Goal: Information Seeking & Learning: Check status

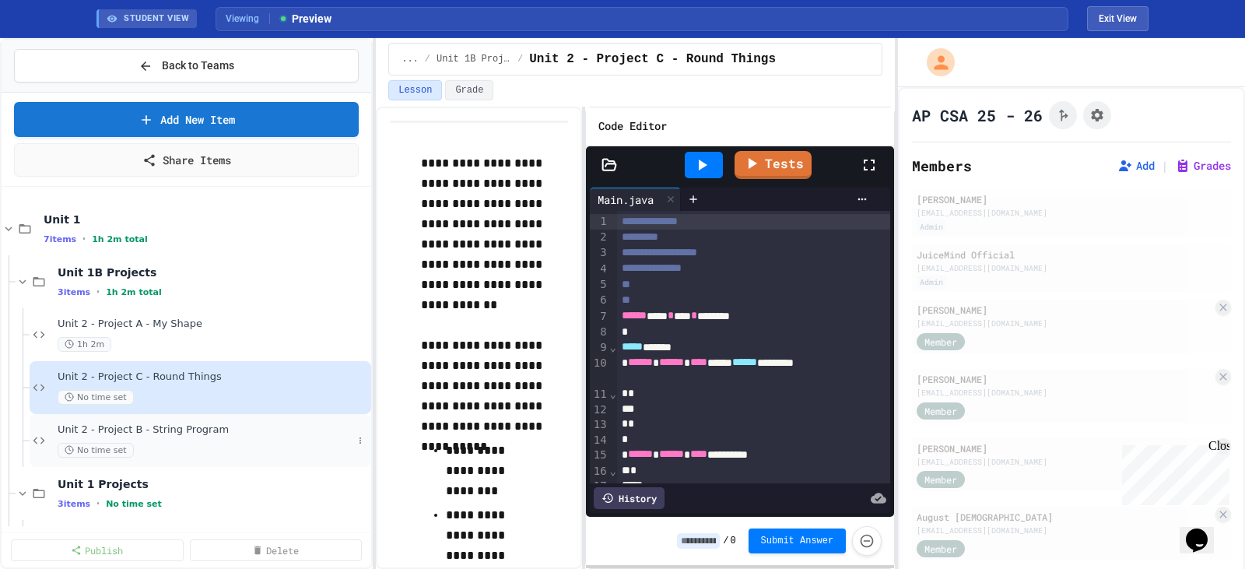
click at [215, 435] on span "Unit 2 - Project B - String Program" at bounding box center [205, 429] width 295 height 13
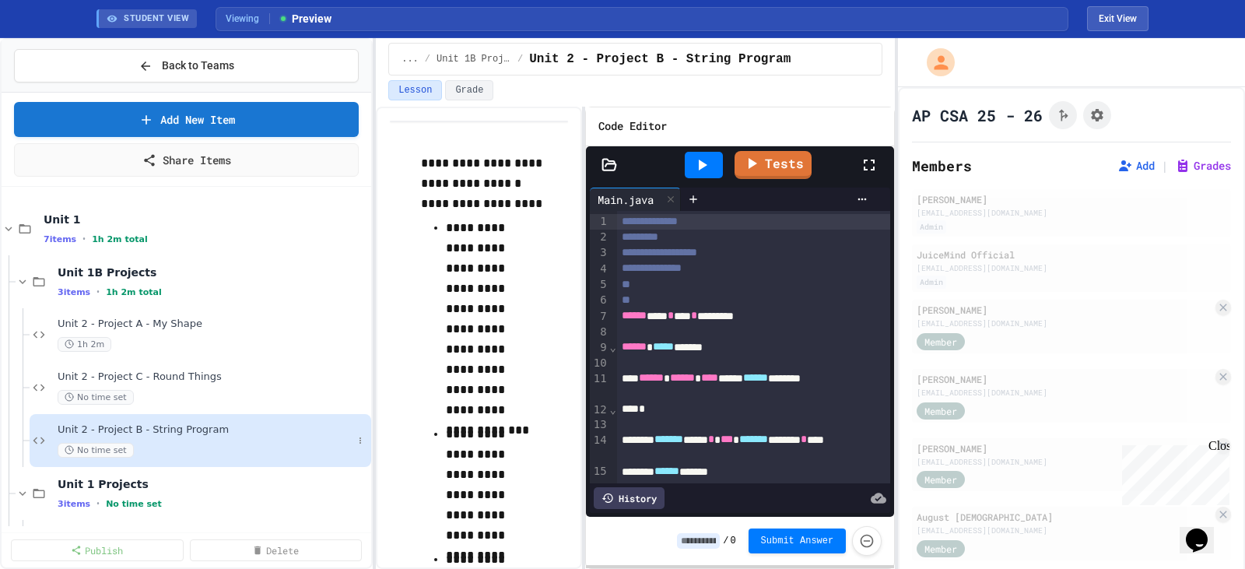
click at [82, 435] on span "Unit 2 - Project B - String Program" at bounding box center [205, 429] width 295 height 13
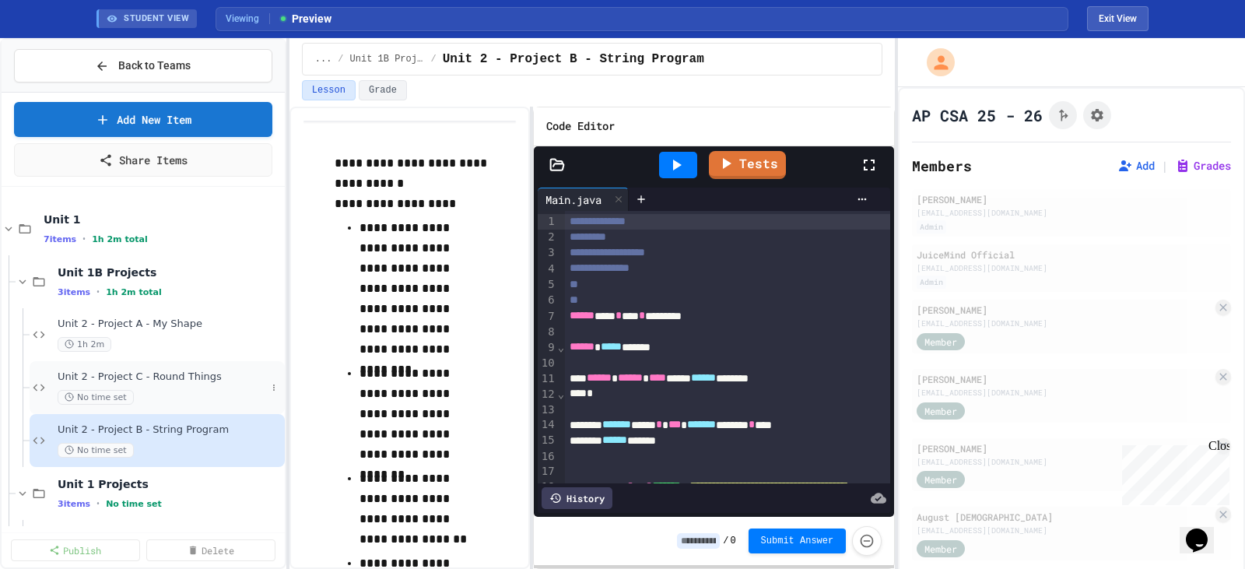
click at [133, 377] on span "Unit 2 - Project C - Round Things" at bounding box center [162, 376] width 209 height 13
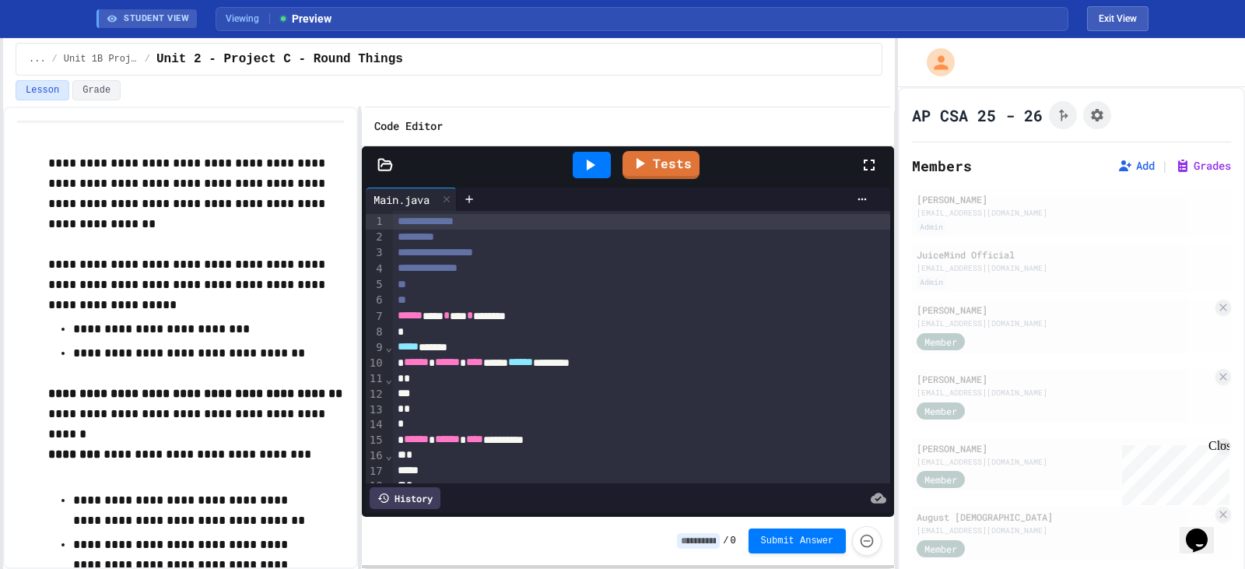
click at [0, 125] on html "**********" at bounding box center [622, 284] width 1245 height 569
click at [867, 167] on icon at bounding box center [869, 165] width 19 height 19
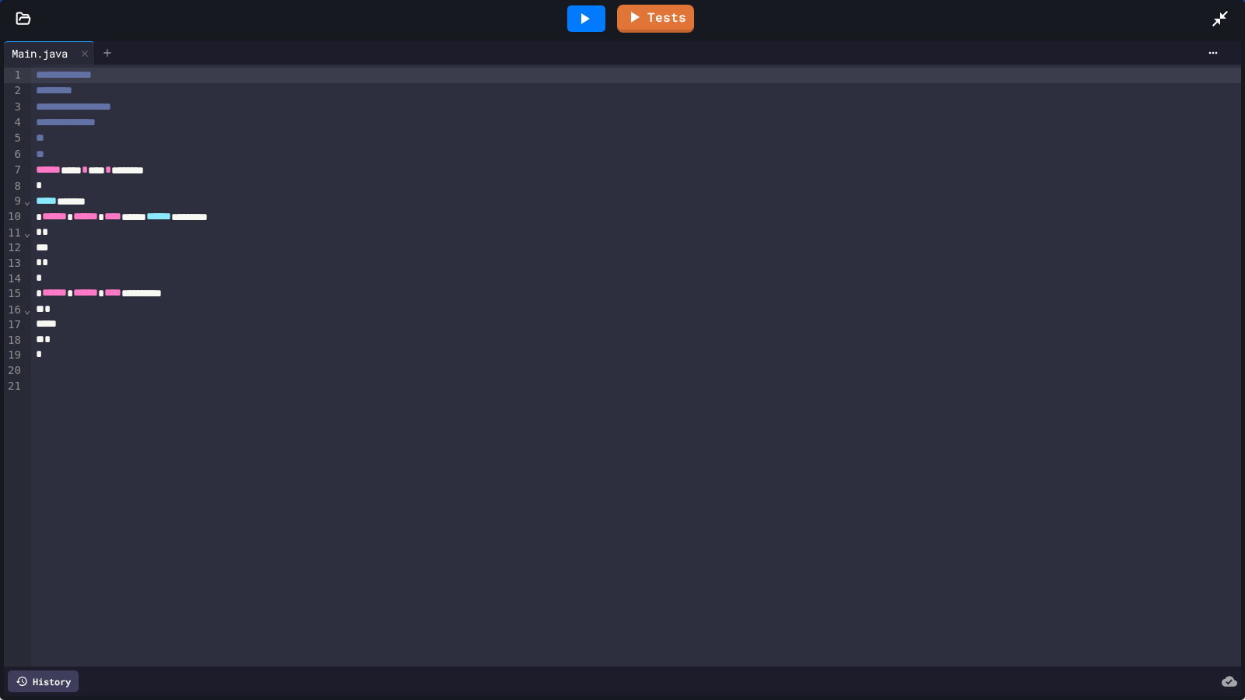
click at [107, 58] on icon at bounding box center [107, 53] width 12 height 12
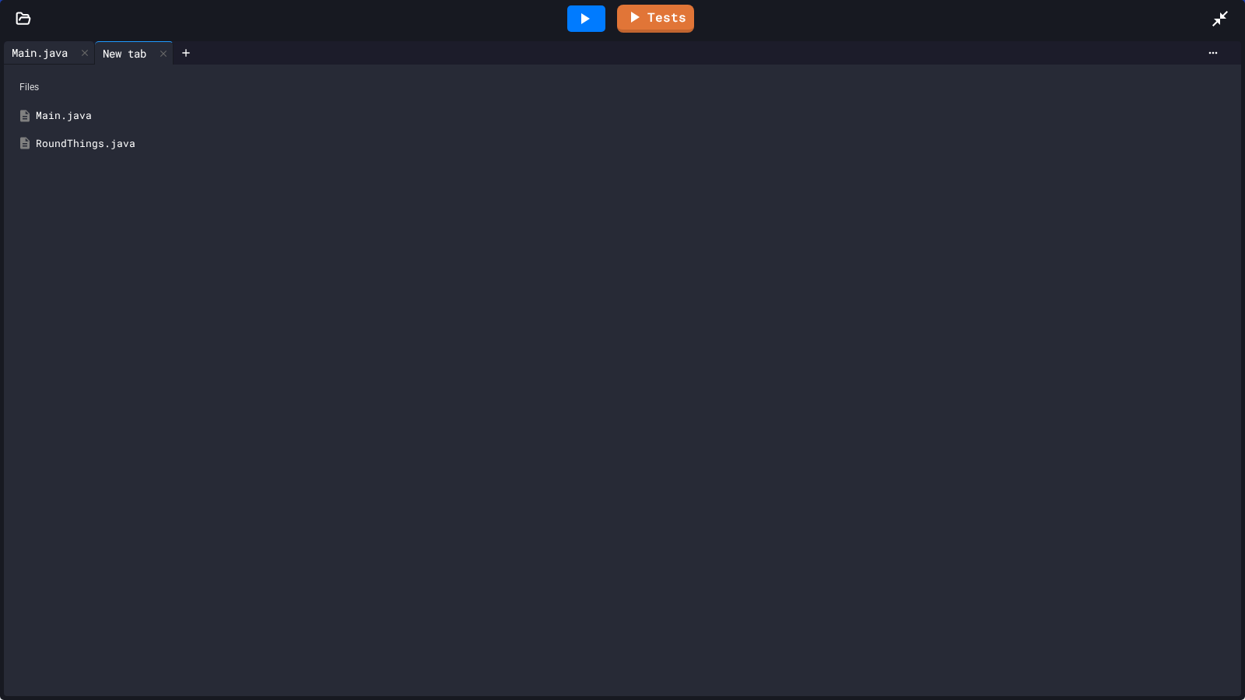
click at [43, 56] on div "Main.java" at bounding box center [40, 52] width 72 height 16
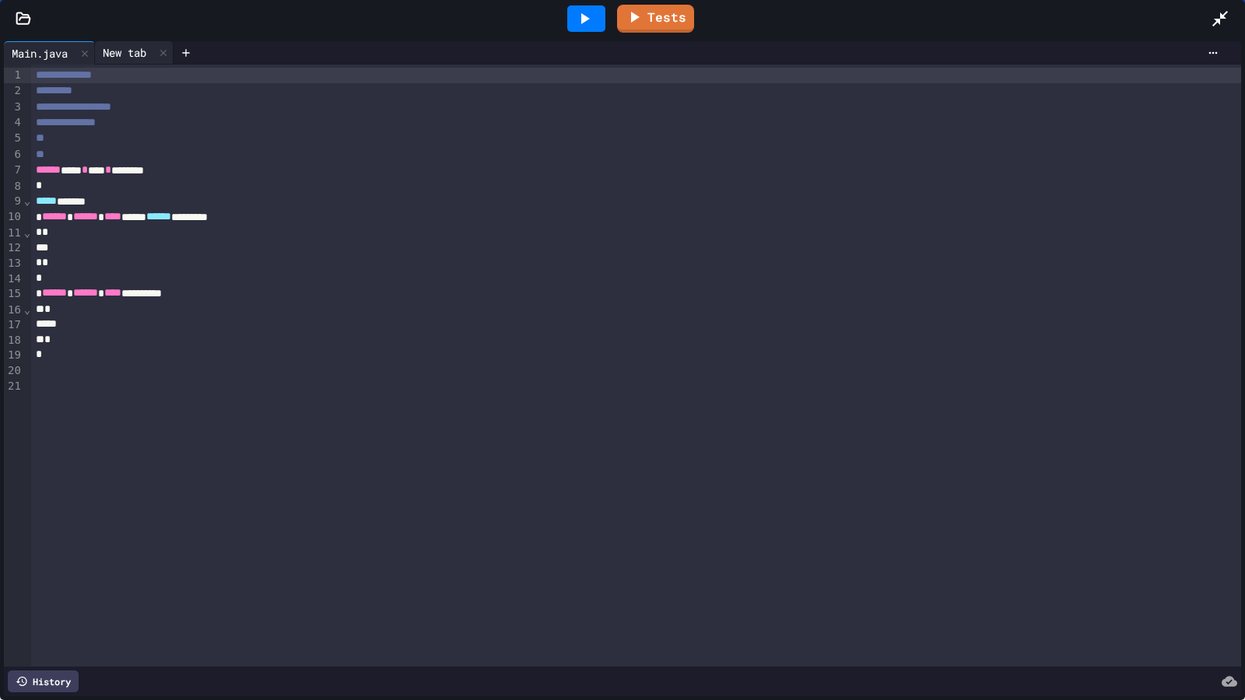
click at [125, 55] on div "New tab" at bounding box center [124, 52] width 59 height 16
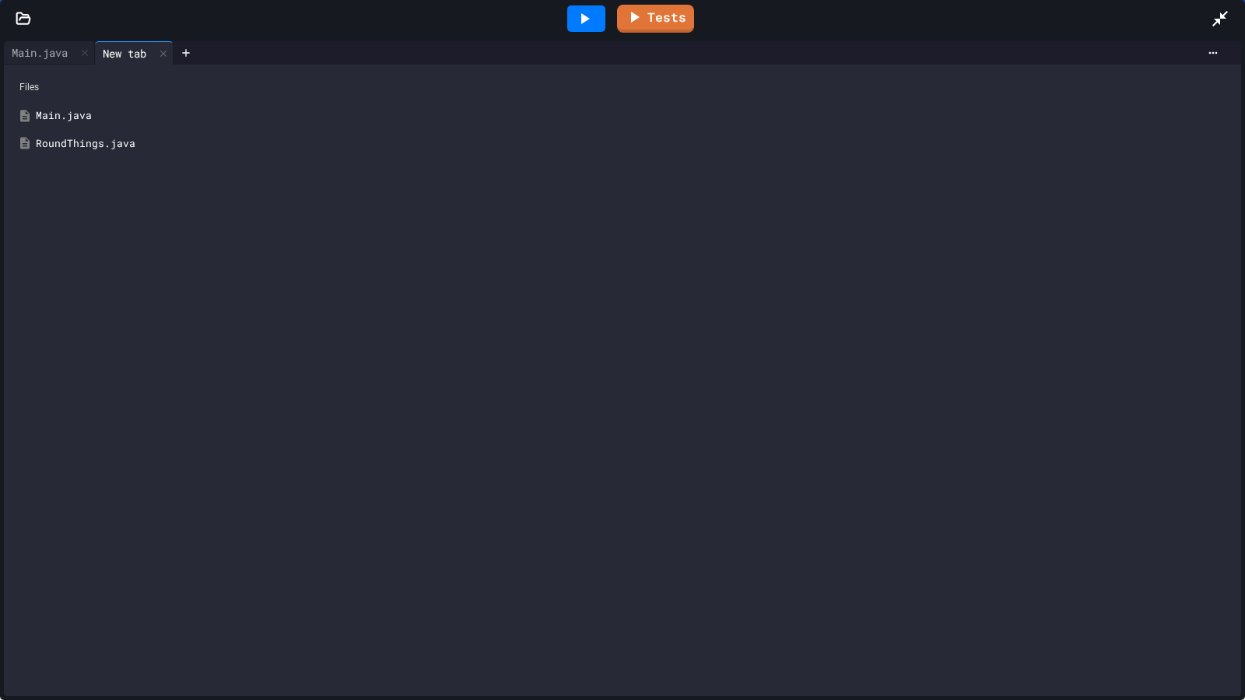
click at [81, 145] on div "RoundThings.java" at bounding box center [634, 144] width 1196 height 16
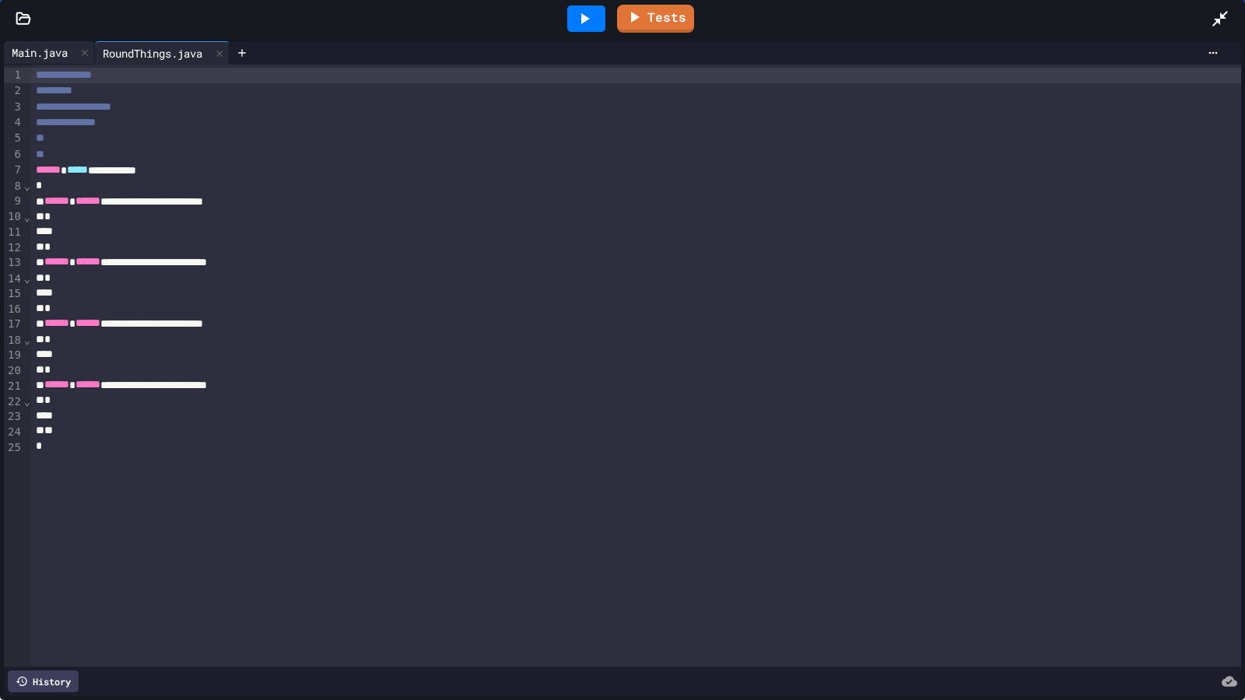
click at [30, 62] on div "Main.java" at bounding box center [49, 52] width 91 height 23
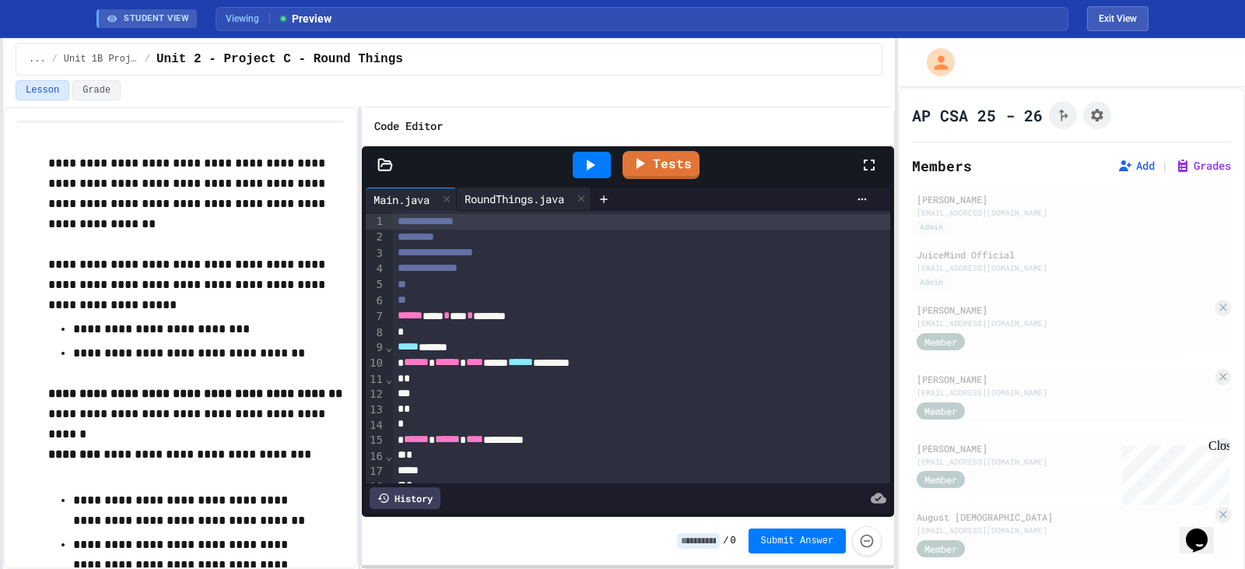
click at [500, 200] on div "RoundThings.java" at bounding box center [514, 199] width 115 height 16
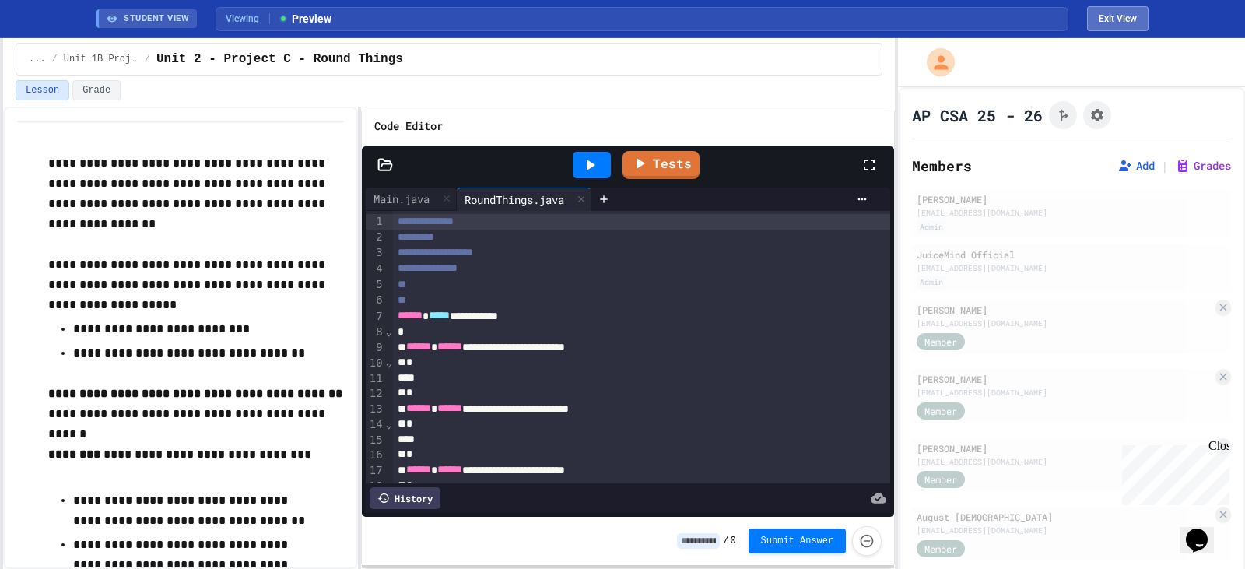
click at [1100, 15] on button "Exit View" at bounding box center [1117, 18] width 61 height 25
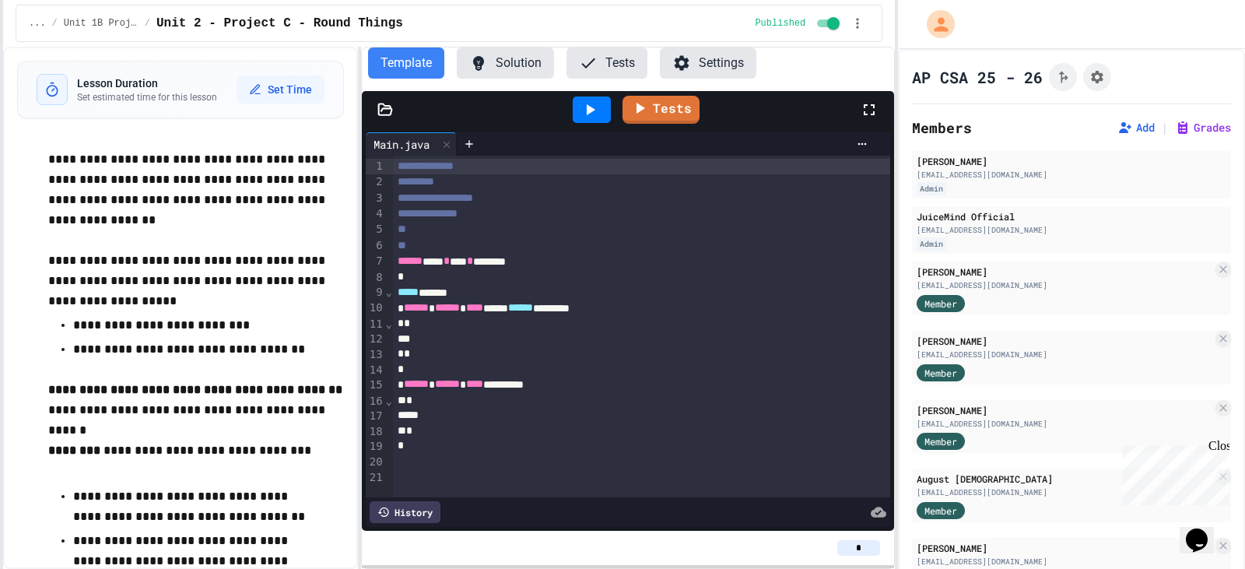
click at [501, 65] on button "Solution" at bounding box center [505, 62] width 97 height 31
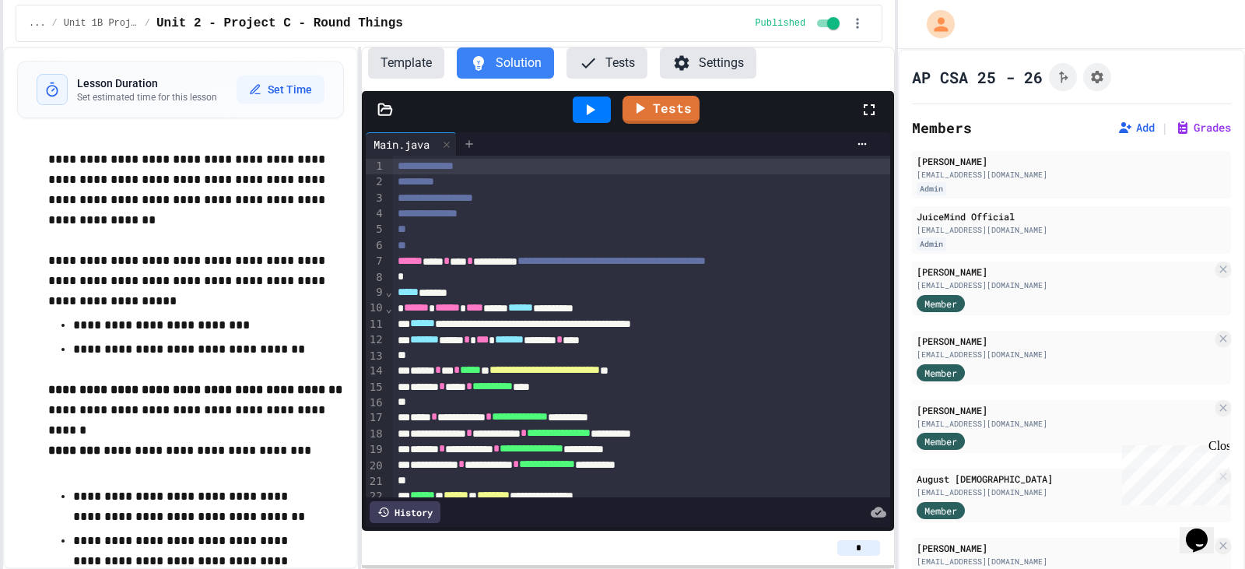
click at [470, 146] on icon at bounding box center [469, 144] width 12 height 12
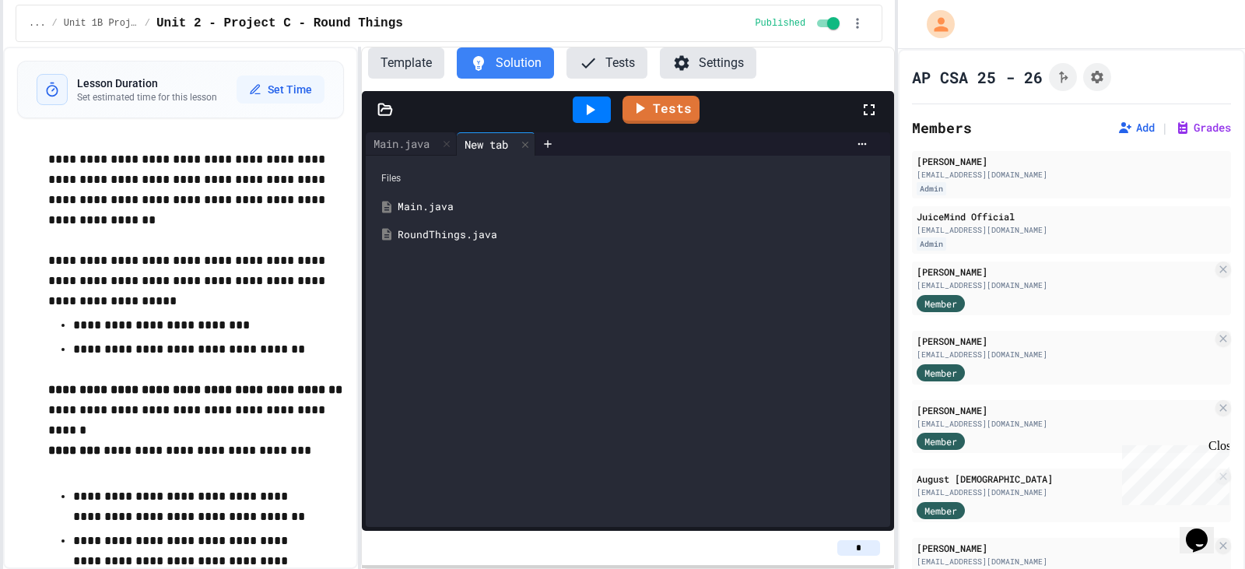
click at [447, 228] on div "RoundThings.java" at bounding box center [639, 235] width 483 height 16
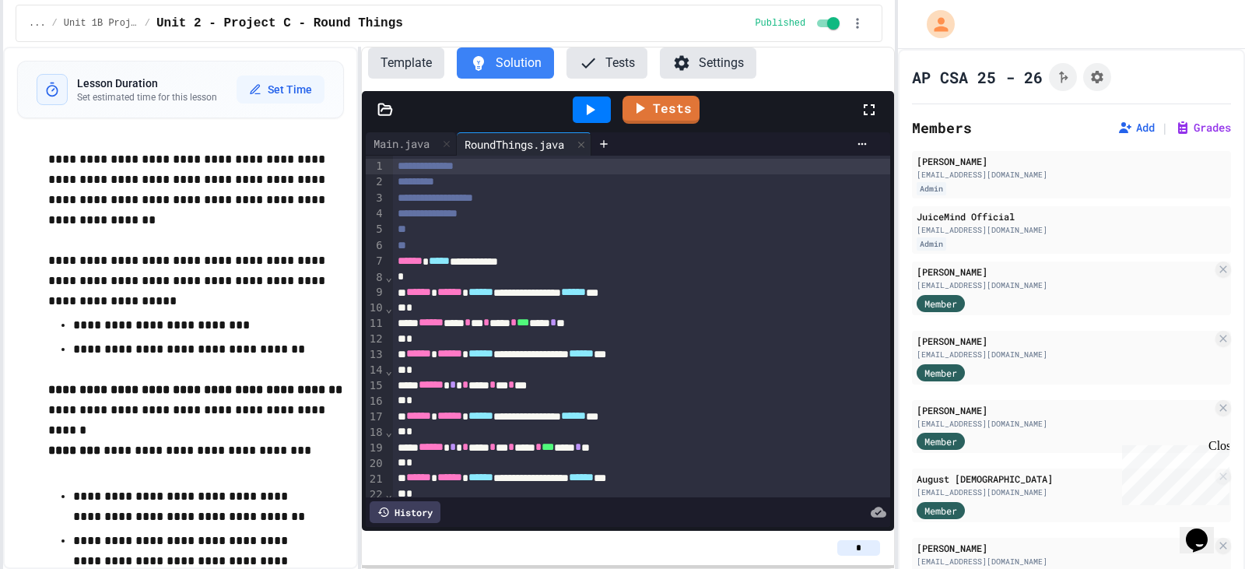
click at [409, 68] on button "Template" at bounding box center [406, 62] width 76 height 31
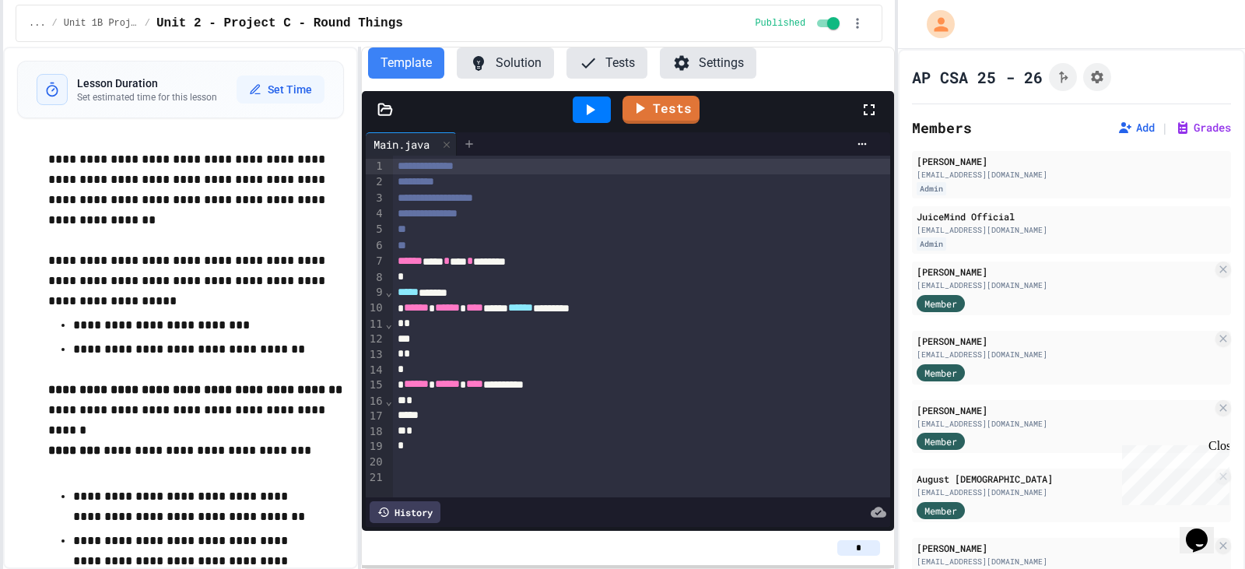
click at [474, 155] on div at bounding box center [469, 143] width 25 height 23
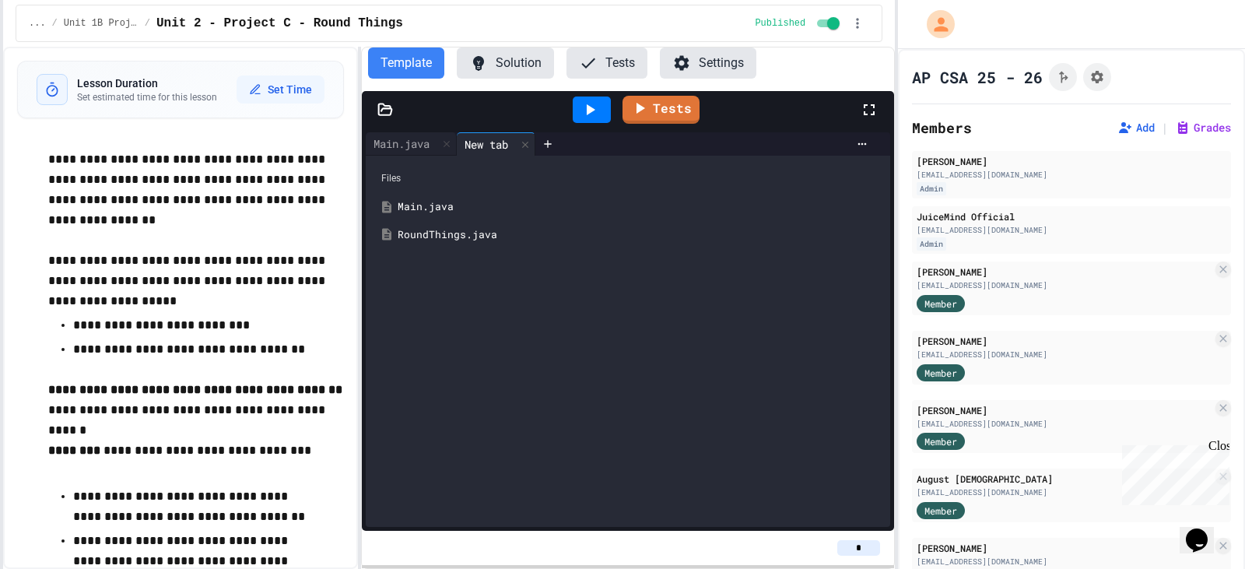
click at [445, 237] on div "RoundThings.java" at bounding box center [639, 235] width 483 height 16
click at [869, 111] on icon at bounding box center [869, 109] width 19 height 19
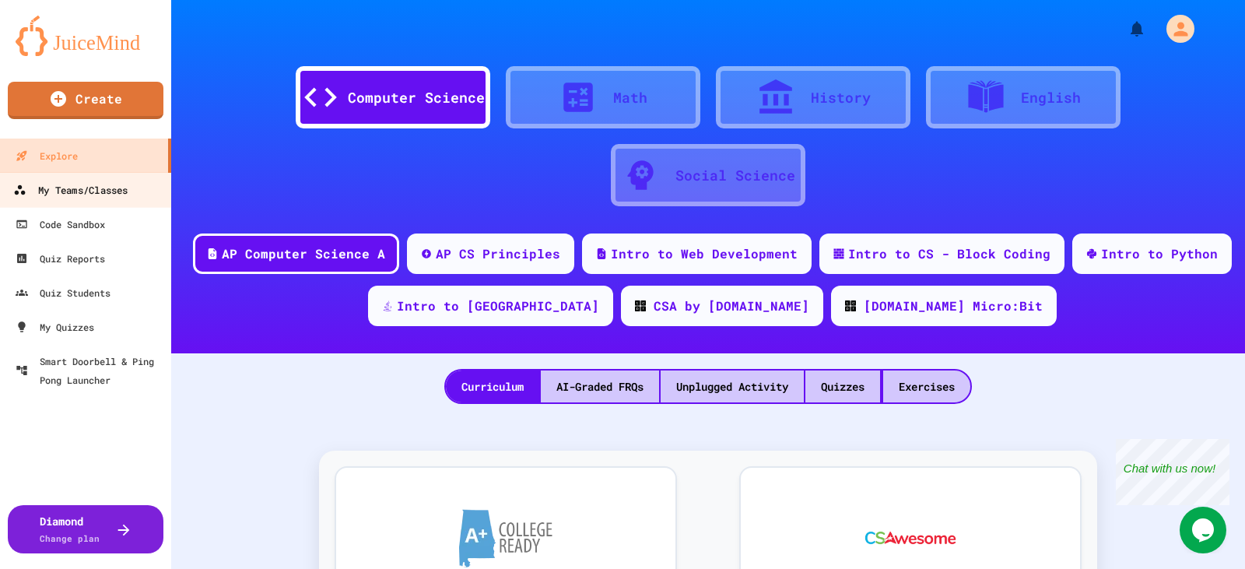
click at [123, 185] on div "My Teams/Classes" at bounding box center [70, 190] width 114 height 19
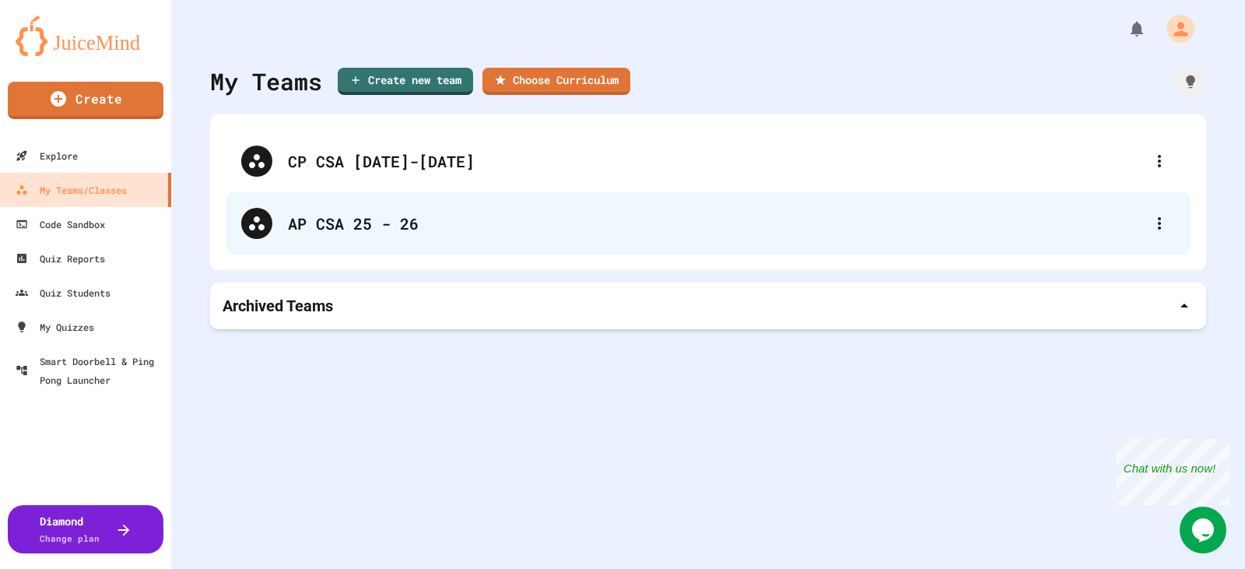
click at [373, 226] on div "AP CSA 25 - 26" at bounding box center [716, 223] width 856 height 23
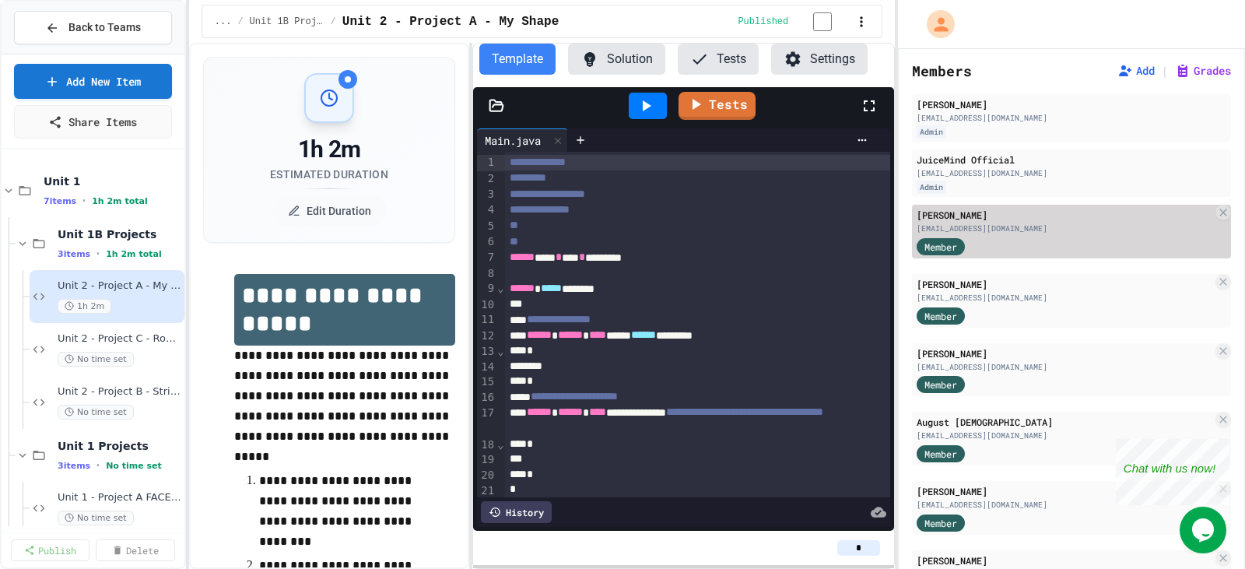
scroll to position [78, 0]
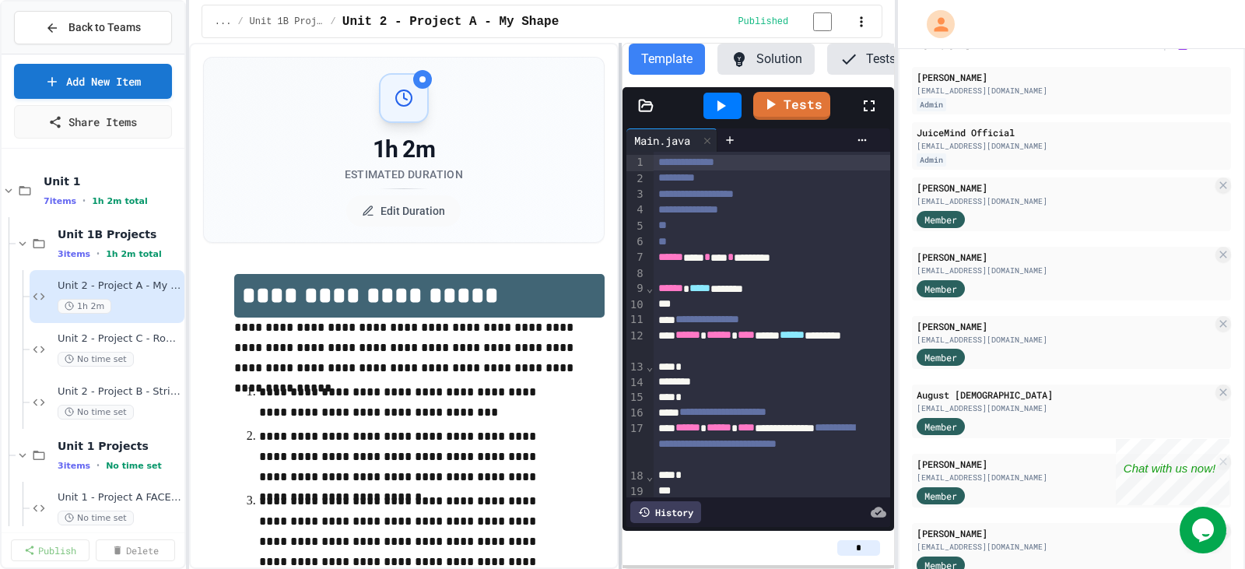
click at [619, 226] on div at bounding box center [620, 306] width 3 height 526
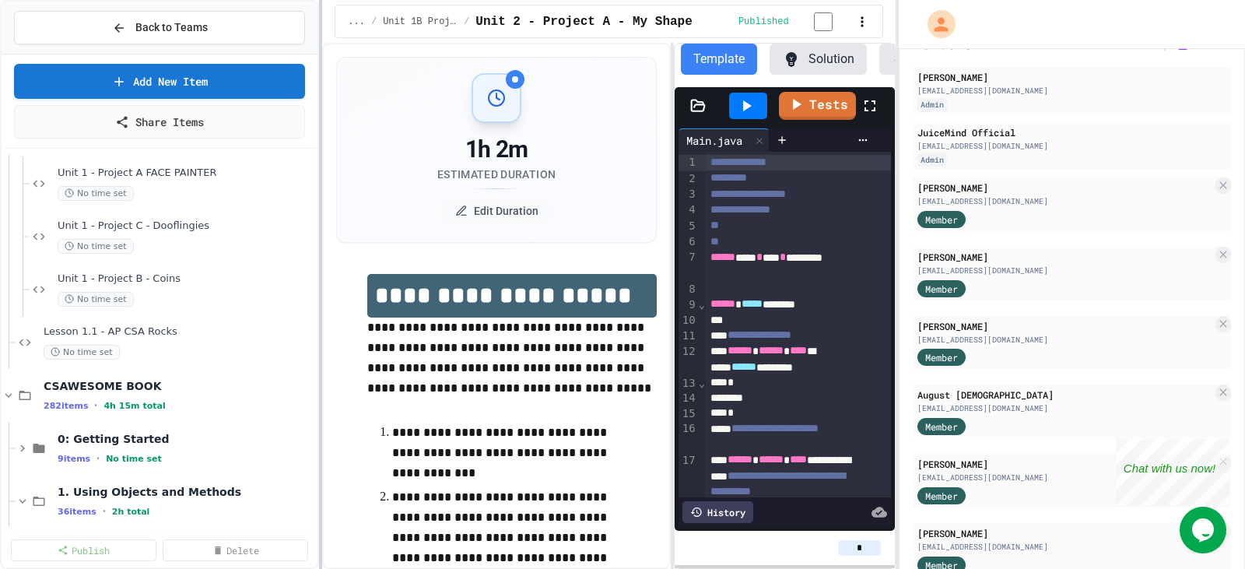
click at [321, 237] on div at bounding box center [320, 284] width 3 height 569
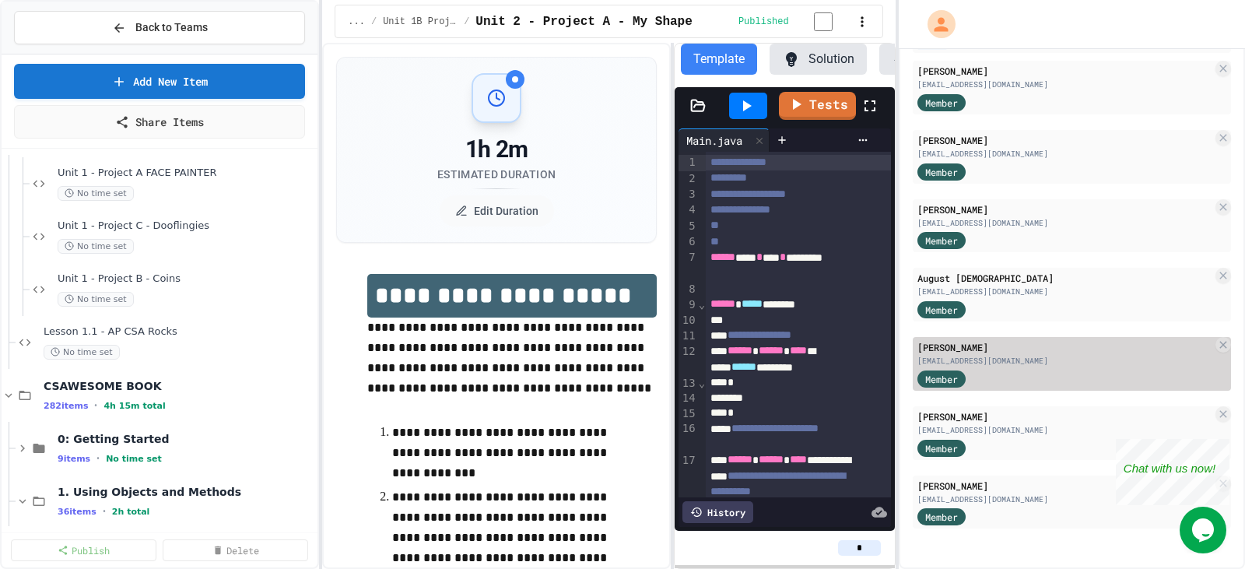
click at [1038, 350] on div "[PERSON_NAME]" at bounding box center [1065, 347] width 295 height 14
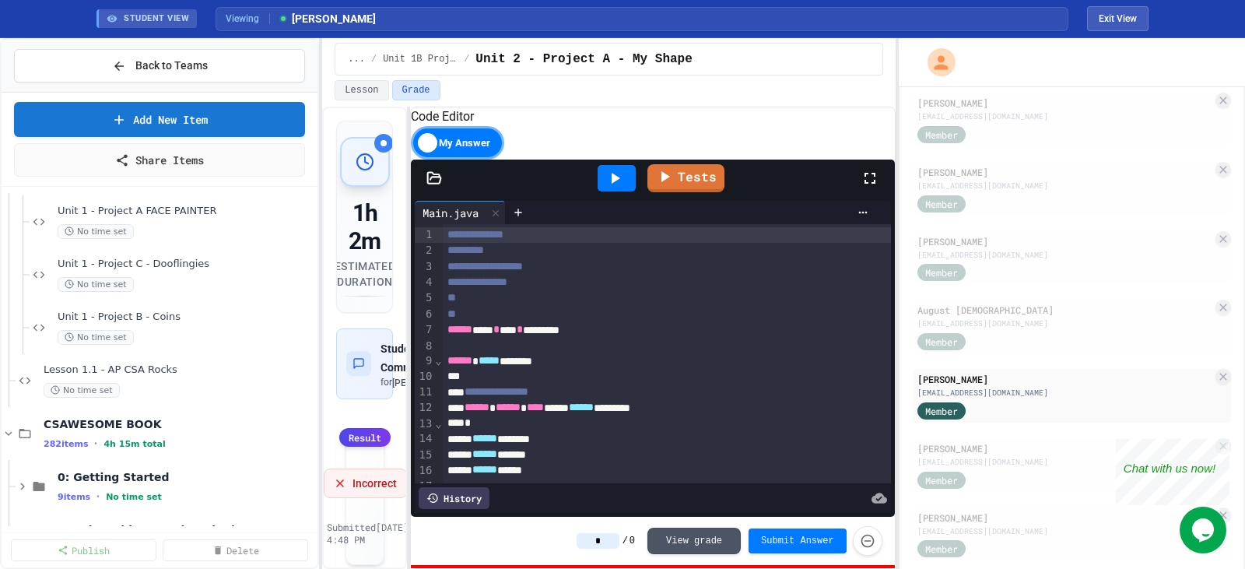
click at [410, 254] on div "**********" at bounding box center [608, 338] width 573 height 462
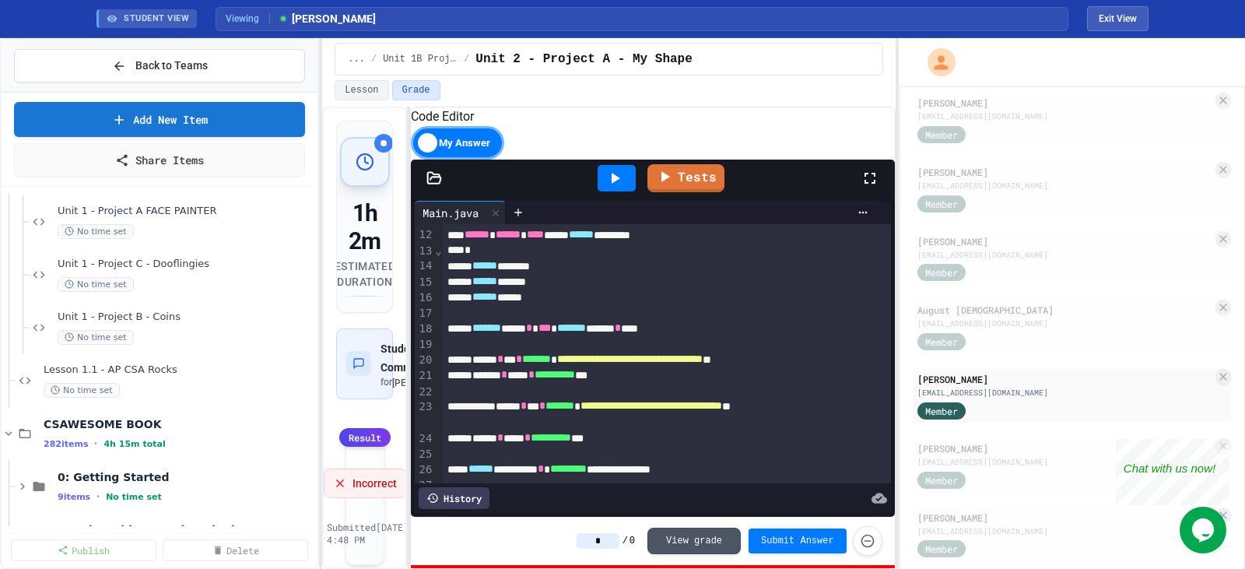
scroll to position [165, 0]
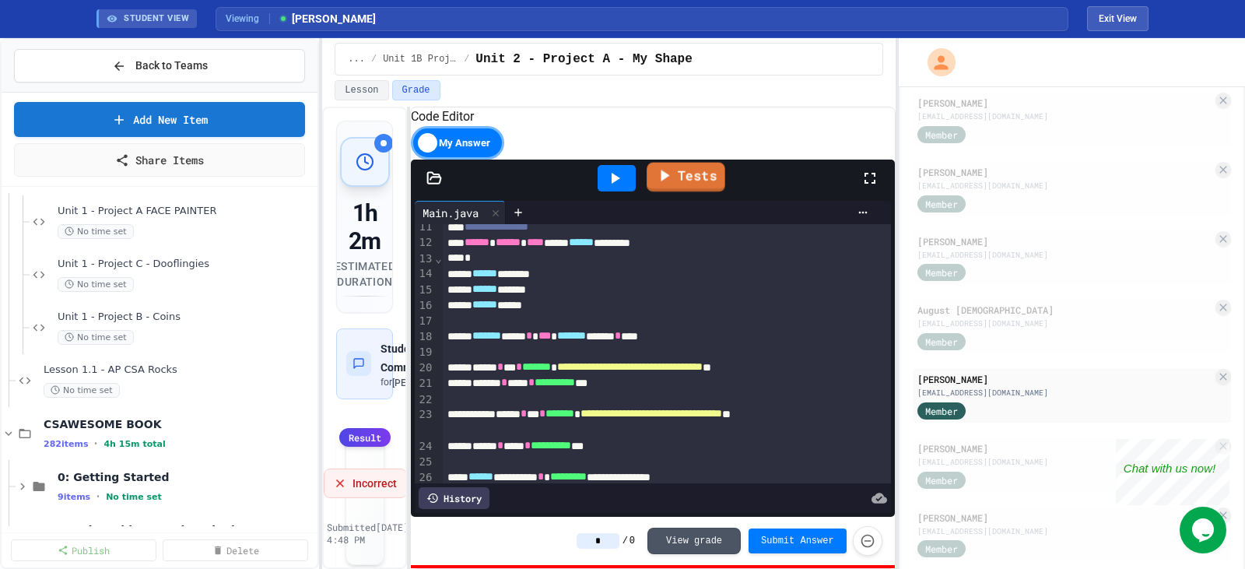
click at [695, 192] on link "Tests" at bounding box center [686, 178] width 79 height 30
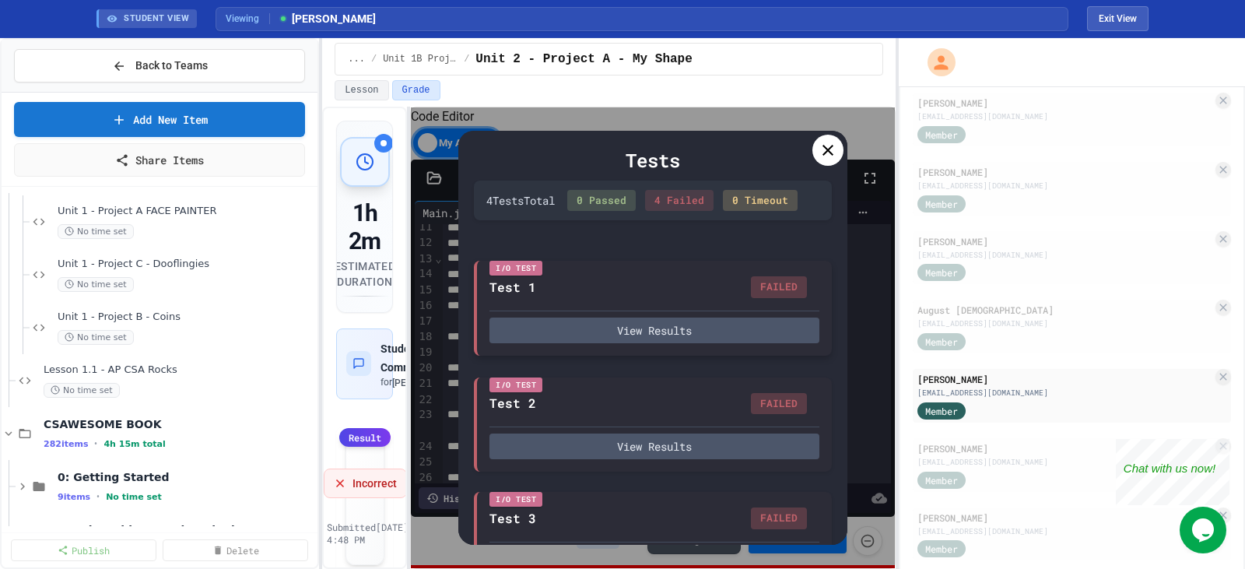
click at [770, 298] on div "FAILED" at bounding box center [779, 287] width 56 height 22
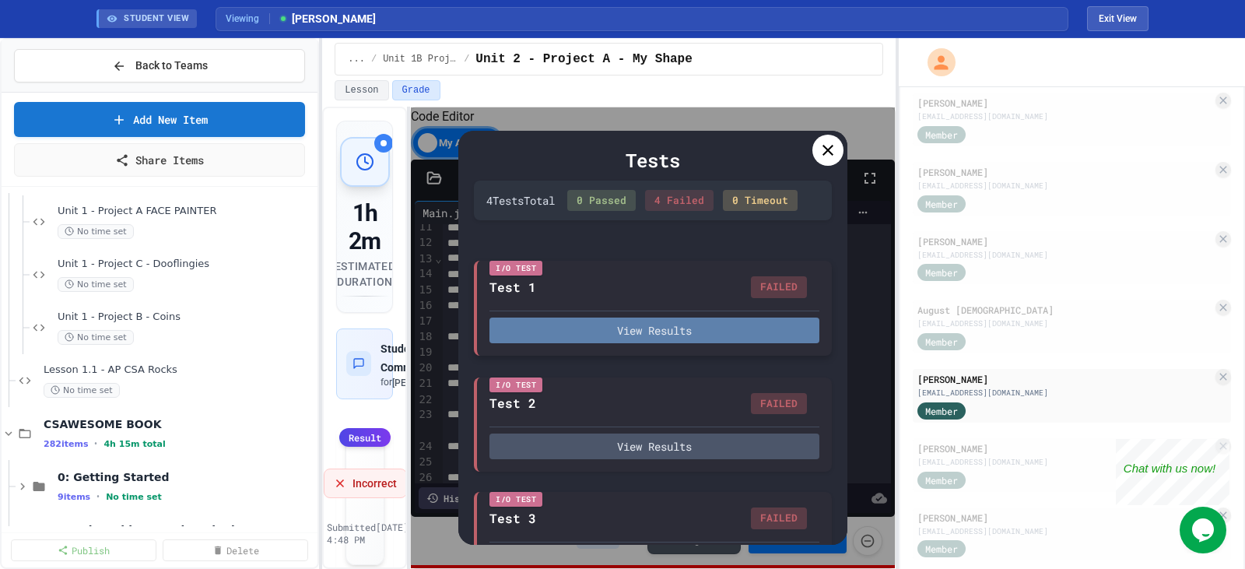
click at [679, 343] on button "View Results" at bounding box center [655, 331] width 330 height 26
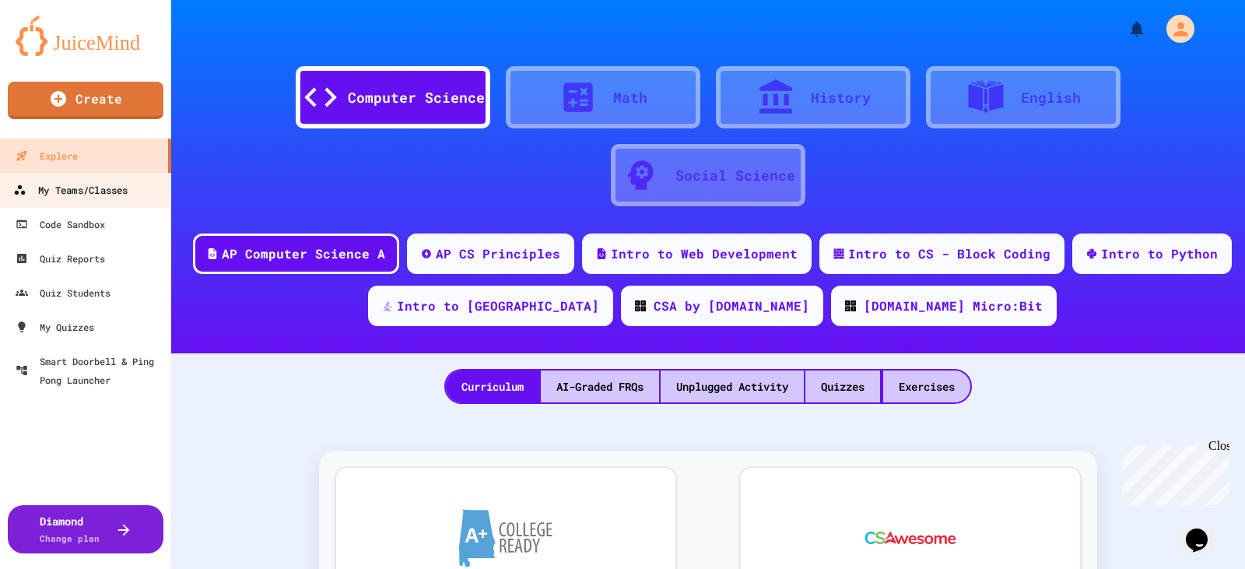
click at [101, 190] on div "My Teams/Classes" at bounding box center [70, 190] width 114 height 19
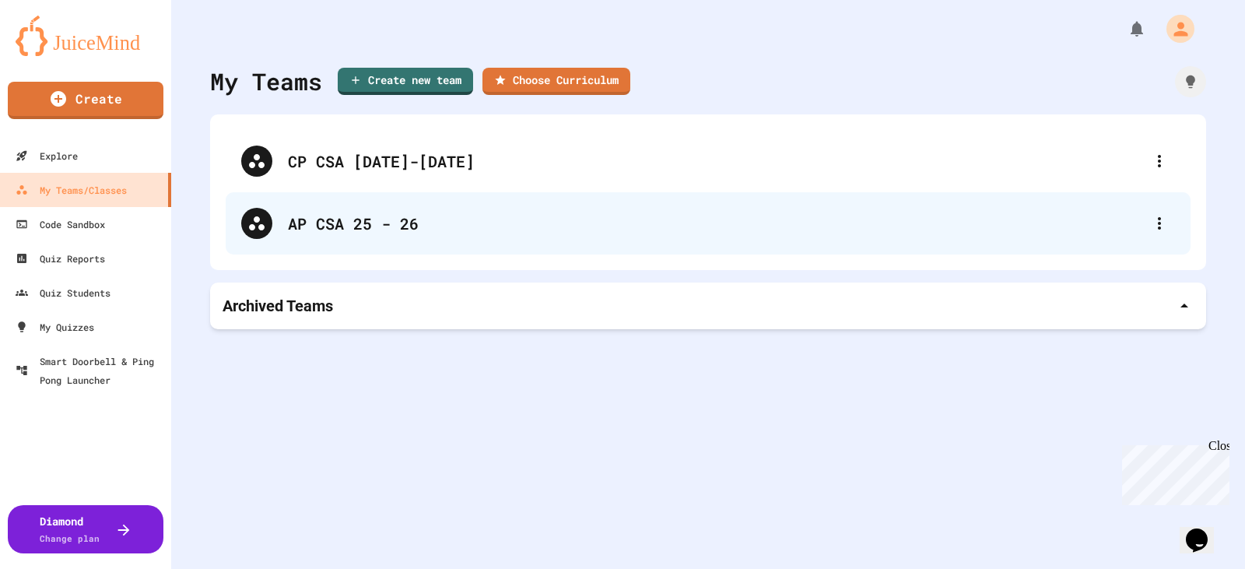
click at [418, 227] on div "AP CSA 25 - 26" at bounding box center [716, 223] width 856 height 23
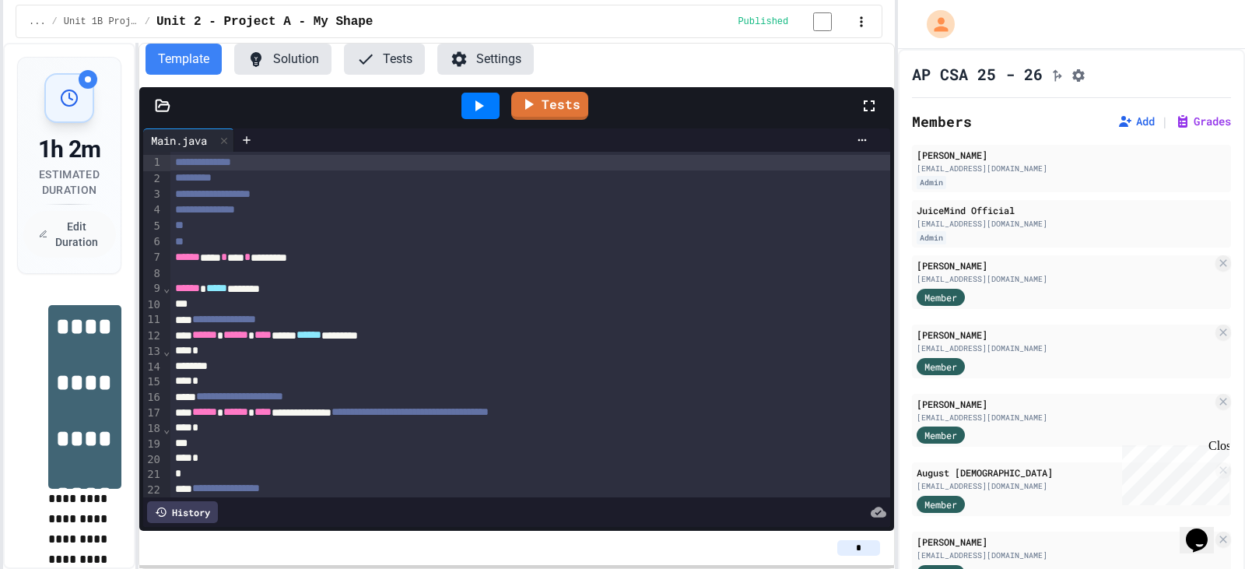
click at [0, 217] on div "**********" at bounding box center [622, 284] width 1245 height 569
click at [288, 55] on button "Solution" at bounding box center [282, 59] width 97 height 31
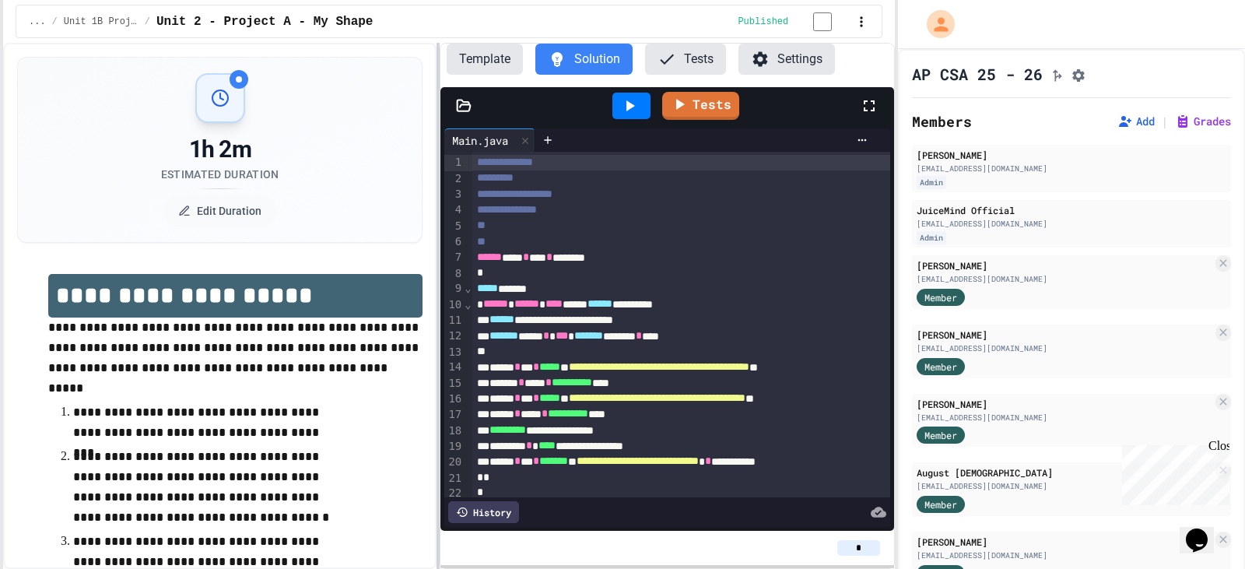
click at [440, 322] on div at bounding box center [438, 306] width 3 height 526
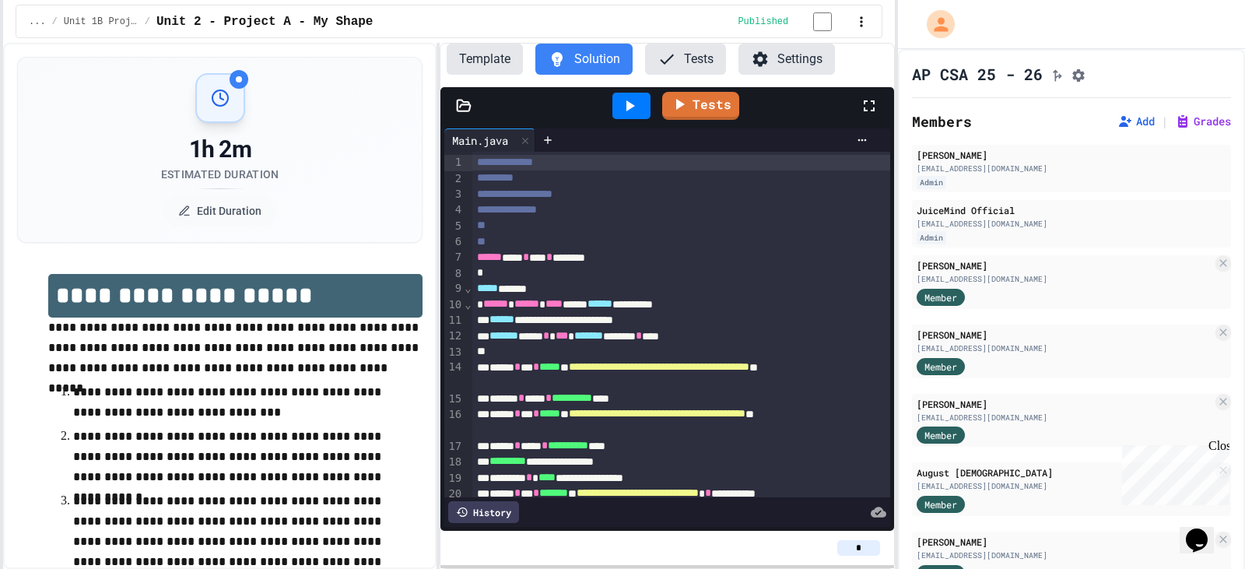
click at [97, 20] on span "Unit 1B Projects" at bounding box center [101, 22] width 75 height 12
click at [180, 26] on span "Unit 2 - Project A - My Shape" at bounding box center [264, 21] width 216 height 19
click at [101, 30] on div "... / Unit 1B Projects / Unit 2 - Project A - My Shape" at bounding box center [380, 21] width 703 height 19
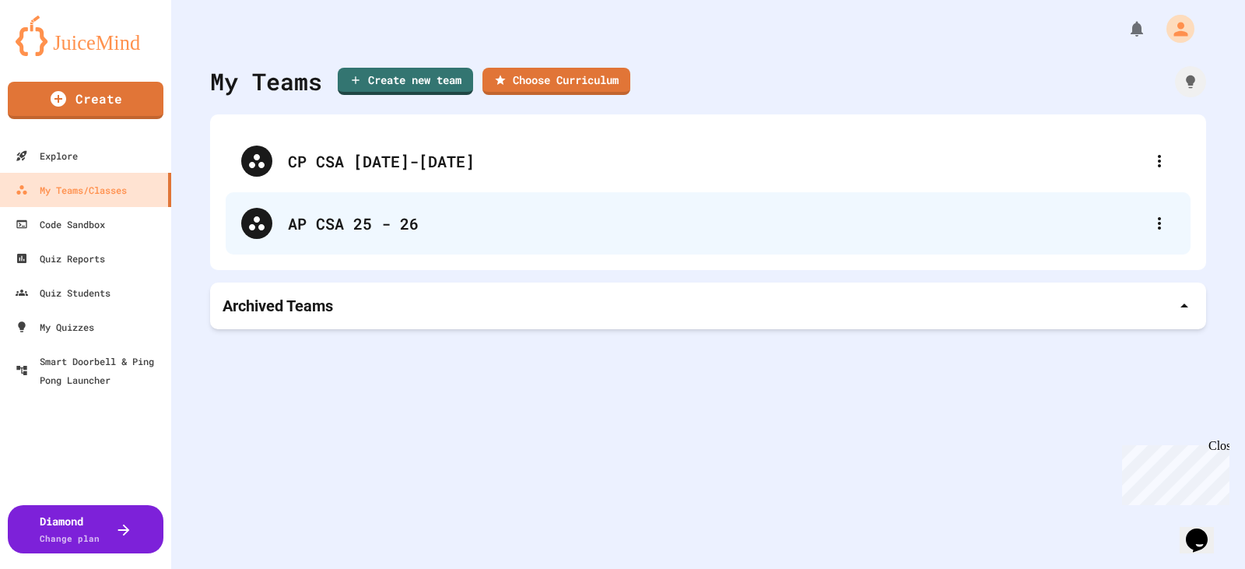
click at [315, 218] on div "AP CSA 25 - 26" at bounding box center [716, 223] width 856 height 23
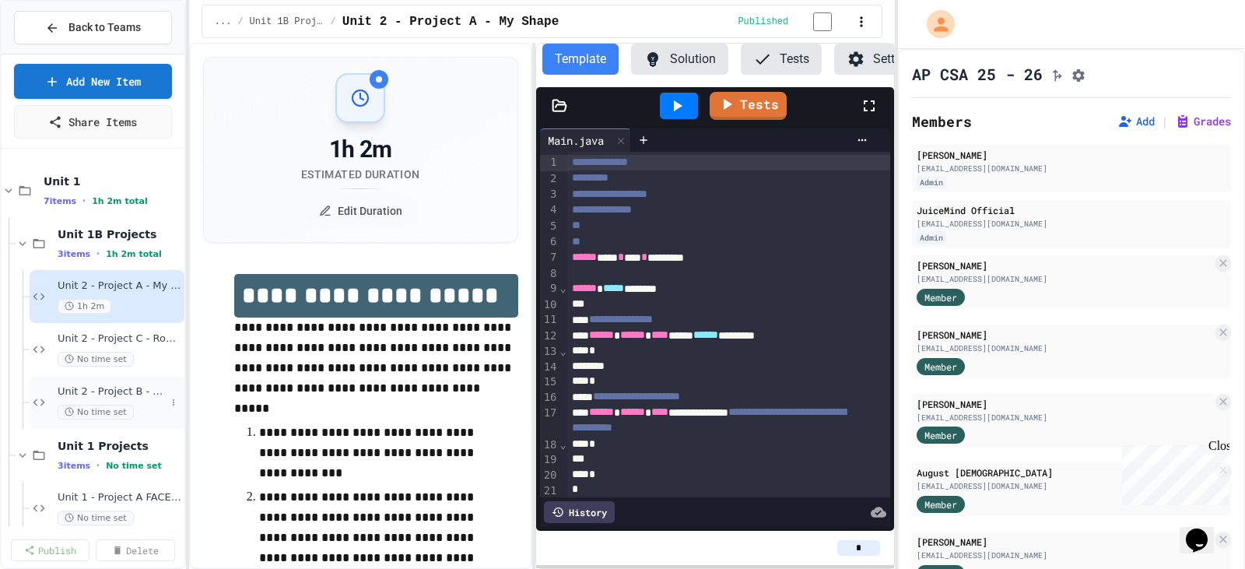
click at [126, 390] on span "Unit 2 - Project B - String Program" at bounding box center [112, 391] width 108 height 13
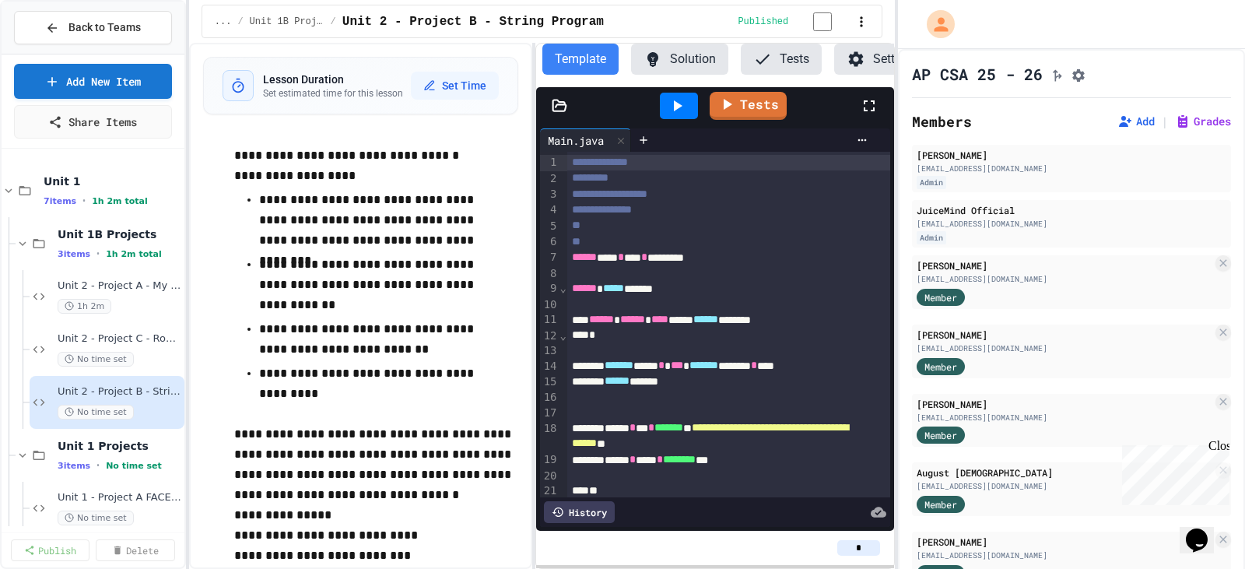
click at [663, 57] on button "Solution" at bounding box center [679, 59] width 97 height 31
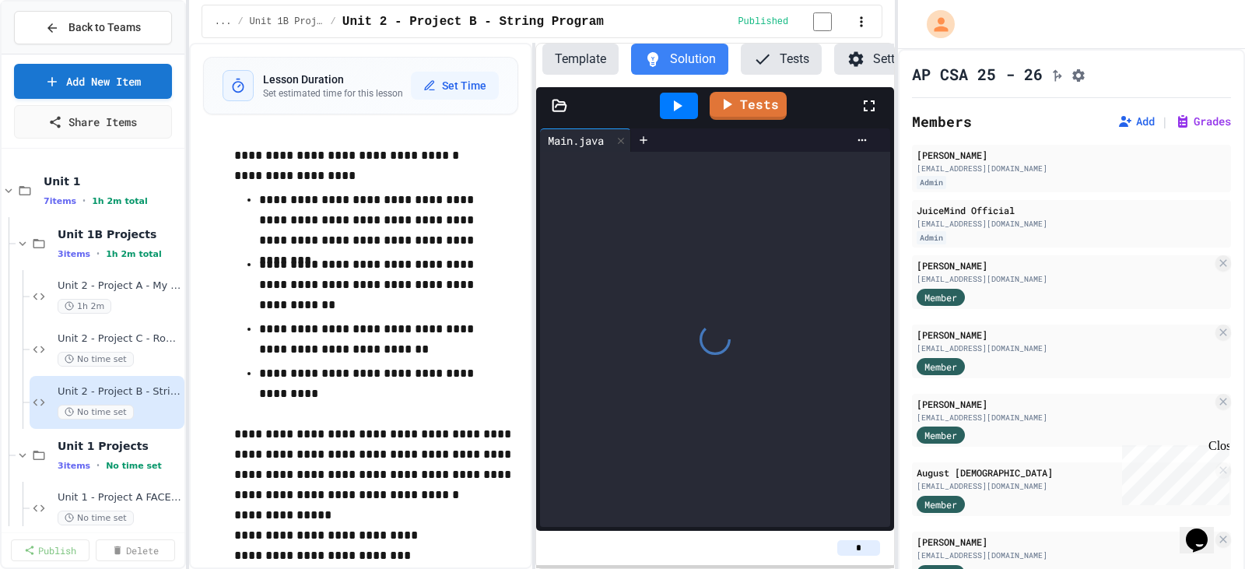
click at [871, 115] on icon at bounding box center [869, 106] width 19 height 19
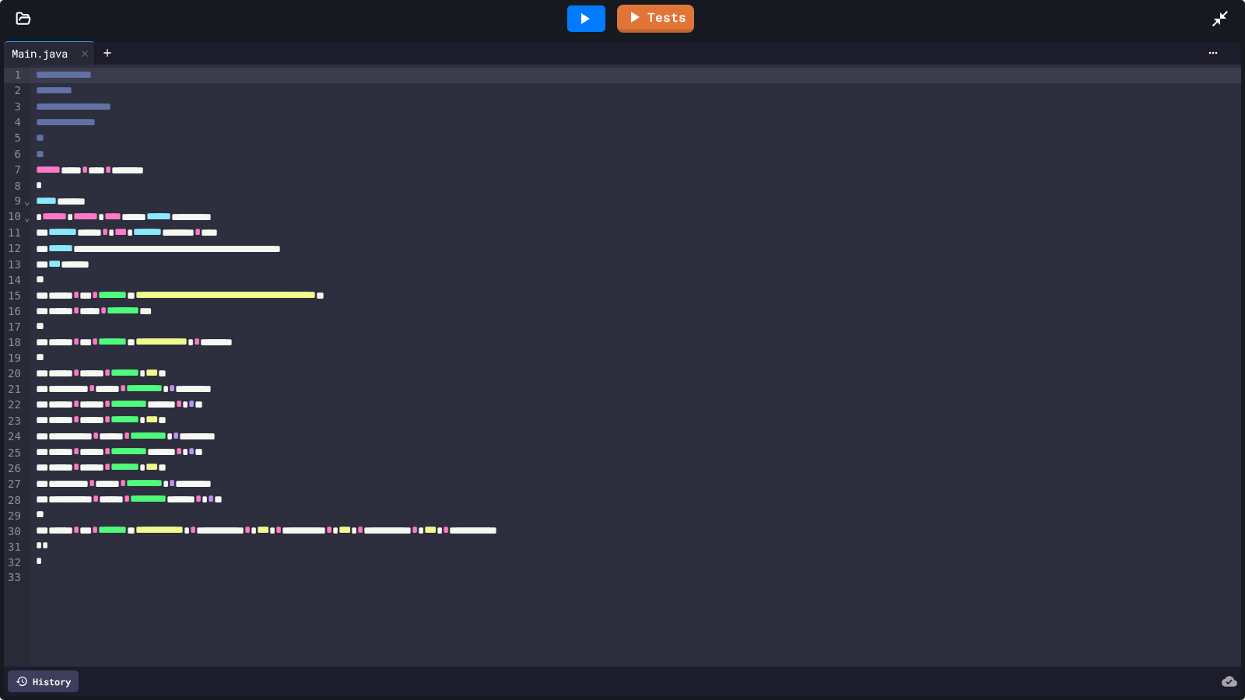
click at [1223, 16] on icon at bounding box center [1221, 19] width 16 height 16
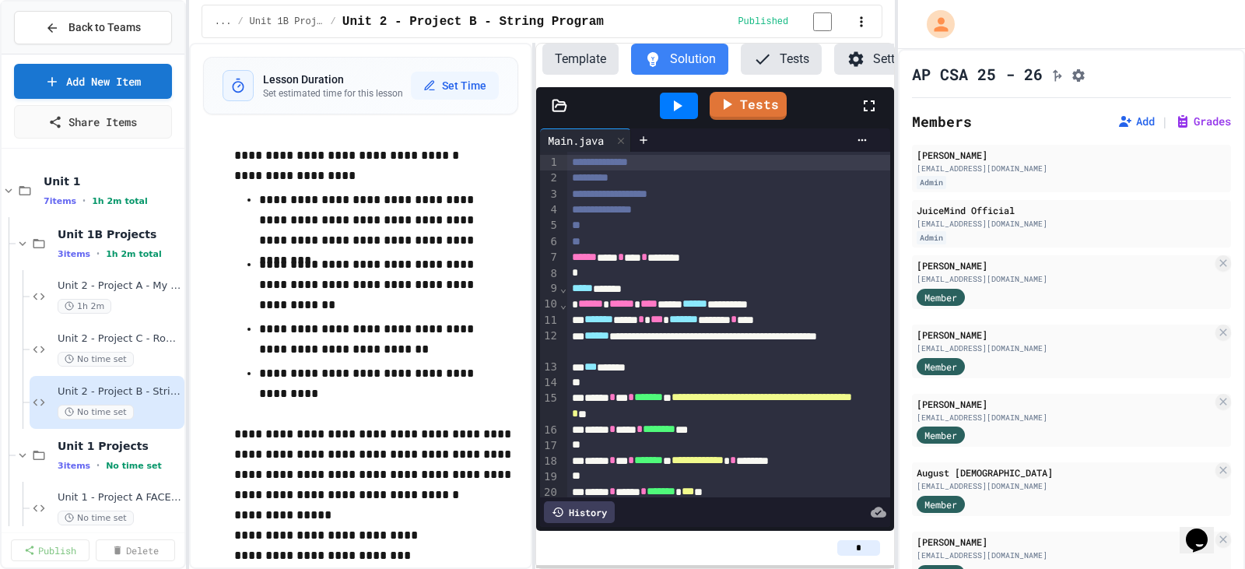
click at [869, 115] on icon at bounding box center [869, 106] width 19 height 19
click at [776, 60] on button "Tests" at bounding box center [781, 59] width 81 height 31
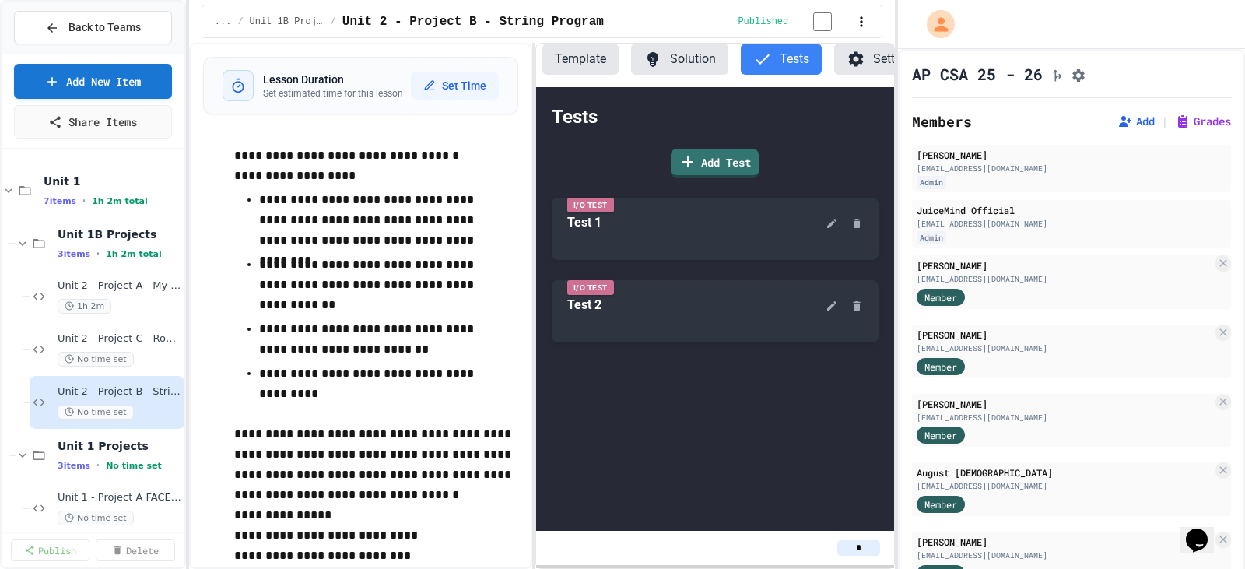
click at [863, 546] on input "*" at bounding box center [858, 548] width 43 height 16
type input "*"
click at [747, 451] on div "Tests Add Test I/O Test Test 1 I/O Test Test 2" at bounding box center [715, 309] width 359 height 444
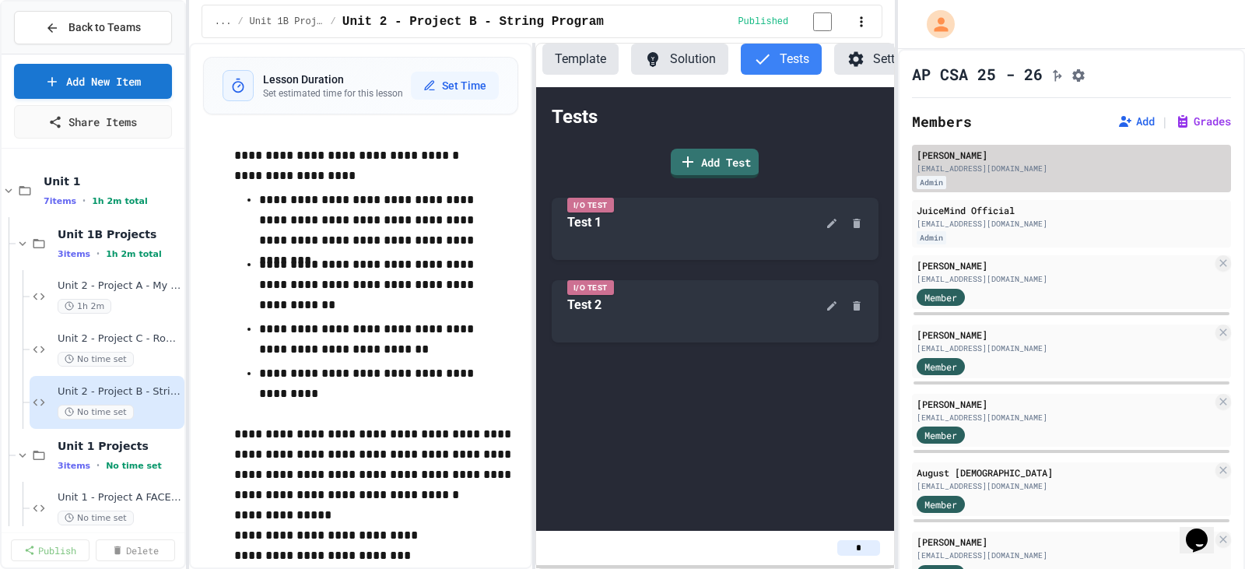
click at [1142, 192] on div "Ann Marzo marzoa@granbyschools.org Admin" at bounding box center [1071, 168] width 319 height 47
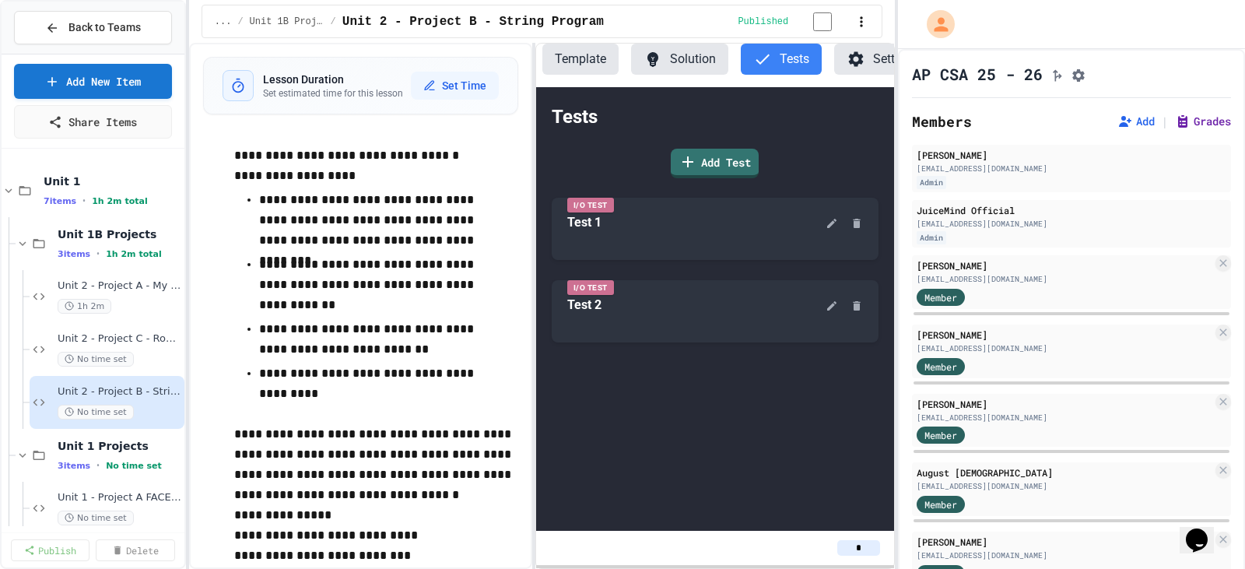
click at [1178, 127] on button "Grades" at bounding box center [1203, 122] width 56 height 16
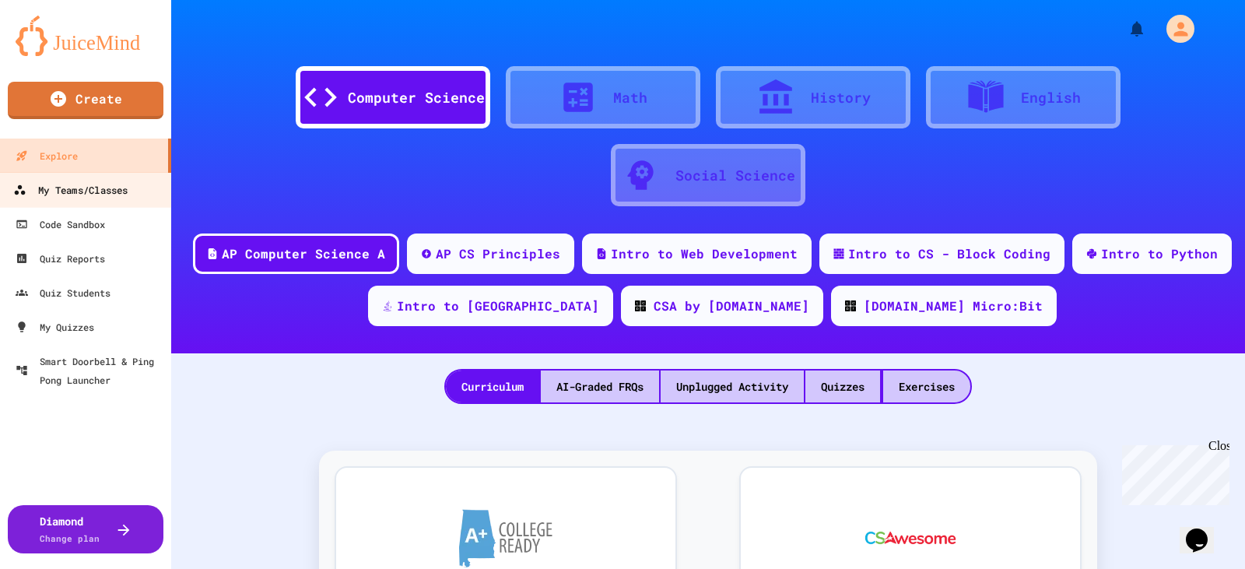
click at [100, 195] on div "My Teams/Classes" at bounding box center [70, 190] width 114 height 19
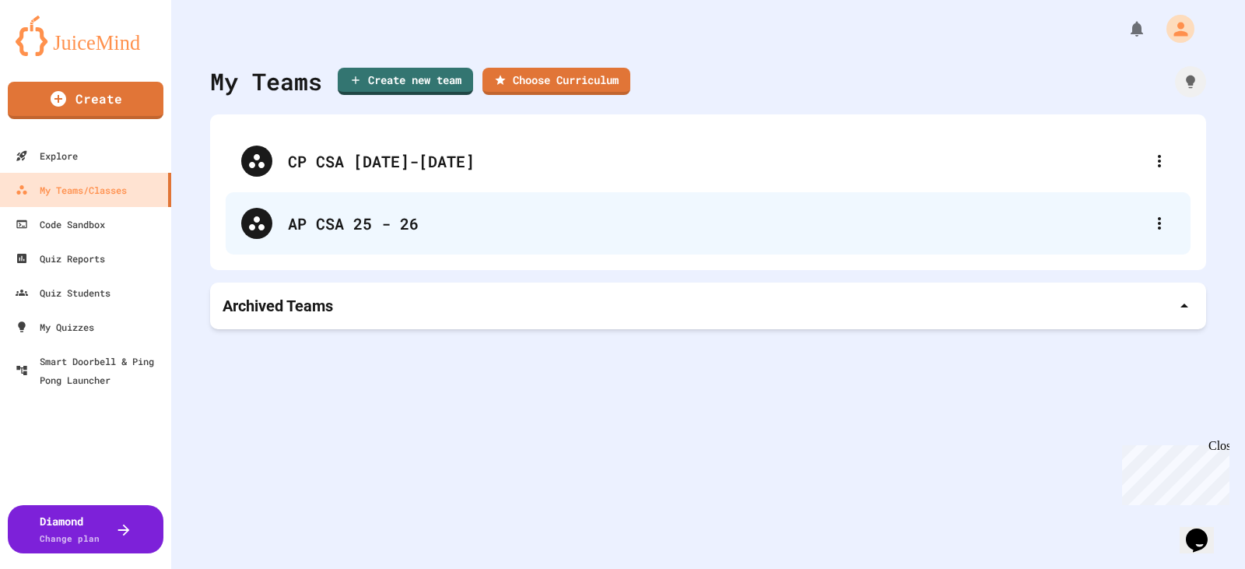
click at [307, 212] on div "AP CSA 25 - 26" at bounding box center [716, 223] width 856 height 23
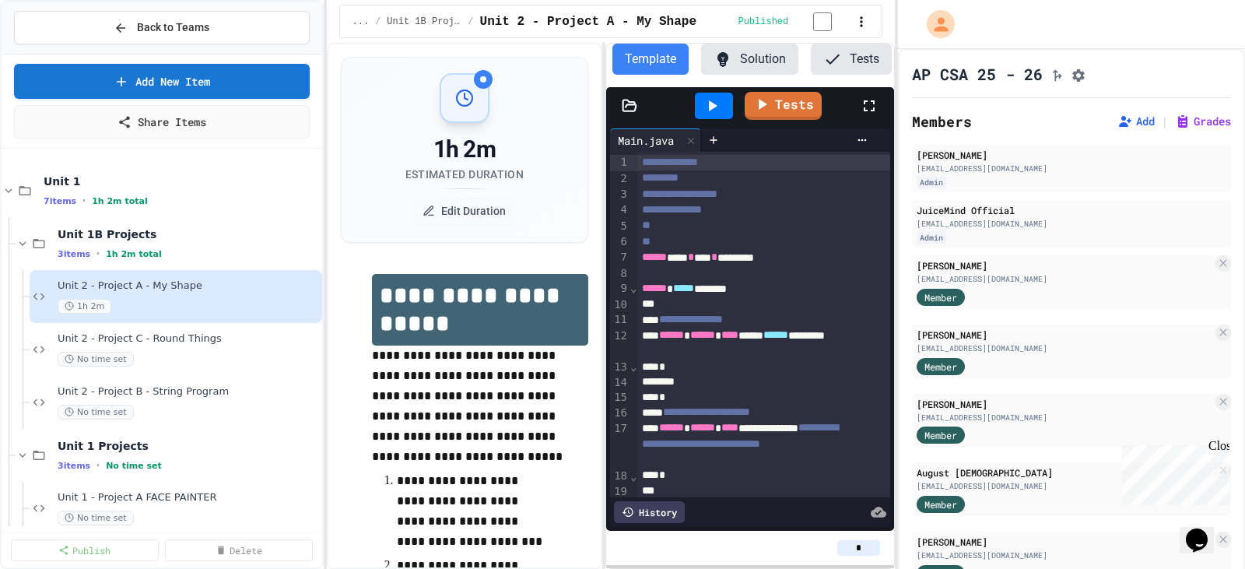
click at [328, 189] on div "**********" at bounding box center [622, 284] width 1245 height 569
click at [114, 291] on span "Unit 2 - Project A - My Shape" at bounding box center [181, 285] width 246 height 13
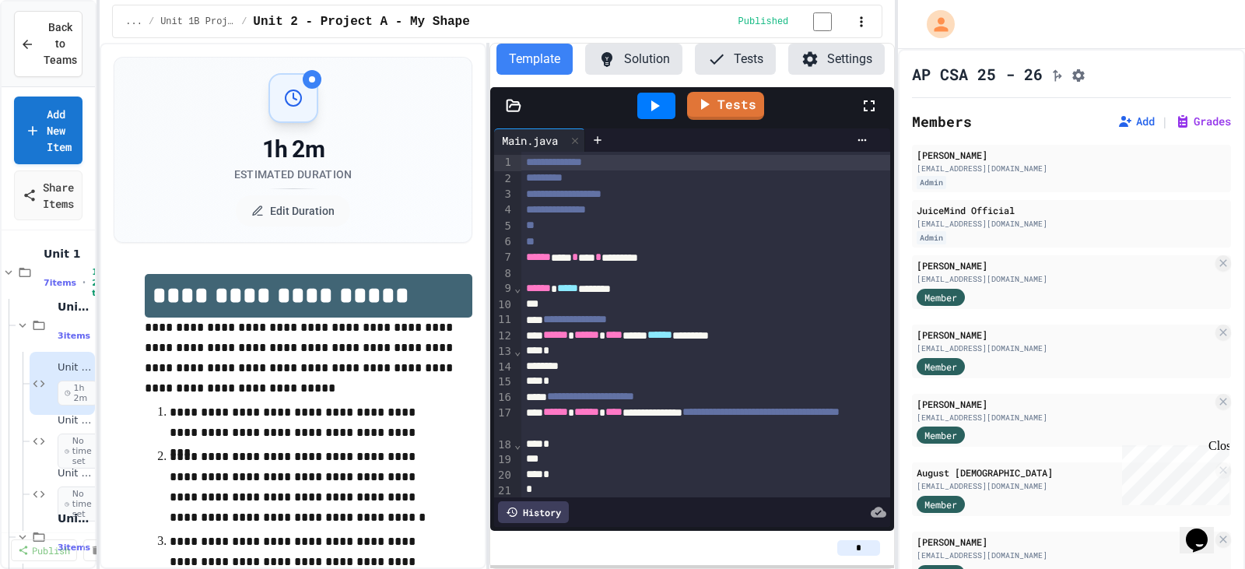
click at [100, 282] on div "**********" at bounding box center [622, 284] width 1245 height 569
click at [869, 102] on icon at bounding box center [869, 106] width 19 height 19
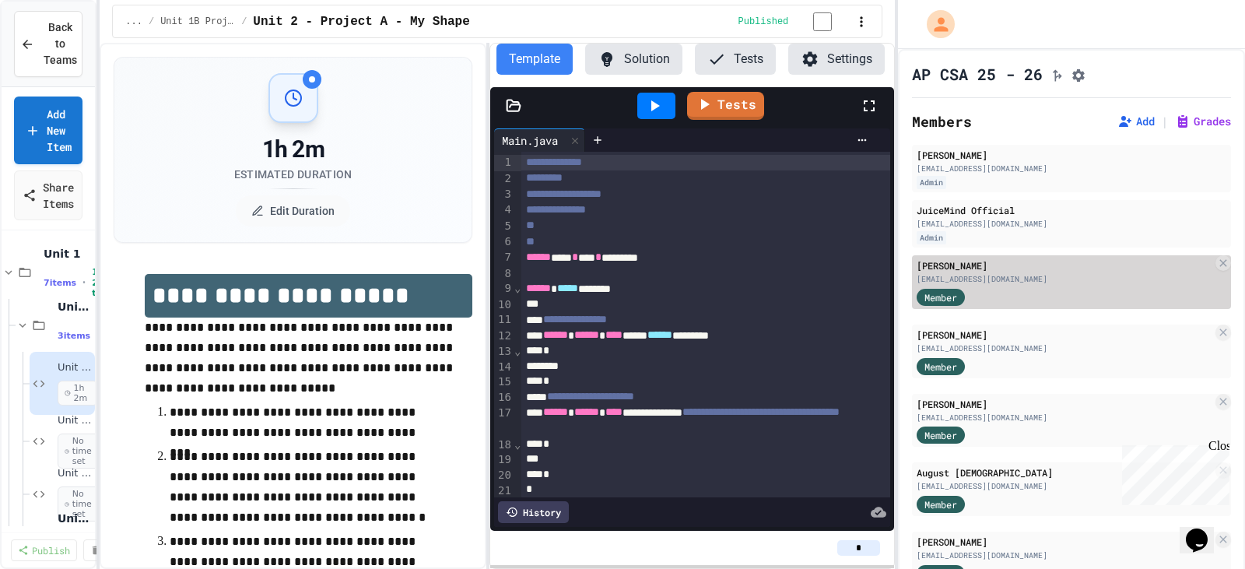
click at [983, 282] on div "[EMAIL_ADDRESS][DOMAIN_NAME]" at bounding box center [1065, 279] width 296 height 12
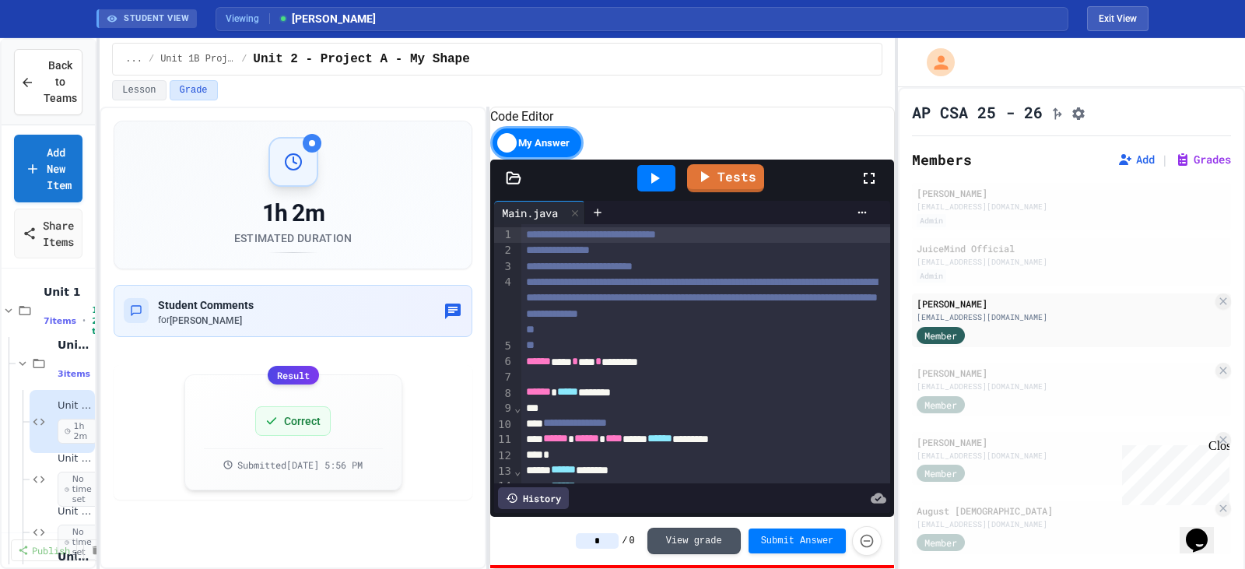
click at [867, 184] on icon at bounding box center [869, 178] width 11 height 11
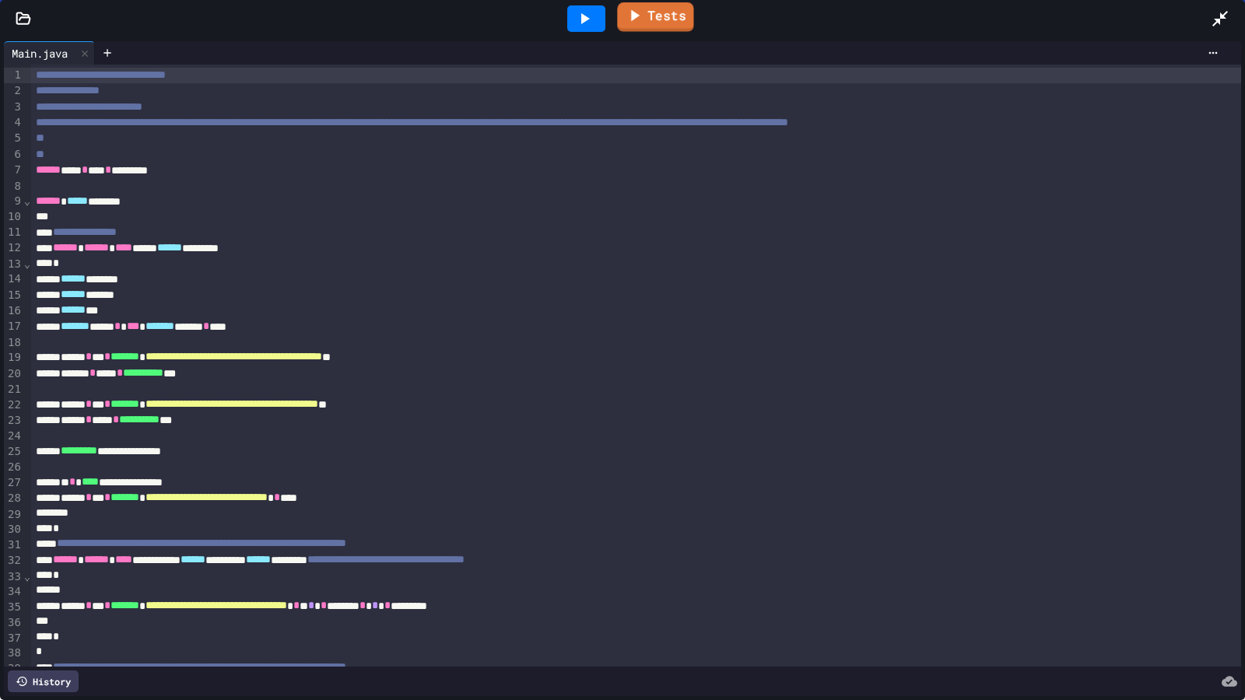
click at [665, 10] on link "Tests" at bounding box center [655, 17] width 76 height 30
click at [1213, 17] on icon at bounding box center [1220, 18] width 19 height 19
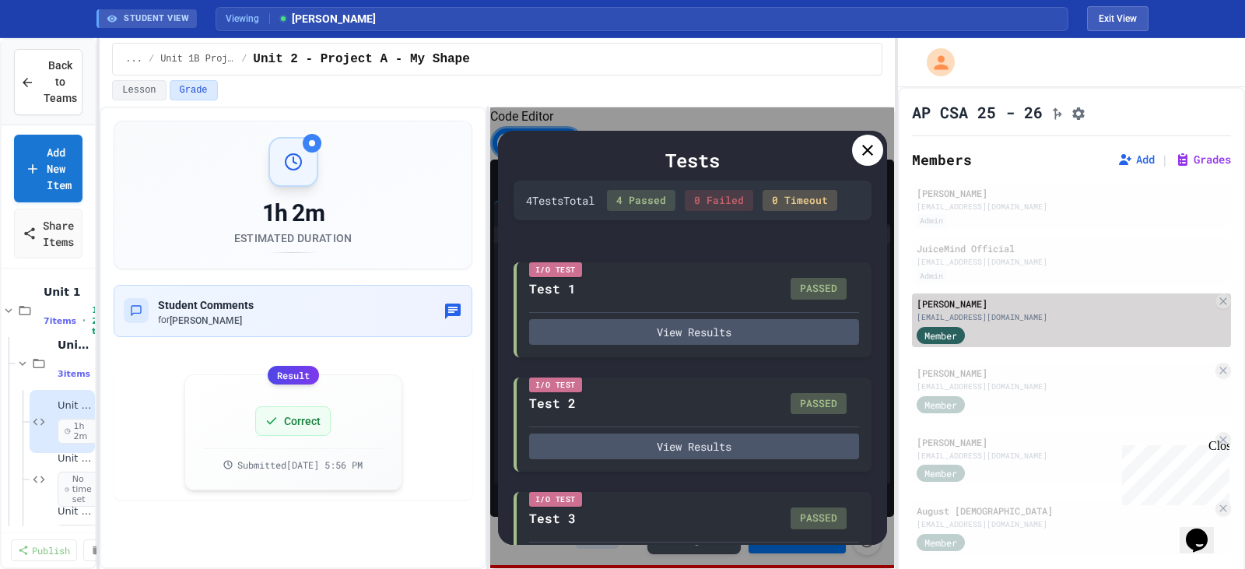
click at [1016, 323] on div "[EMAIL_ADDRESS][DOMAIN_NAME]" at bounding box center [1065, 317] width 296 height 12
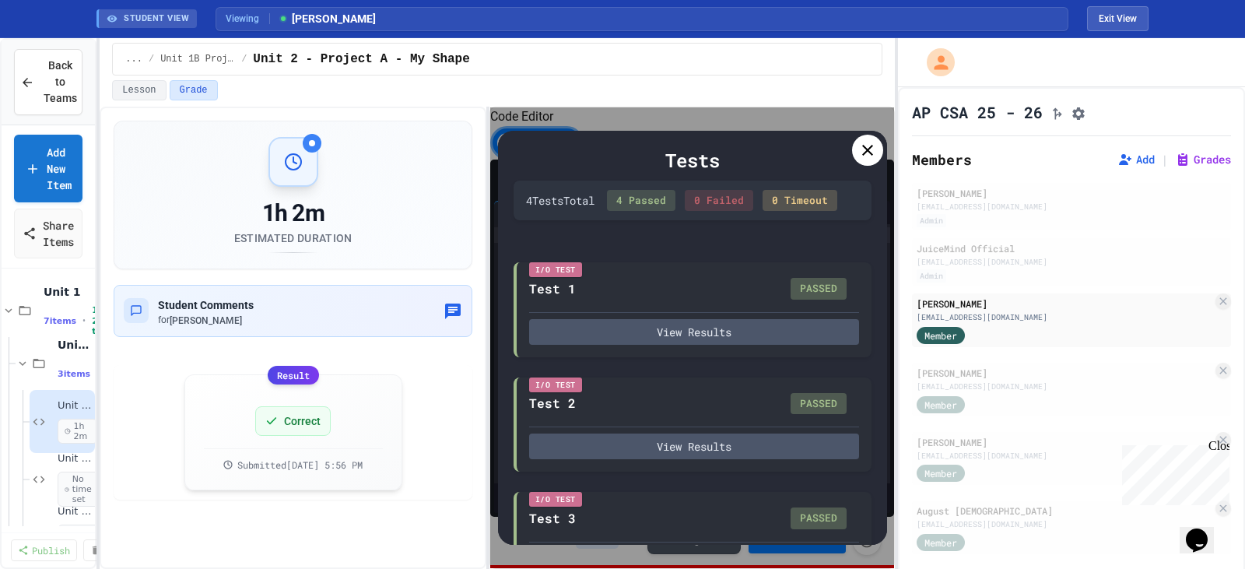
scroll to position [184, 0]
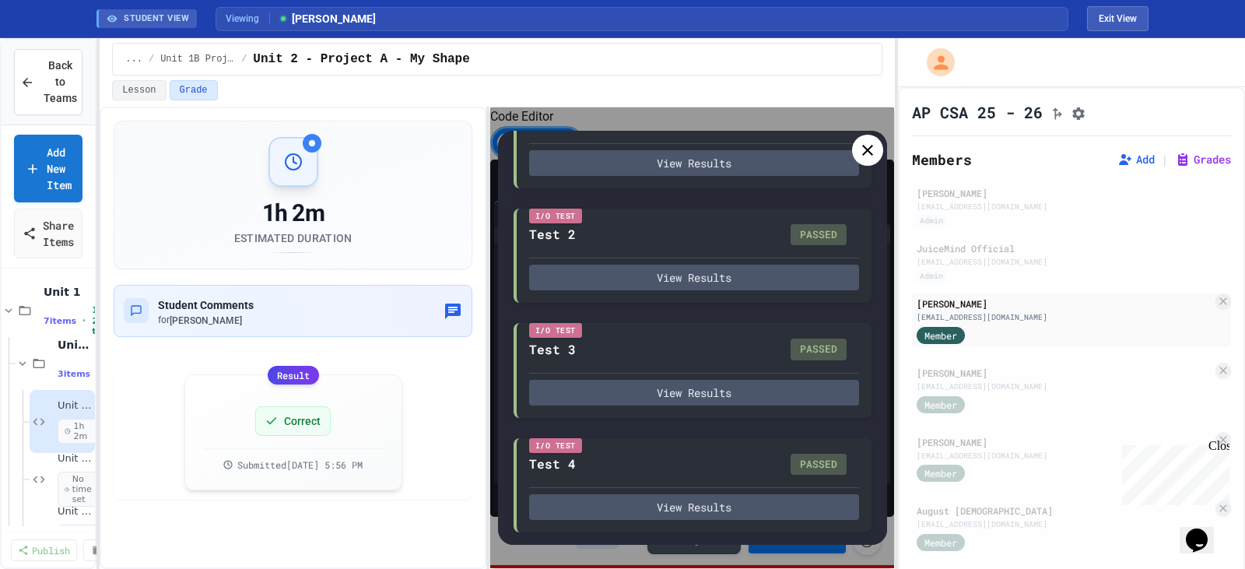
click at [866, 160] on div at bounding box center [867, 150] width 31 height 31
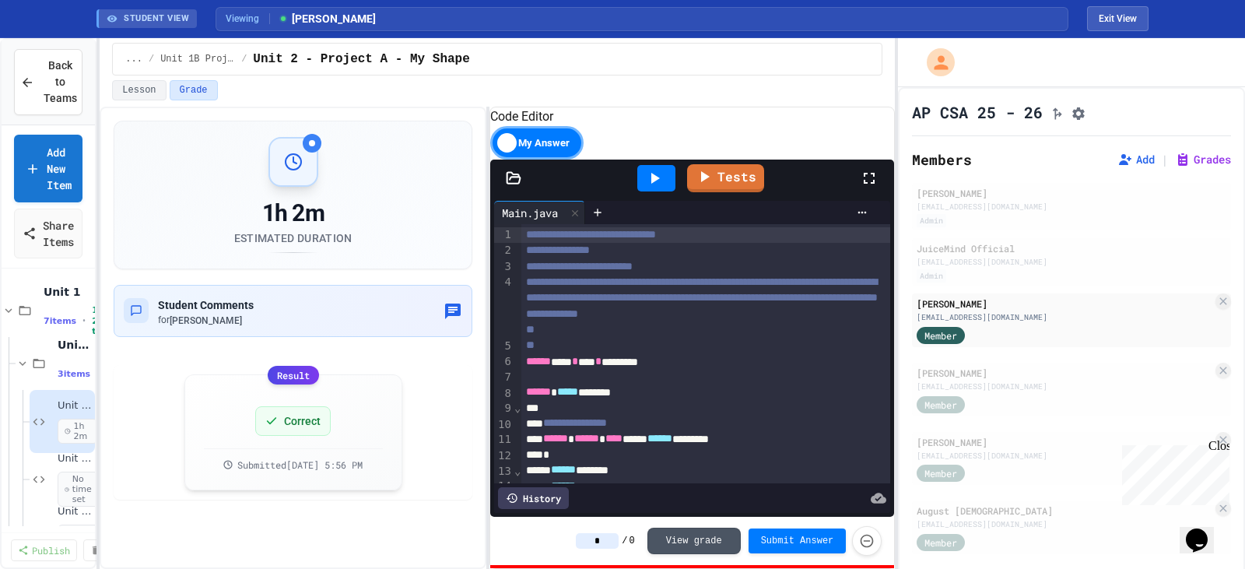
click at [652, 536] on div "* / 0 View grade Submit Answer" at bounding box center [729, 541] width 306 height 30
click at [1109, 17] on button "Exit View" at bounding box center [1117, 18] width 61 height 25
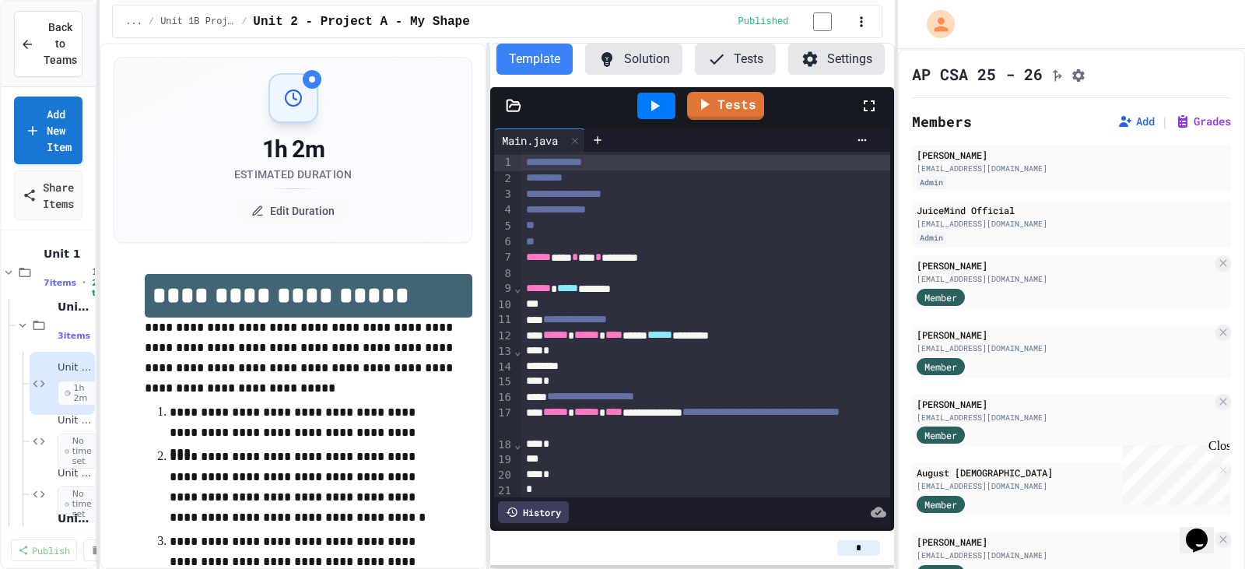
click at [824, 63] on button "Settings" at bounding box center [836, 59] width 97 height 31
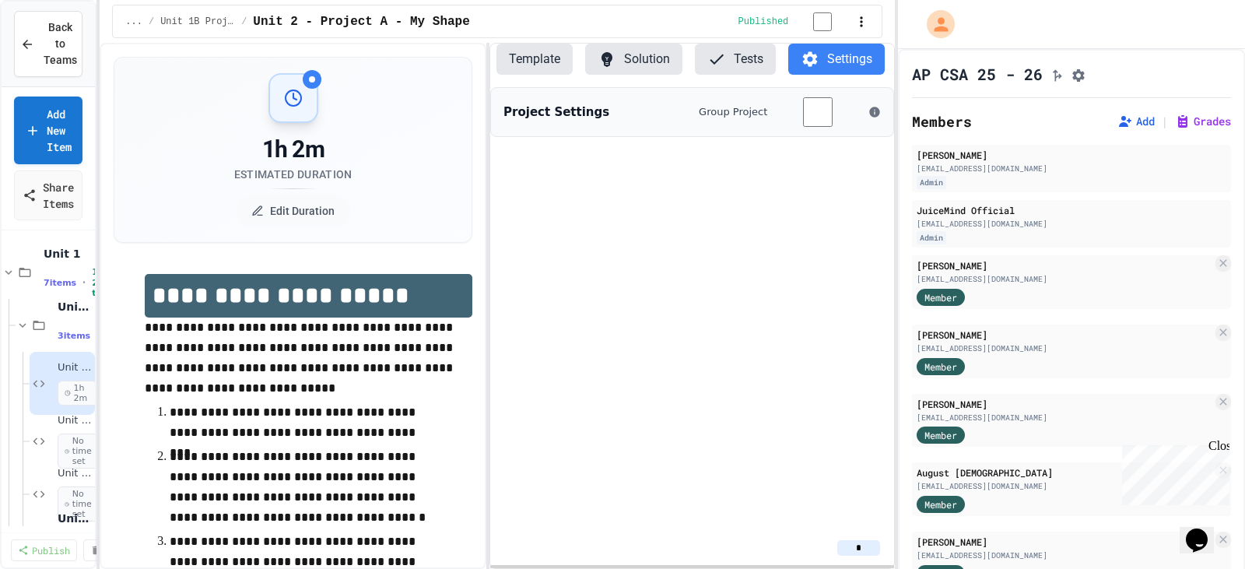
click at [736, 61] on button "Tests" at bounding box center [735, 59] width 81 height 31
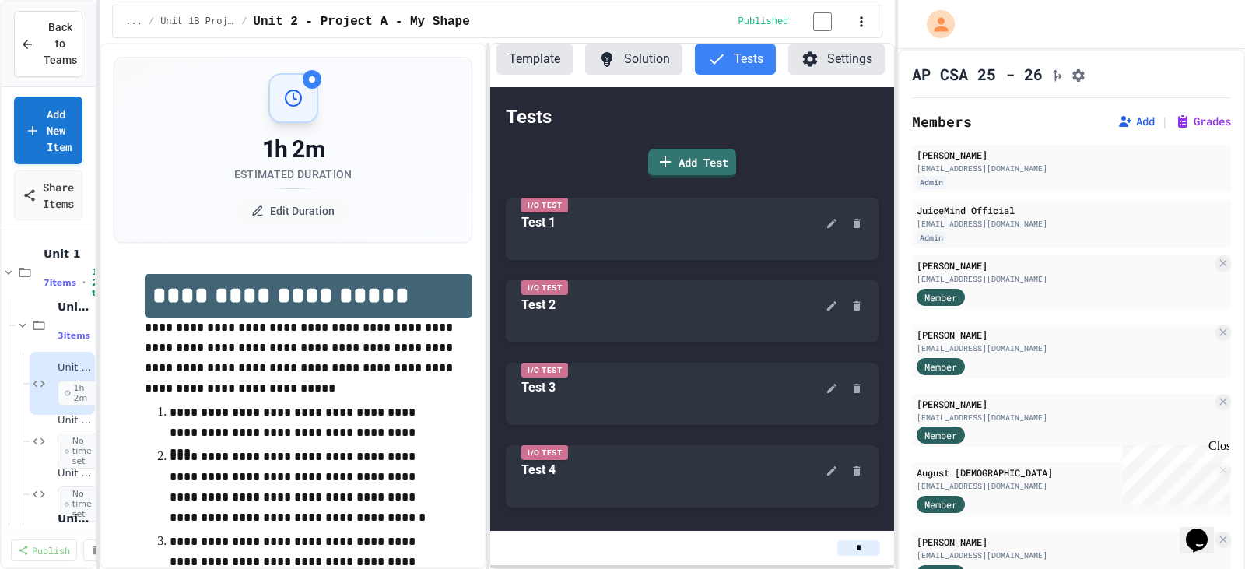
click at [882, 543] on span "*" at bounding box center [859, 548] width 44 height 16
click at [862, 551] on input "*" at bounding box center [858, 548] width 43 height 16
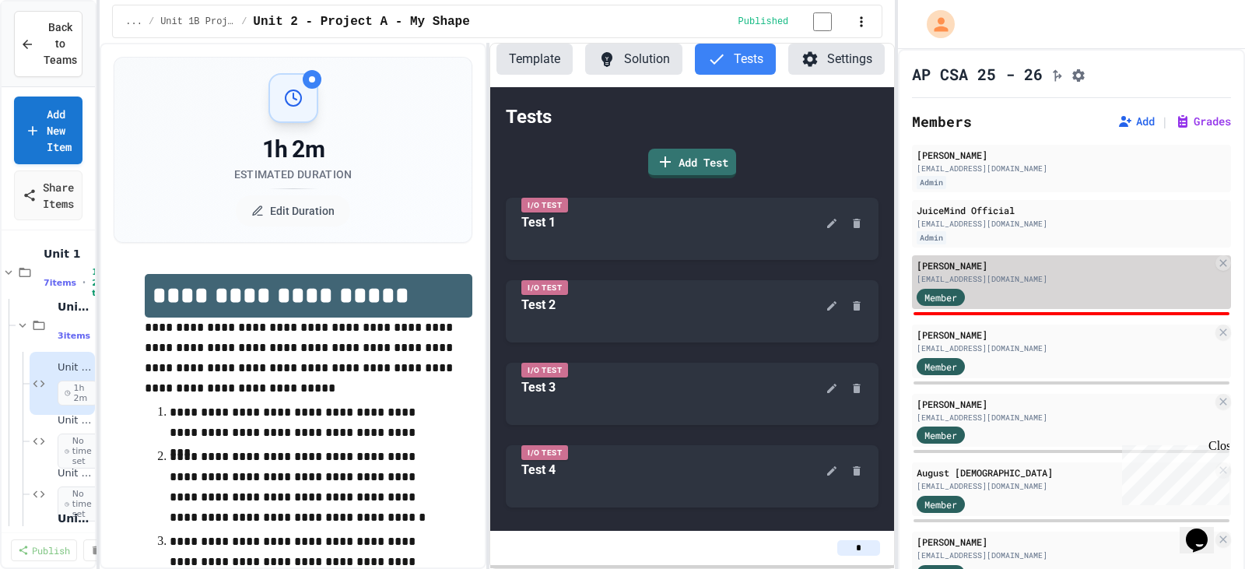
type input "*"
click at [1052, 283] on div "[EMAIL_ADDRESS][DOMAIN_NAME]" at bounding box center [1065, 279] width 296 height 12
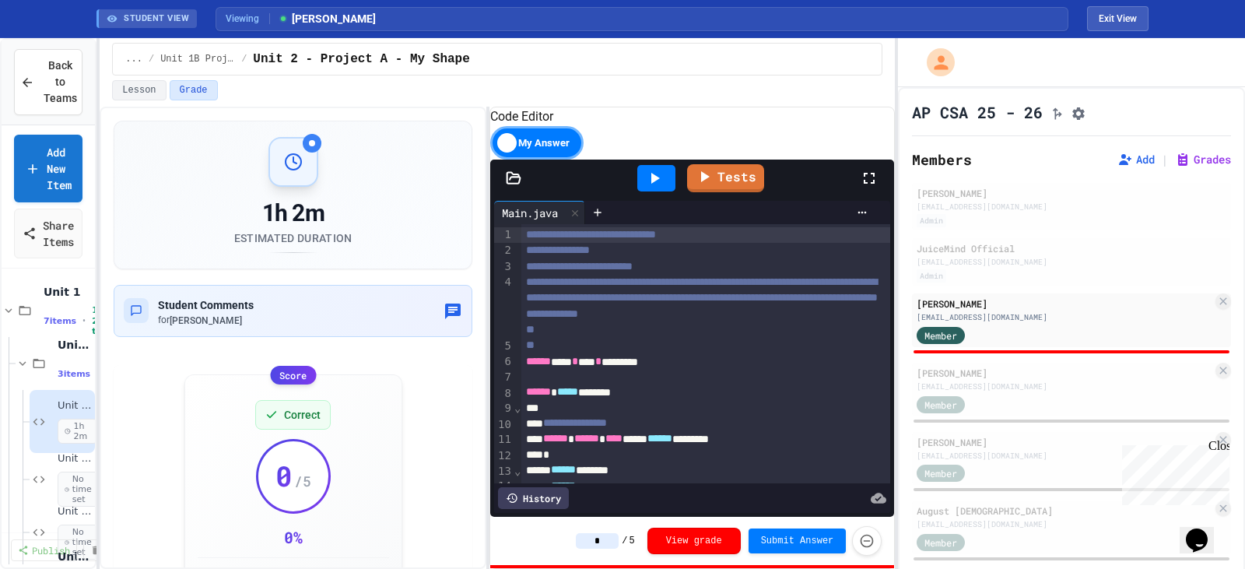
click at [609, 540] on input "*" at bounding box center [597, 541] width 43 height 16
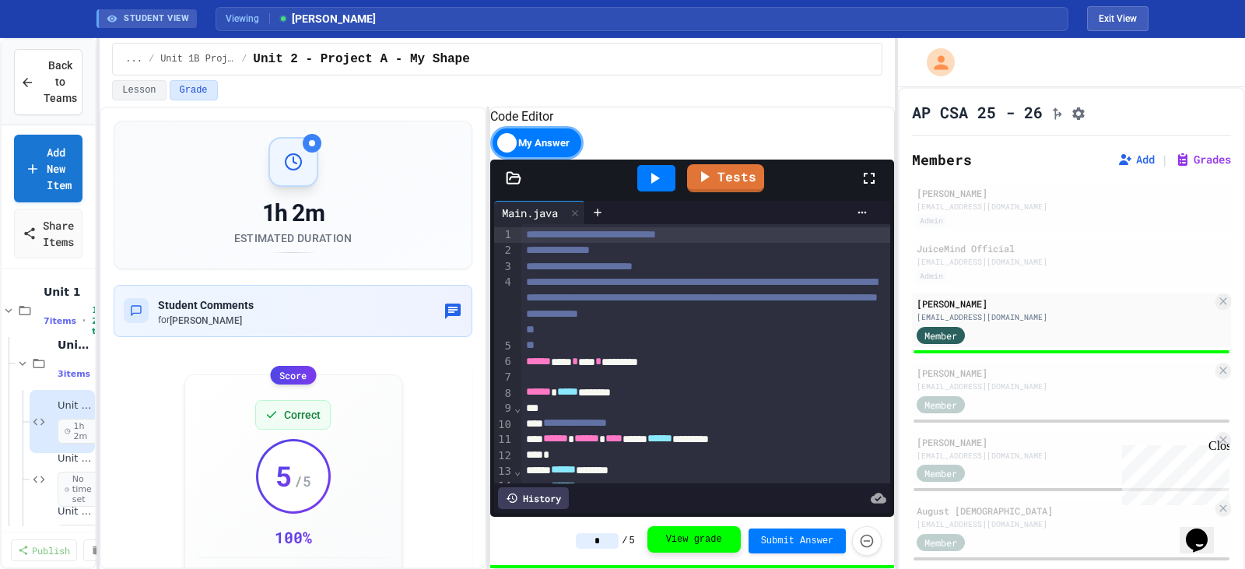
type input "*"
click at [697, 539] on button "View grade" at bounding box center [694, 540] width 93 height 26
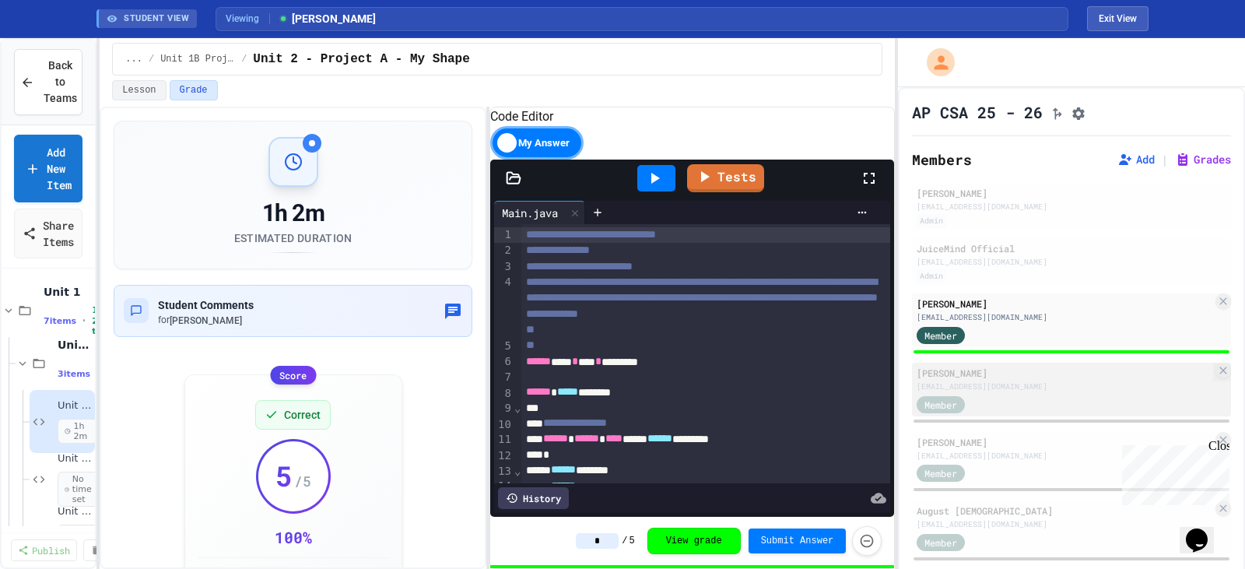
click at [1077, 405] on div "Member" at bounding box center [1065, 403] width 296 height 19
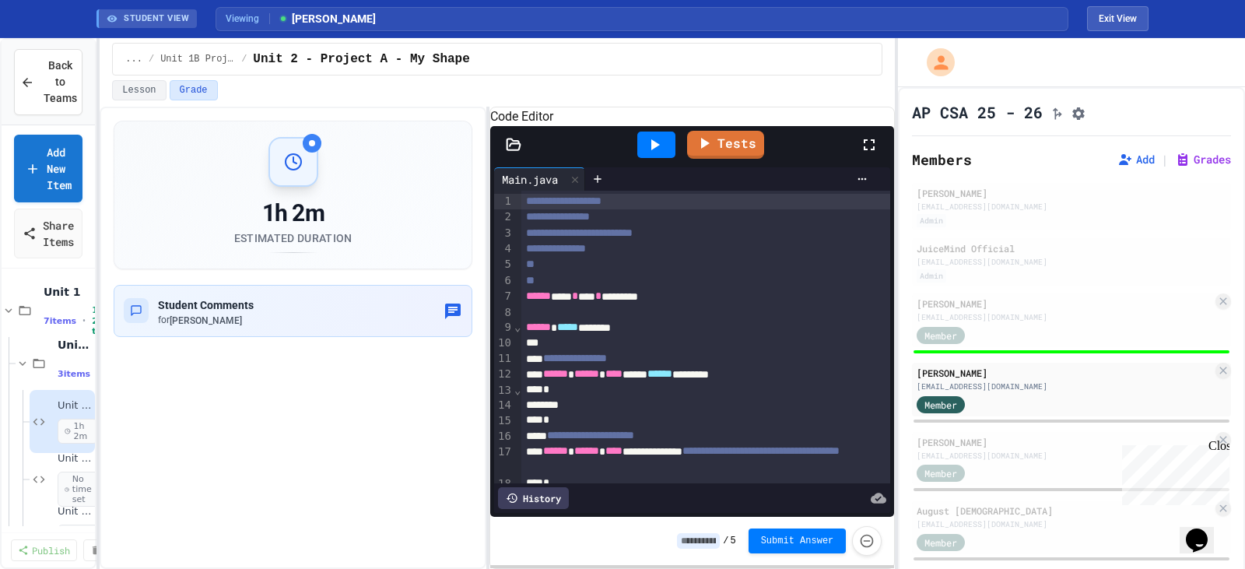
drag, startPoint x: 867, startPoint y: 162, endPoint x: 868, endPoint y: 256, distance: 94.2
click at [868, 154] on icon at bounding box center [869, 144] width 19 height 19
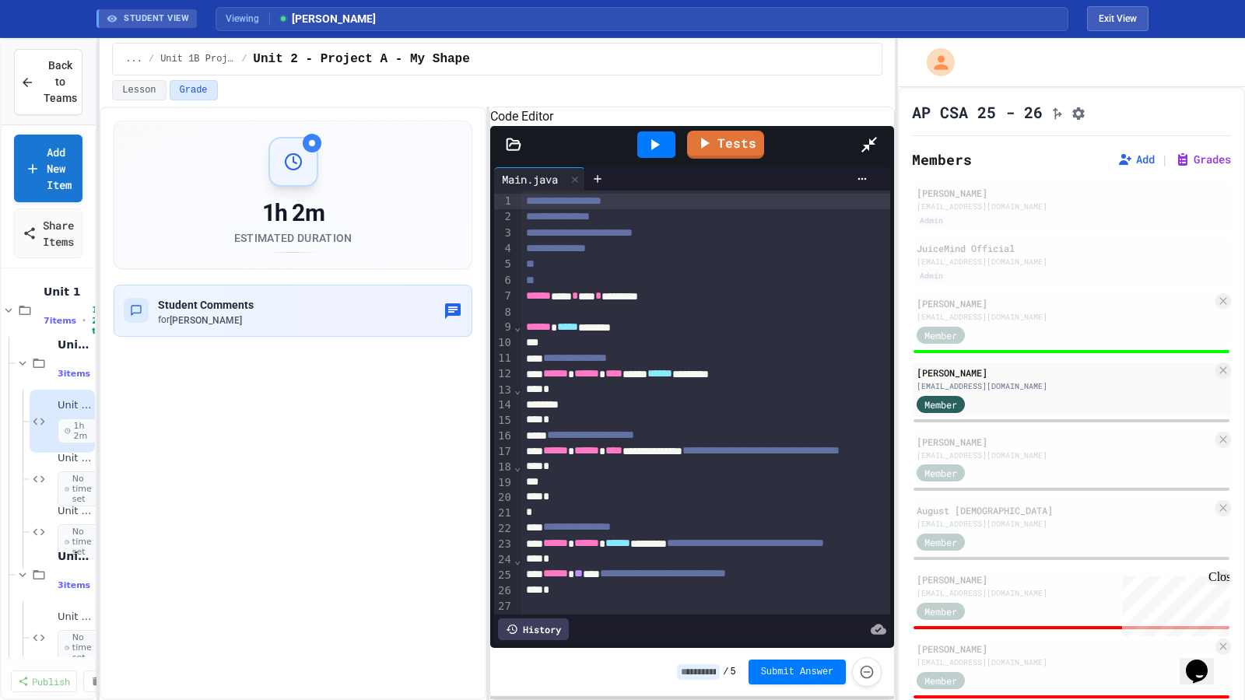
click at [877, 137] on icon at bounding box center [870, 145] width 16 height 16
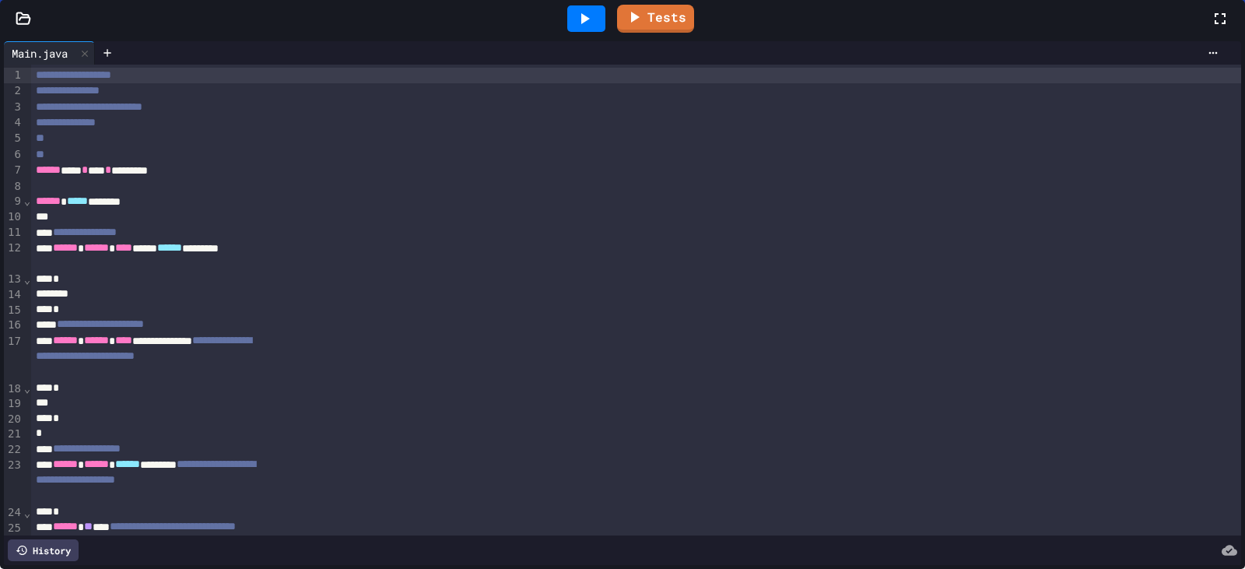
click at [298, 261] on div "**********" at bounding box center [622, 303] width 1245 height 531
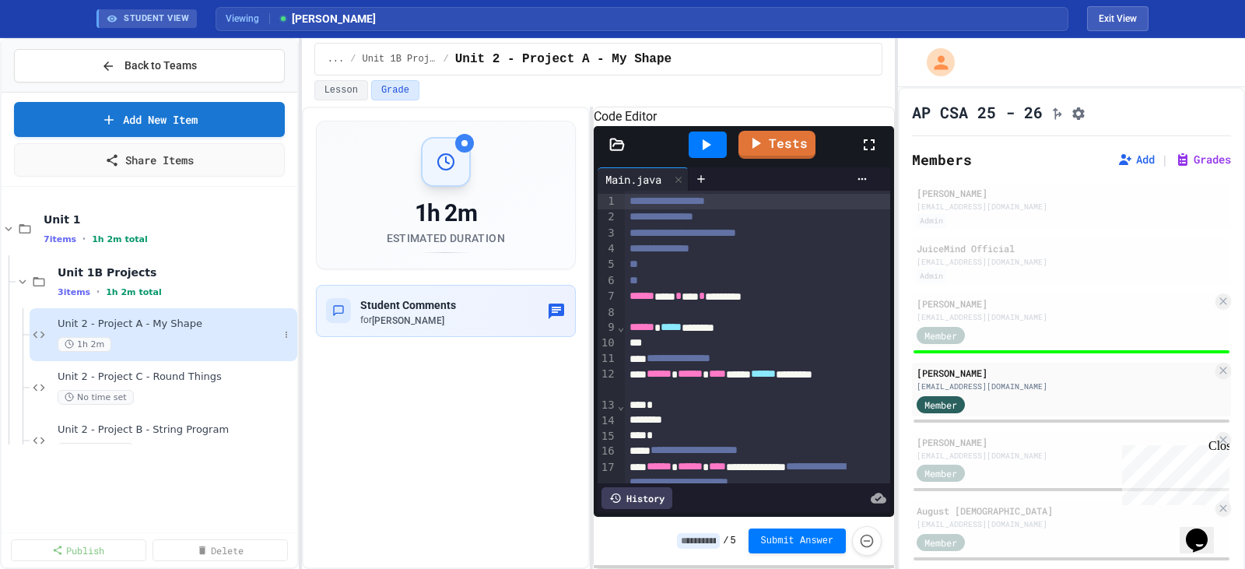
click at [198, 329] on span "Unit 2 - Project A - My Shape" at bounding box center [168, 324] width 221 height 13
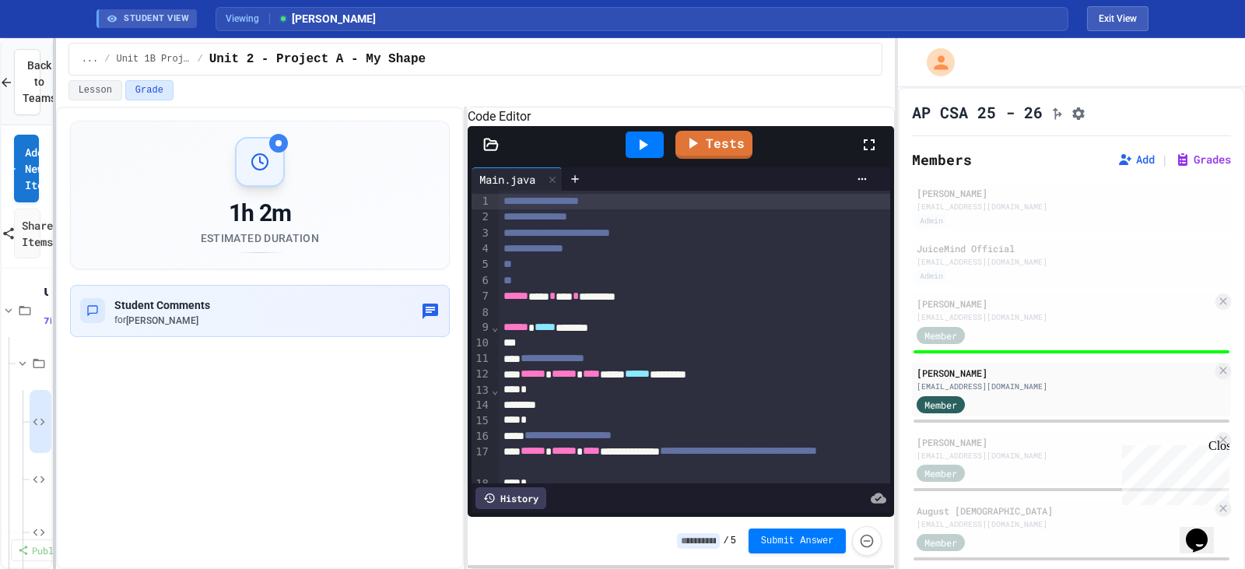
click at [53, 332] on div at bounding box center [54, 303] width 3 height 531
click at [953, 462] on div "[EMAIL_ADDRESS][DOMAIN_NAME]" at bounding box center [1065, 456] width 296 height 12
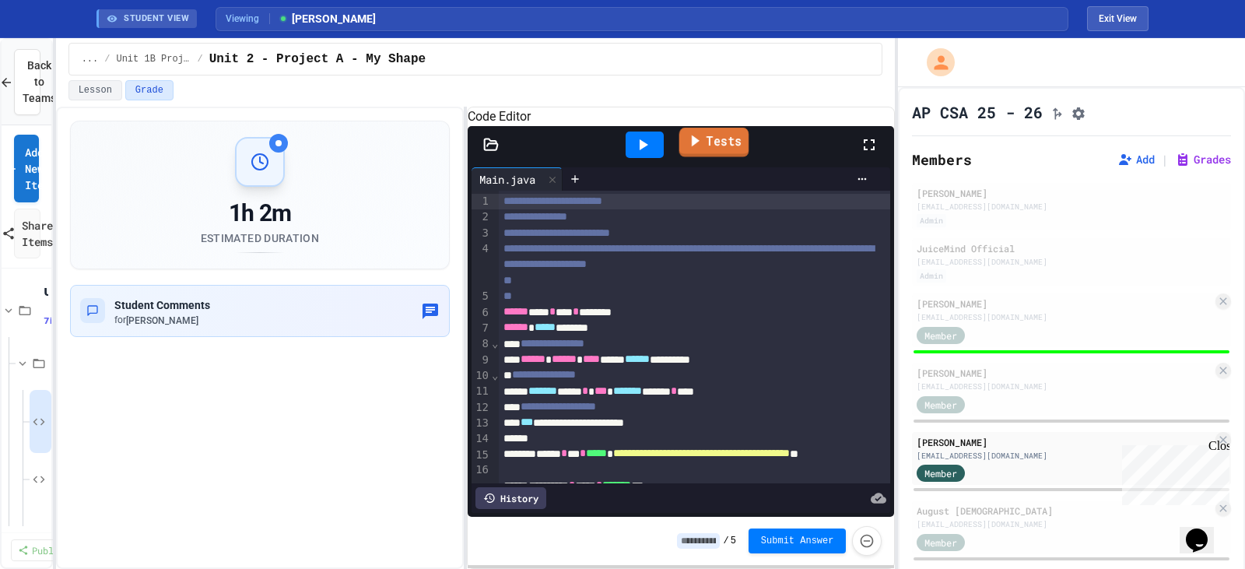
click at [713, 157] on link "Tests" at bounding box center [714, 143] width 70 height 30
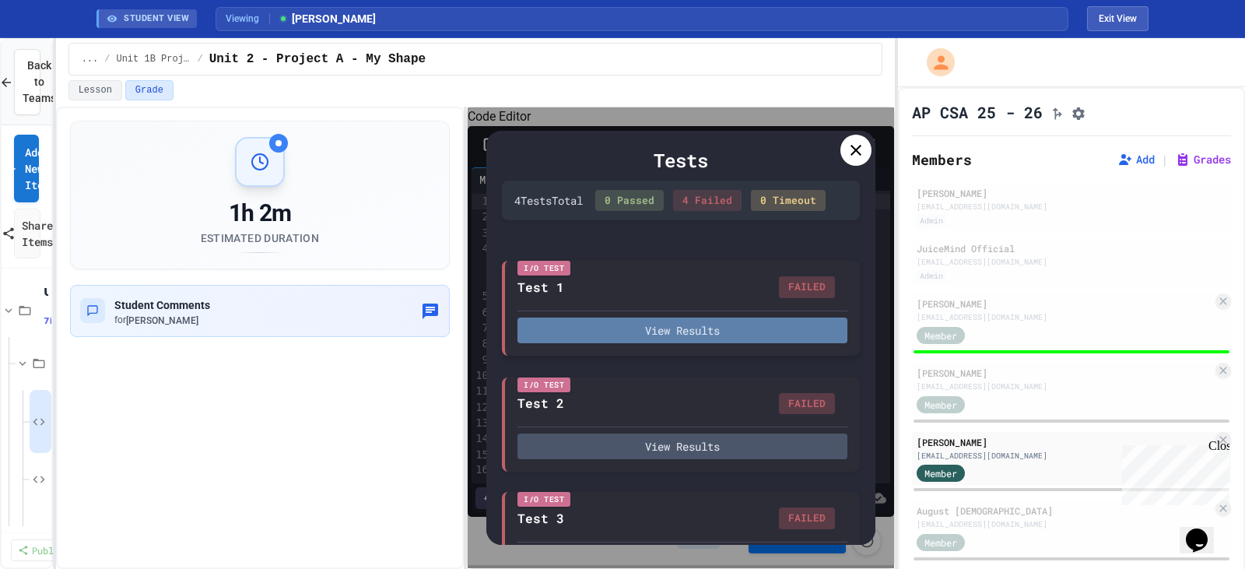
click at [709, 343] on button "View Results" at bounding box center [683, 331] width 330 height 26
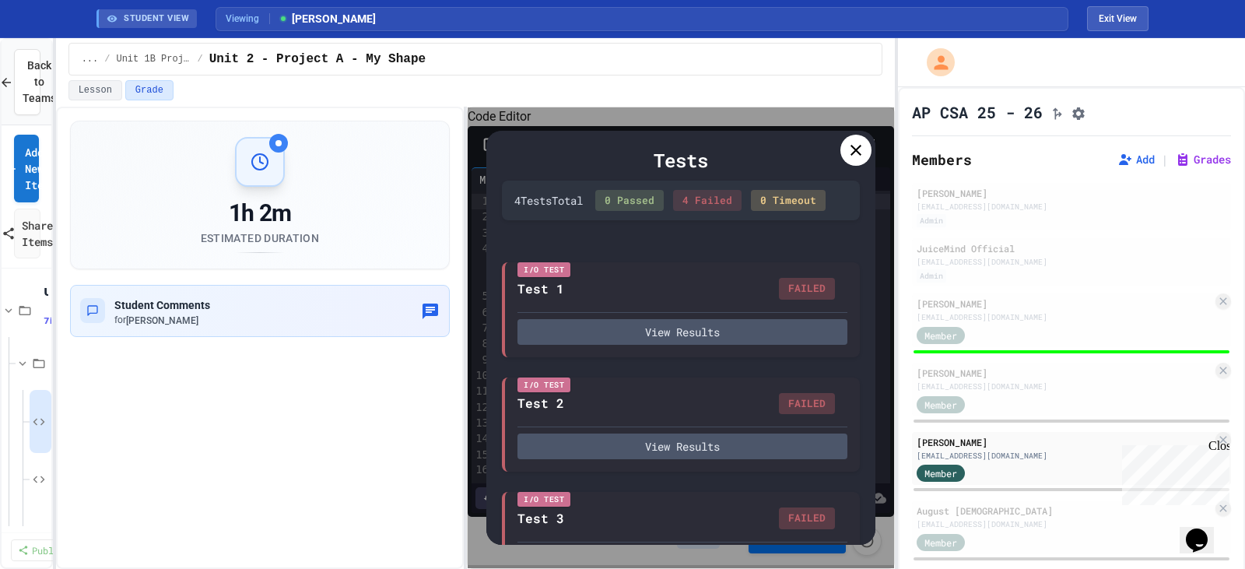
click at [855, 139] on div at bounding box center [856, 150] width 31 height 31
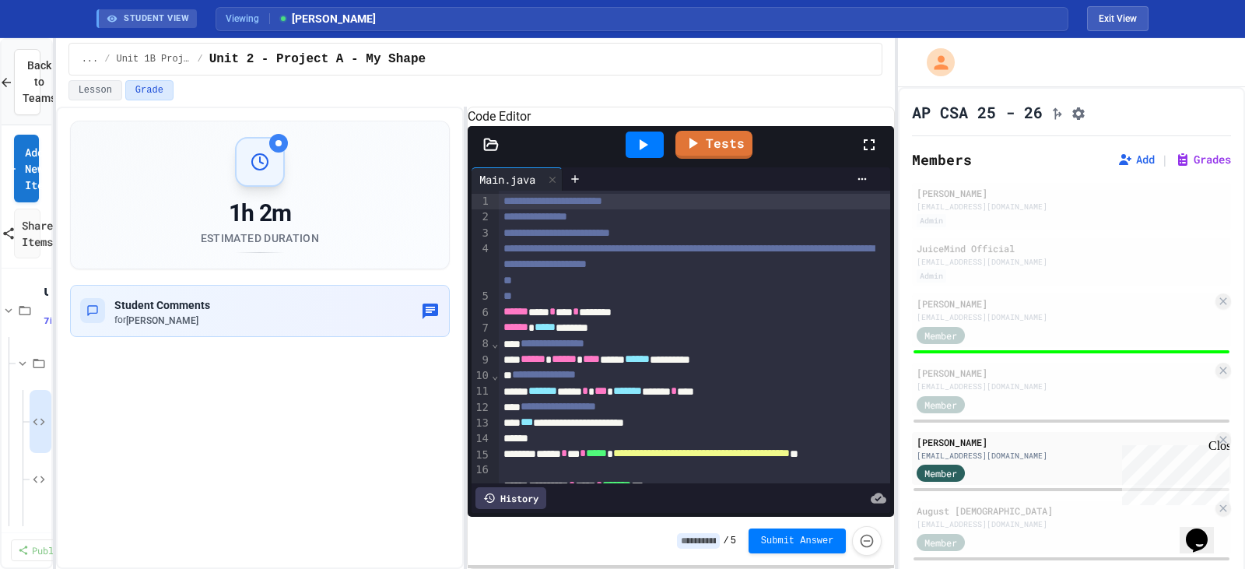
click at [714, 539] on input at bounding box center [698, 541] width 43 height 16
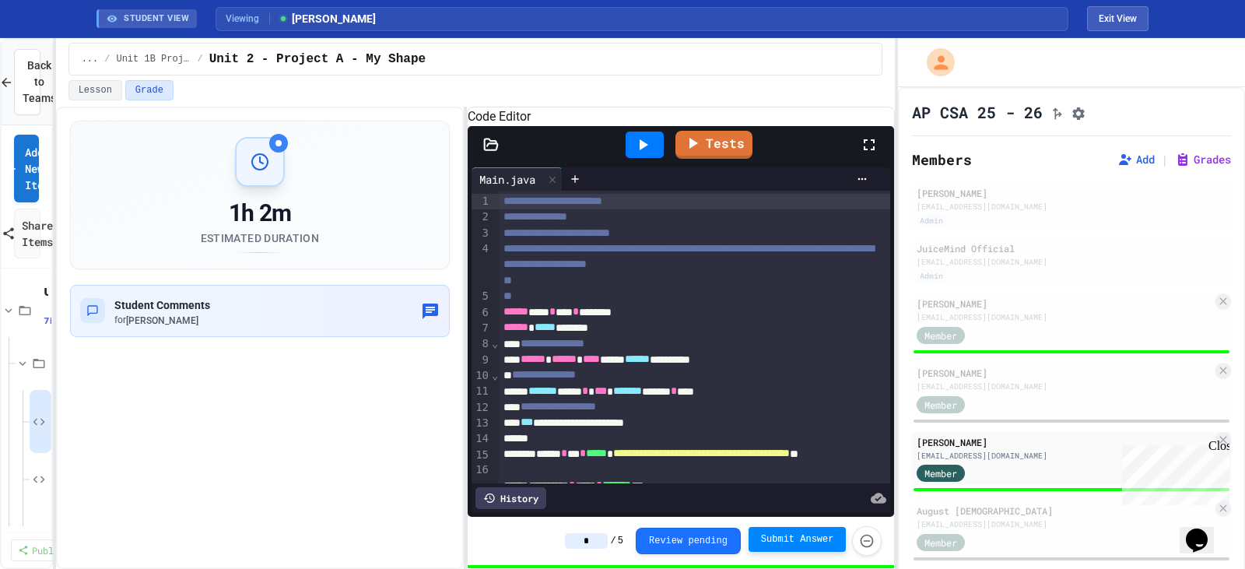
click at [784, 539] on span "Submit Answer" at bounding box center [797, 539] width 73 height 12
type input "*"
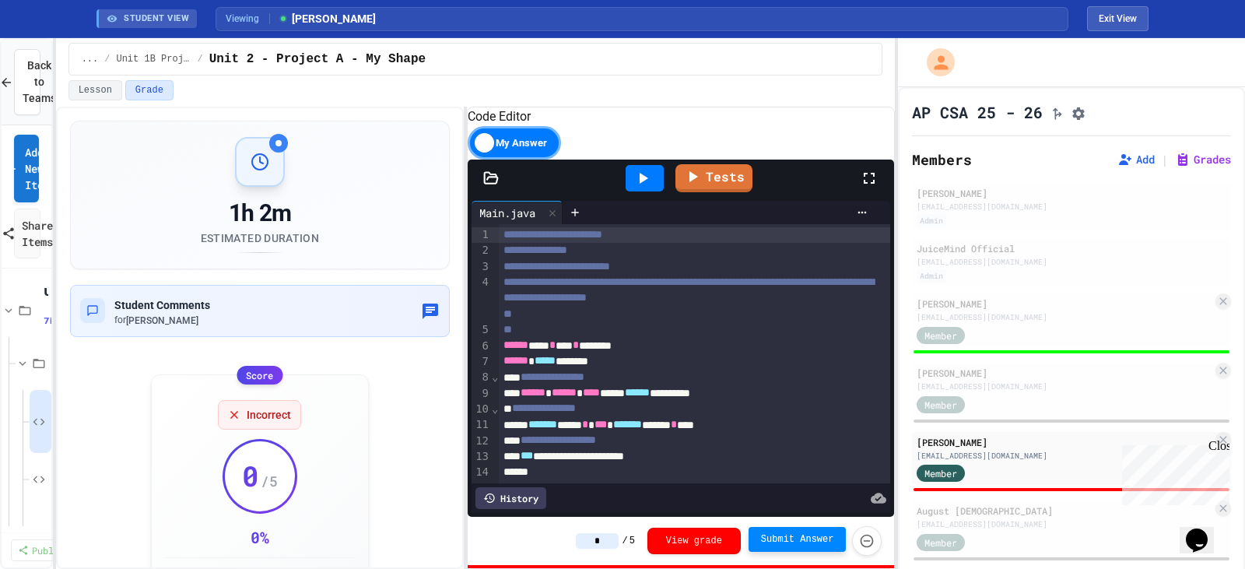
click at [614, 546] on input "*" at bounding box center [597, 541] width 43 height 16
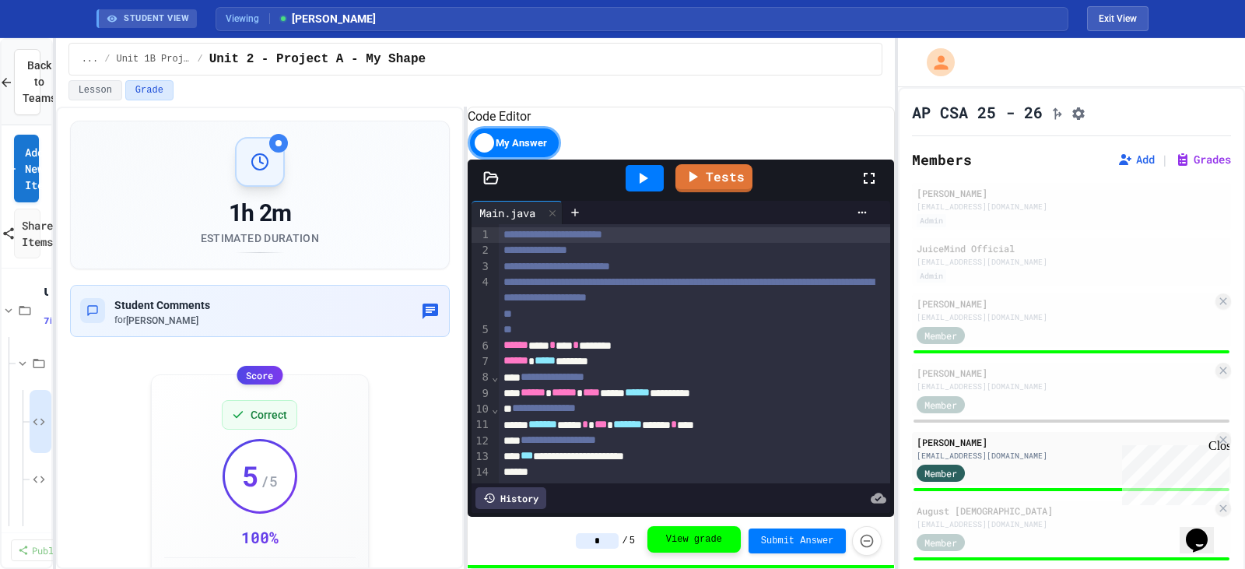
click at [721, 543] on button "View grade" at bounding box center [694, 539] width 93 height 26
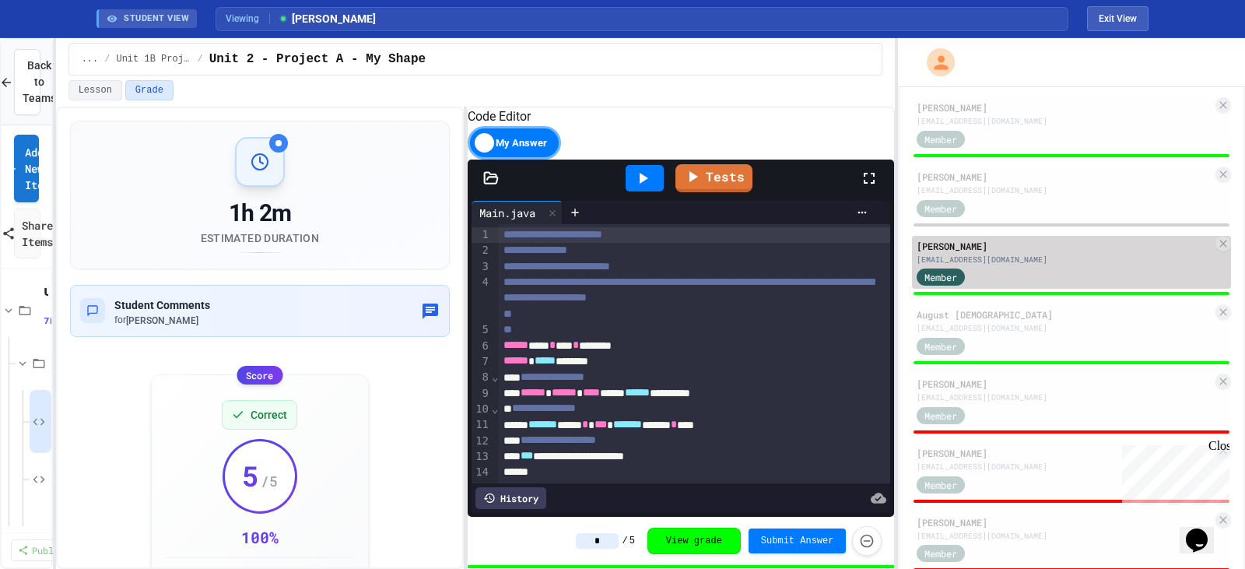
scroll to position [239, 0]
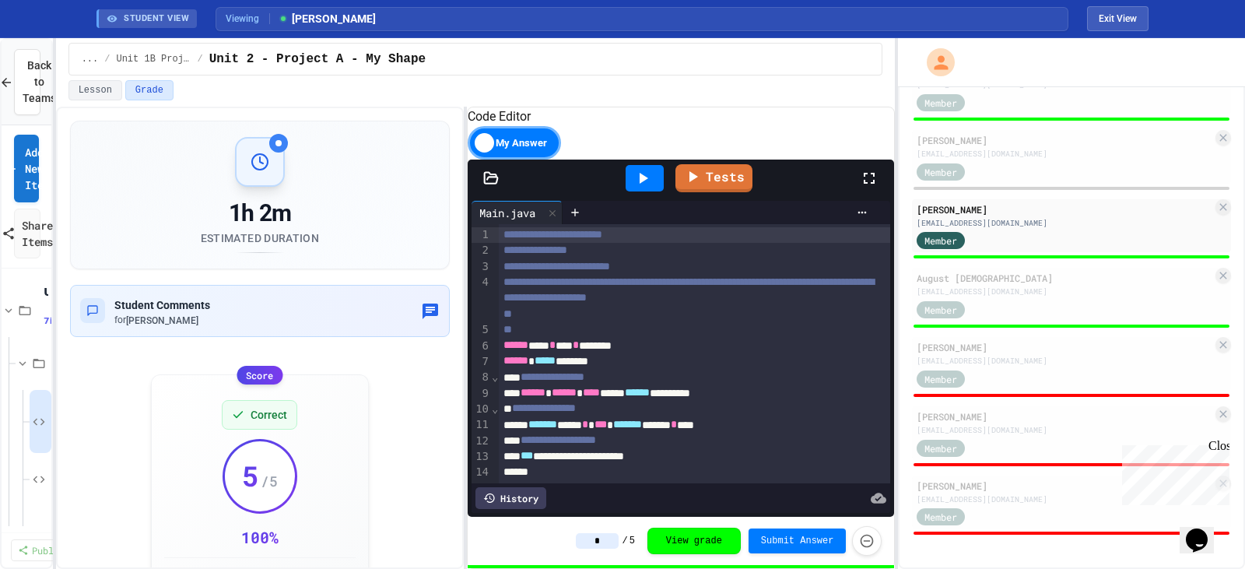
click at [1221, 448] on div "Close" at bounding box center [1218, 448] width 19 height 19
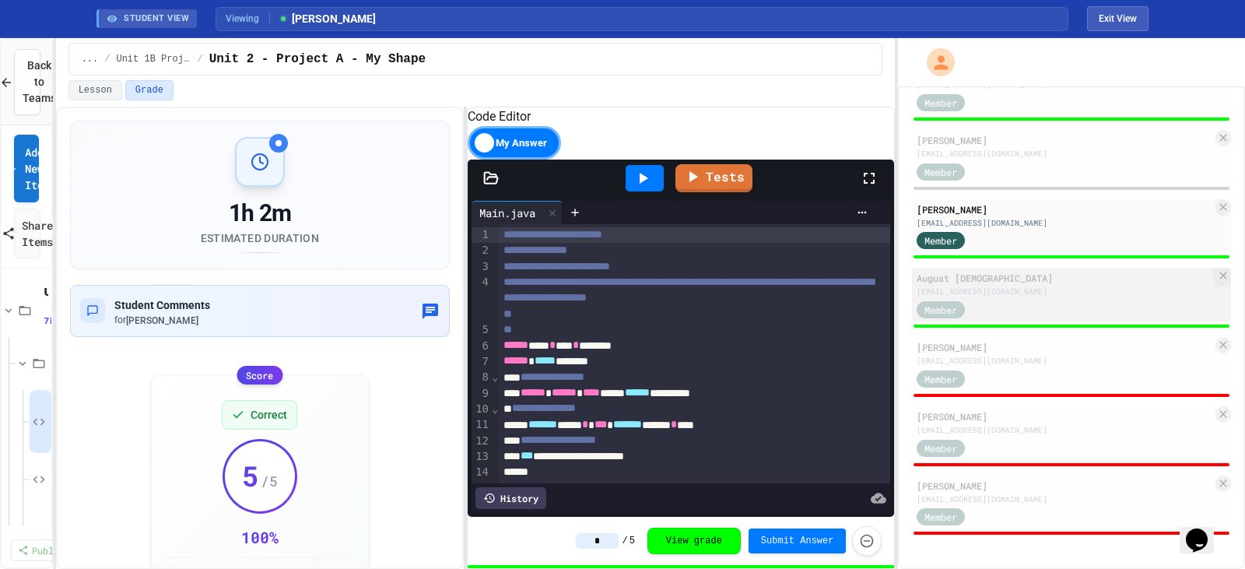
click at [1041, 306] on div "Member" at bounding box center [1065, 308] width 296 height 19
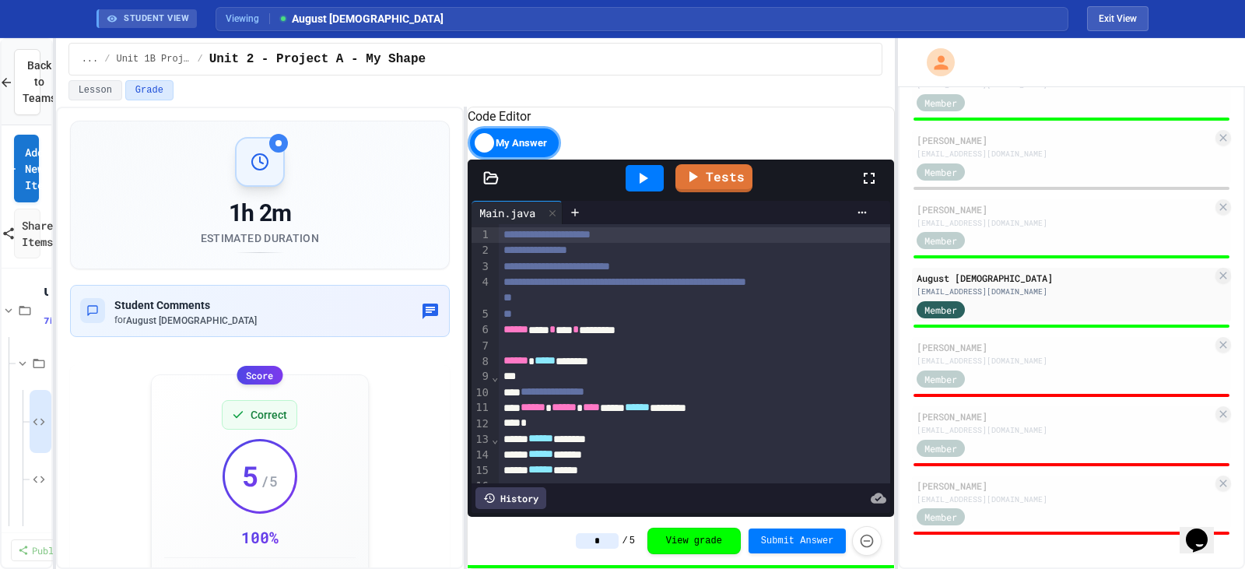
click at [758, 199] on div "Tests" at bounding box center [687, 178] width 346 height 42
click at [717, 191] on link "Tests" at bounding box center [714, 177] width 76 height 30
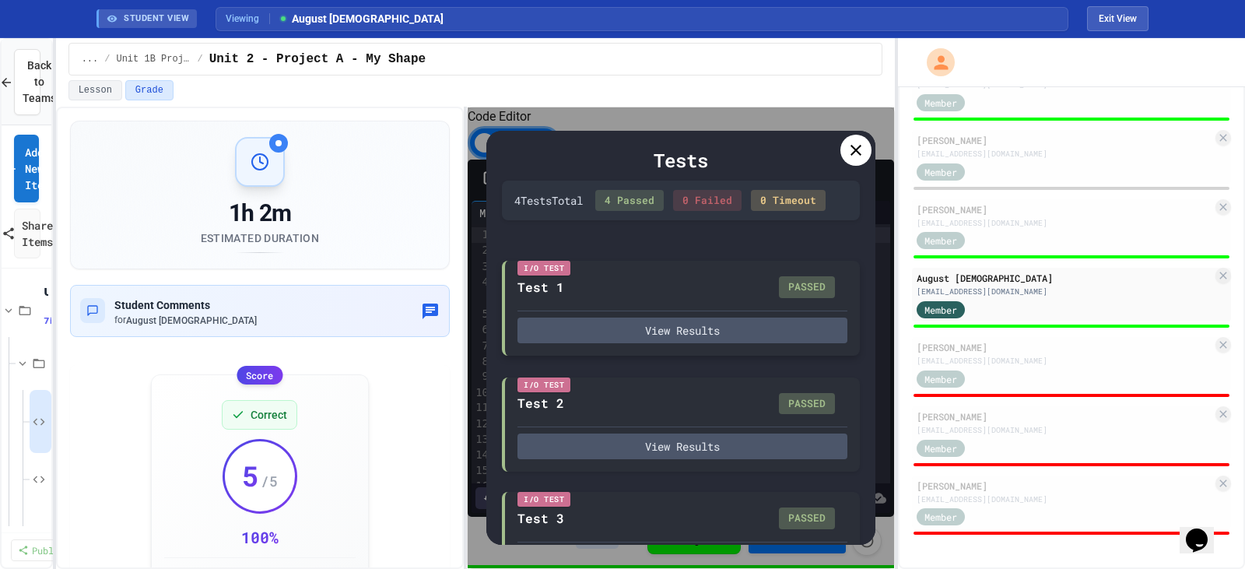
click at [799, 298] on div "PASSED" at bounding box center [807, 287] width 56 height 22
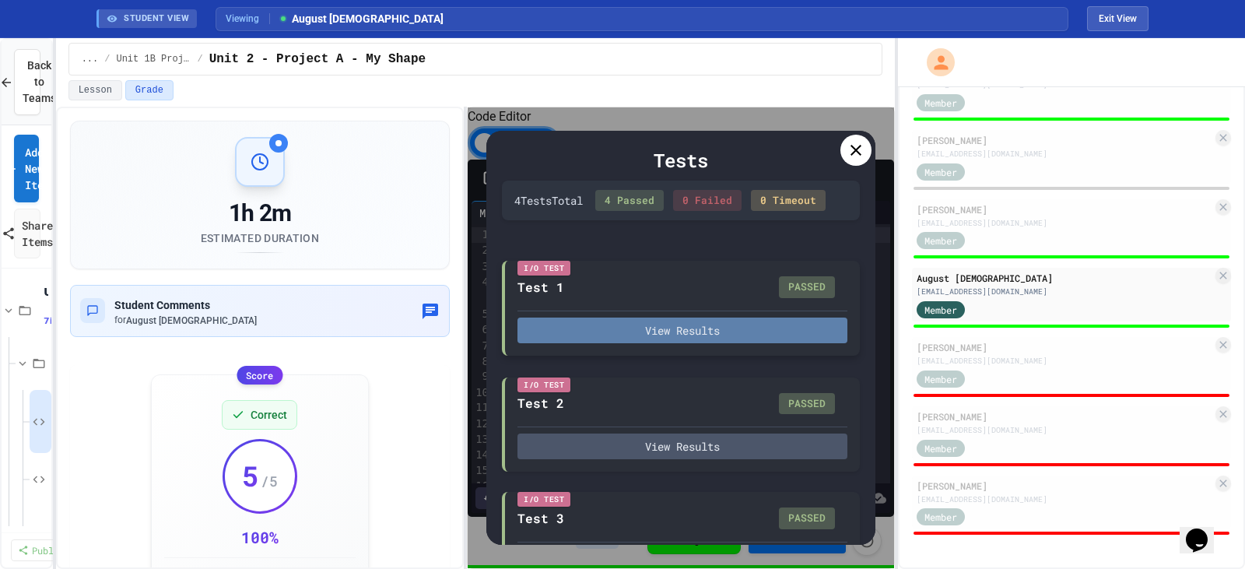
click at [751, 342] on button "View Results" at bounding box center [683, 331] width 330 height 26
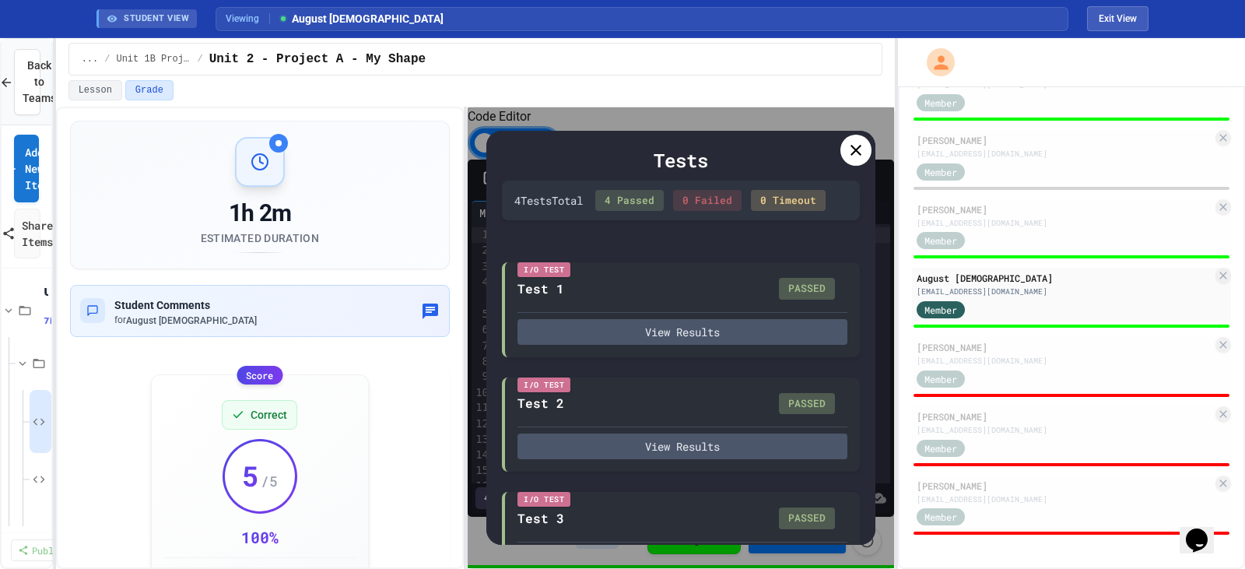
click at [858, 141] on icon at bounding box center [856, 150] width 19 height 19
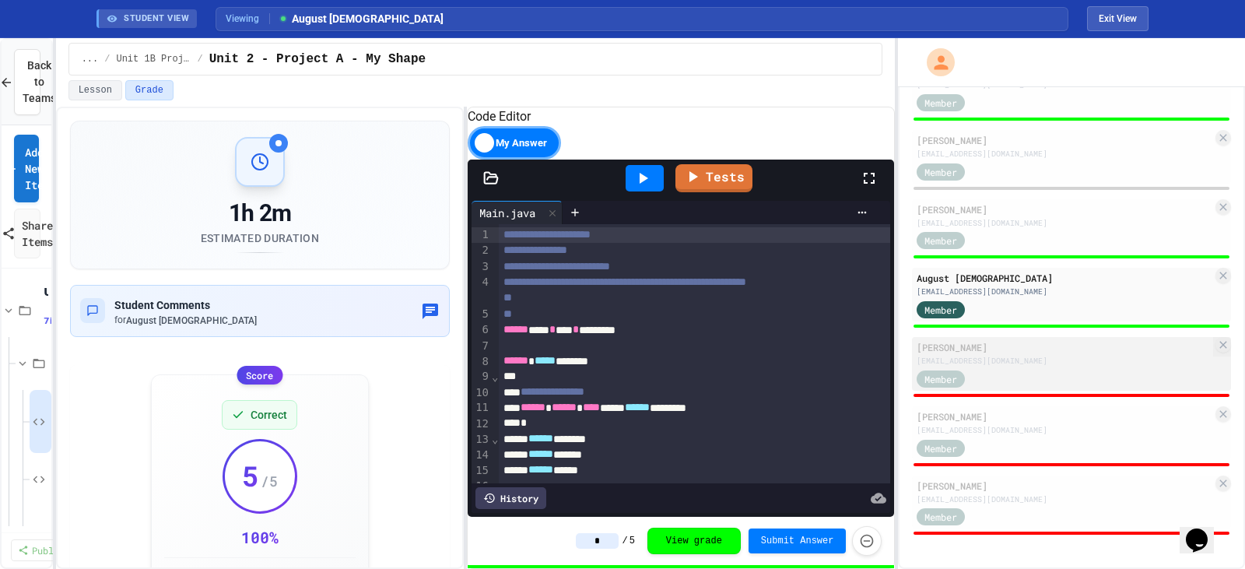
click at [978, 388] on div "Matthew Macaulay 26macaulaym@granbyschools.org Member" at bounding box center [1071, 364] width 319 height 54
type input "*"
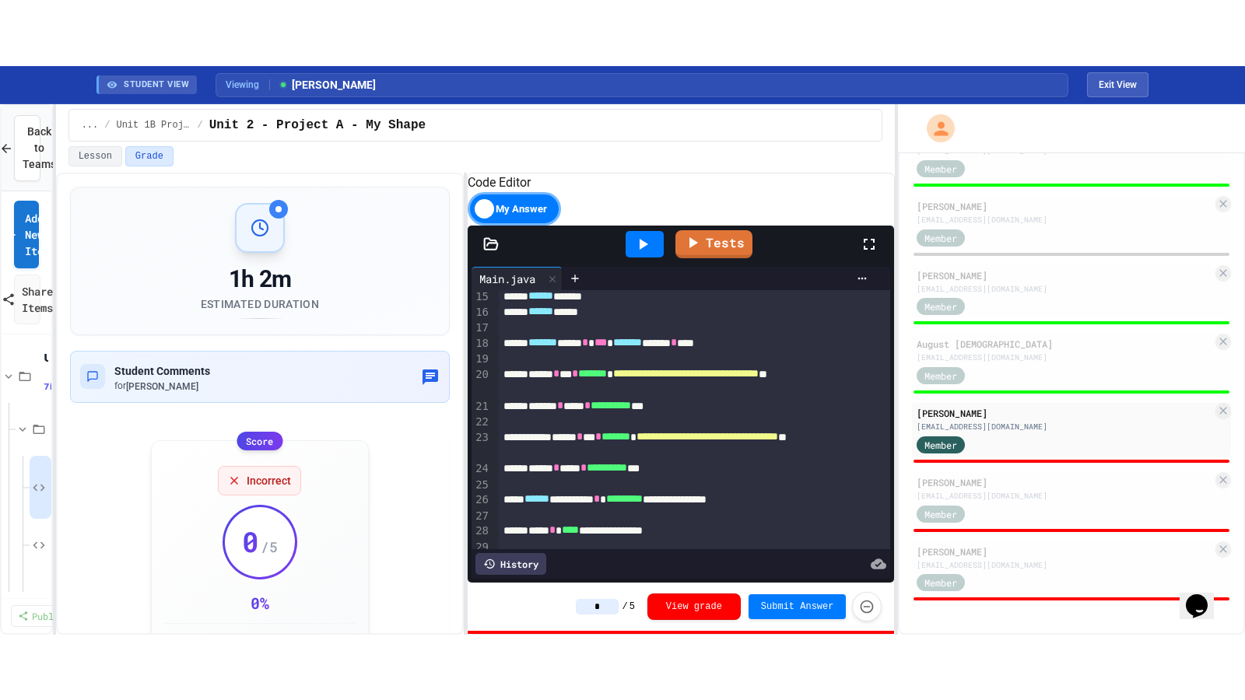
scroll to position [233, 0]
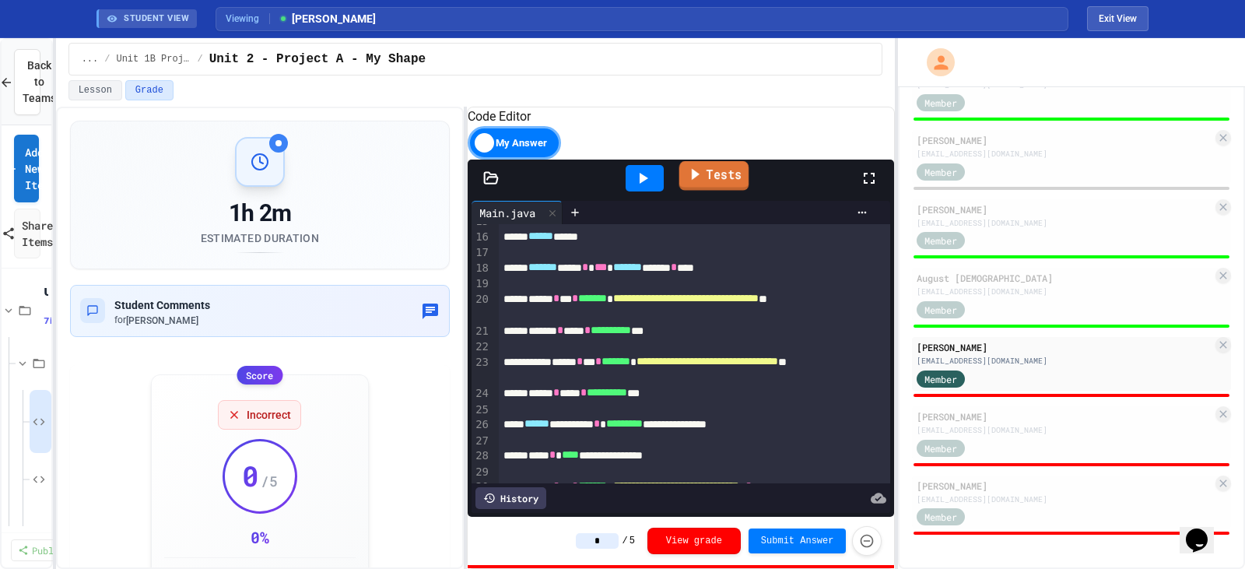
click at [715, 189] on link "Tests" at bounding box center [714, 176] width 70 height 30
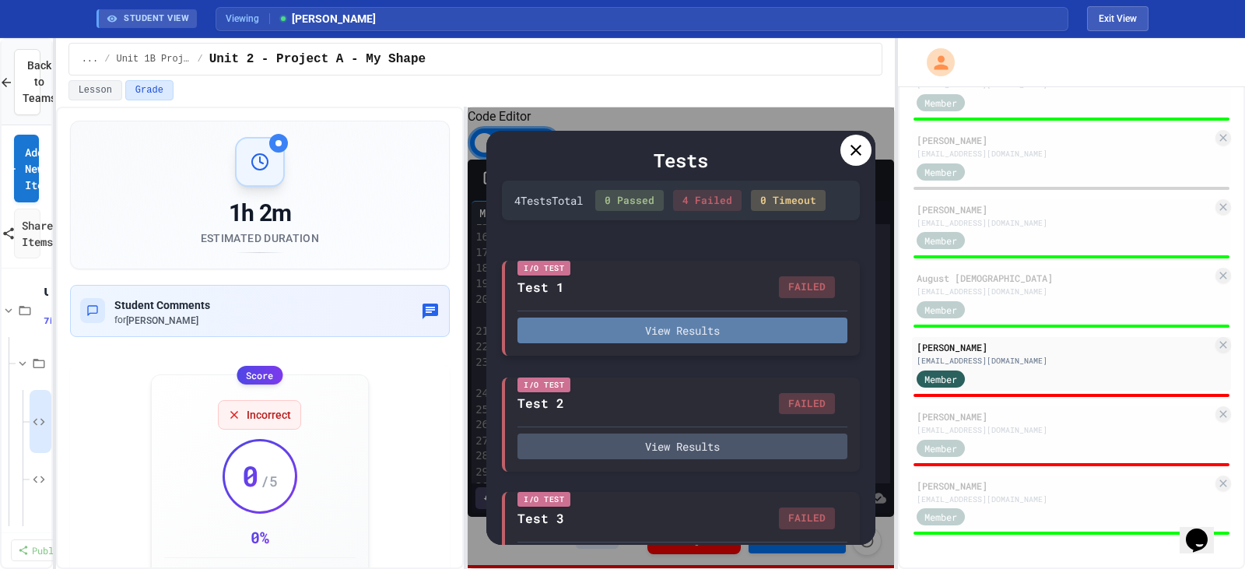
click at [711, 343] on button "View Results" at bounding box center [683, 331] width 330 height 26
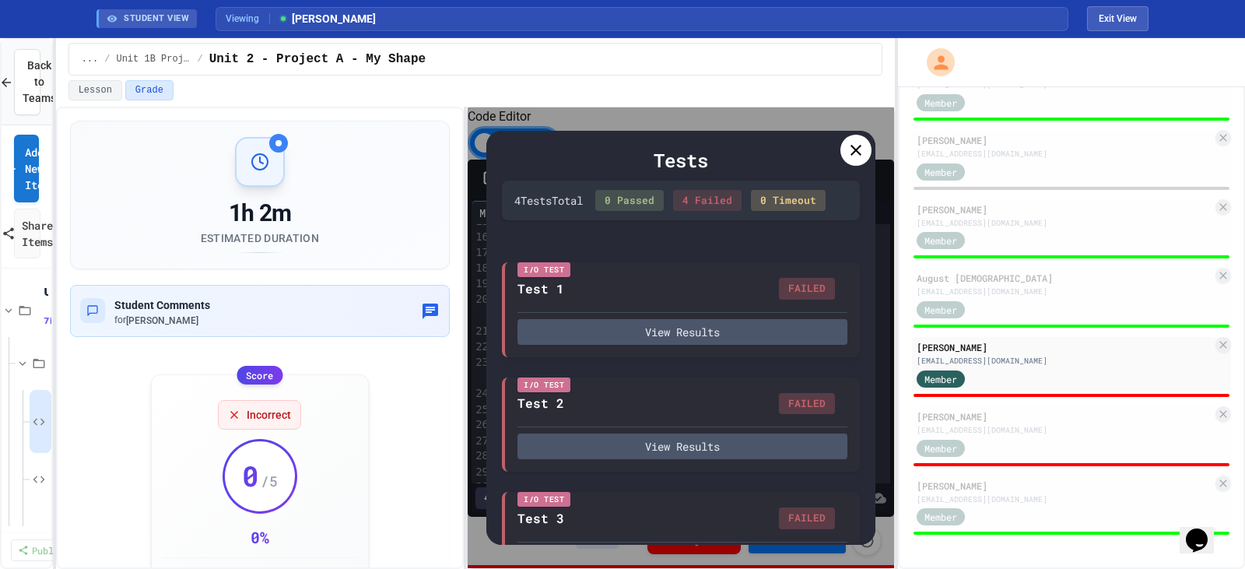
click at [860, 151] on icon at bounding box center [856, 150] width 19 height 19
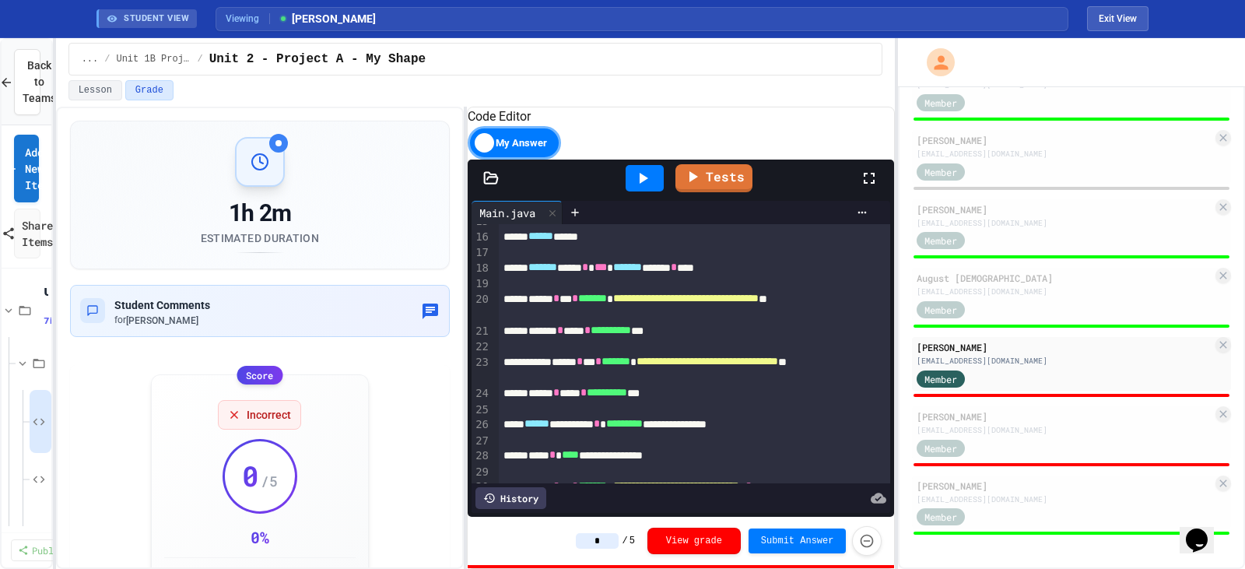
click at [869, 188] on icon at bounding box center [869, 178] width 19 height 19
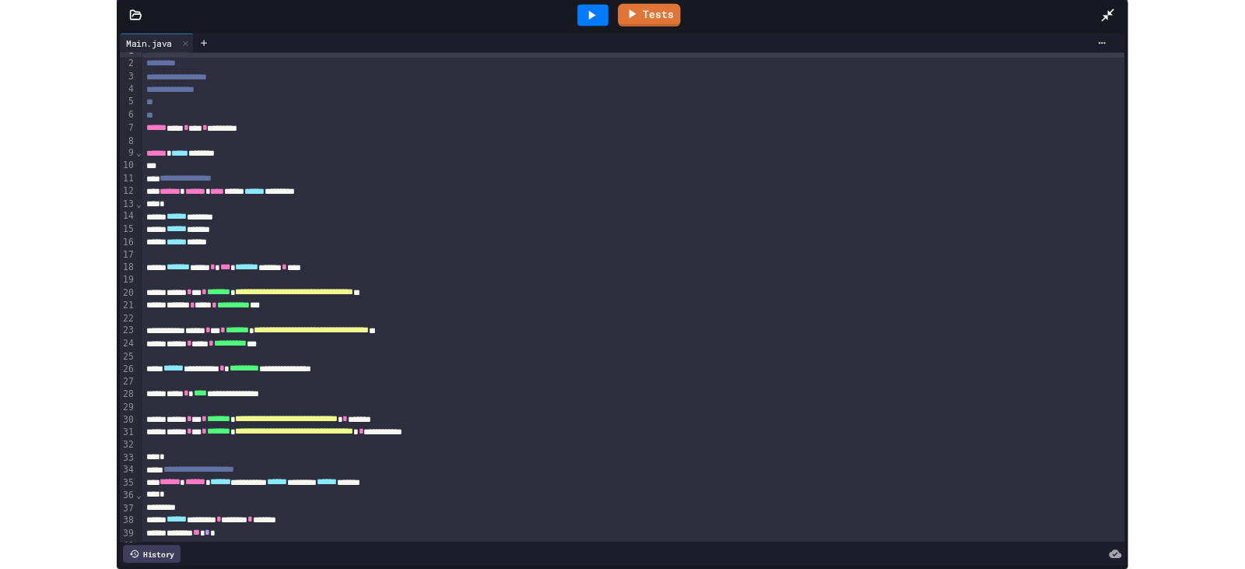
scroll to position [5, 0]
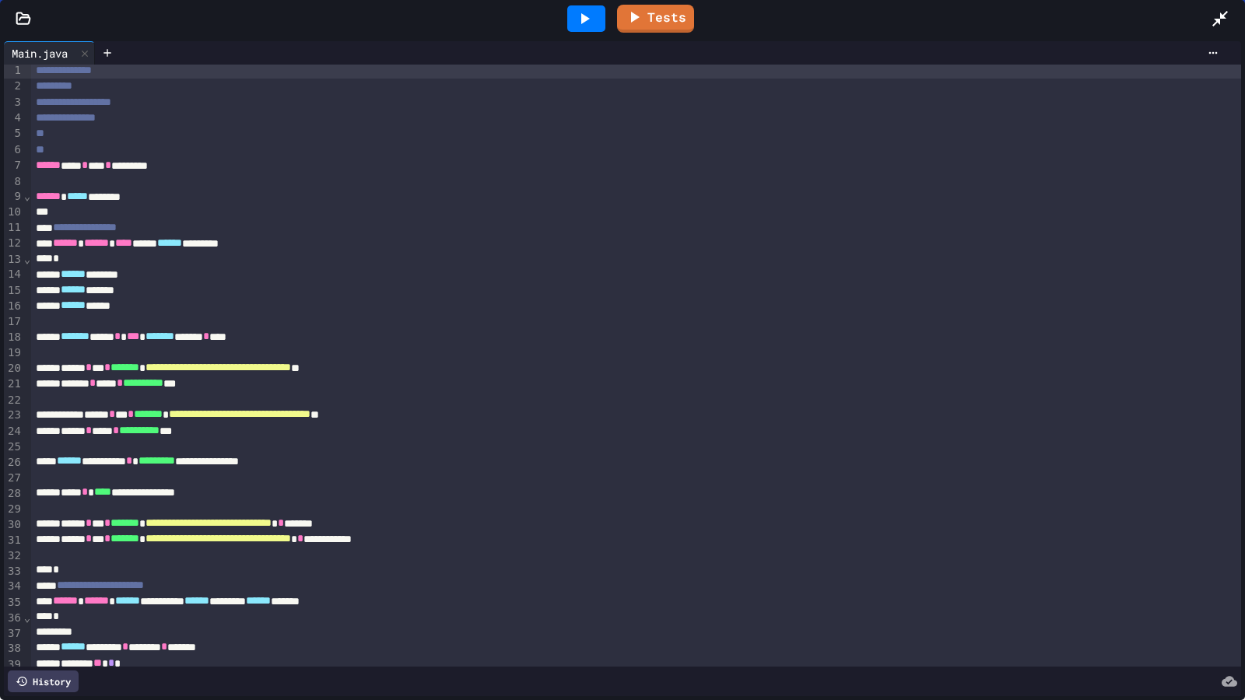
click at [1215, 17] on icon at bounding box center [1220, 18] width 19 height 19
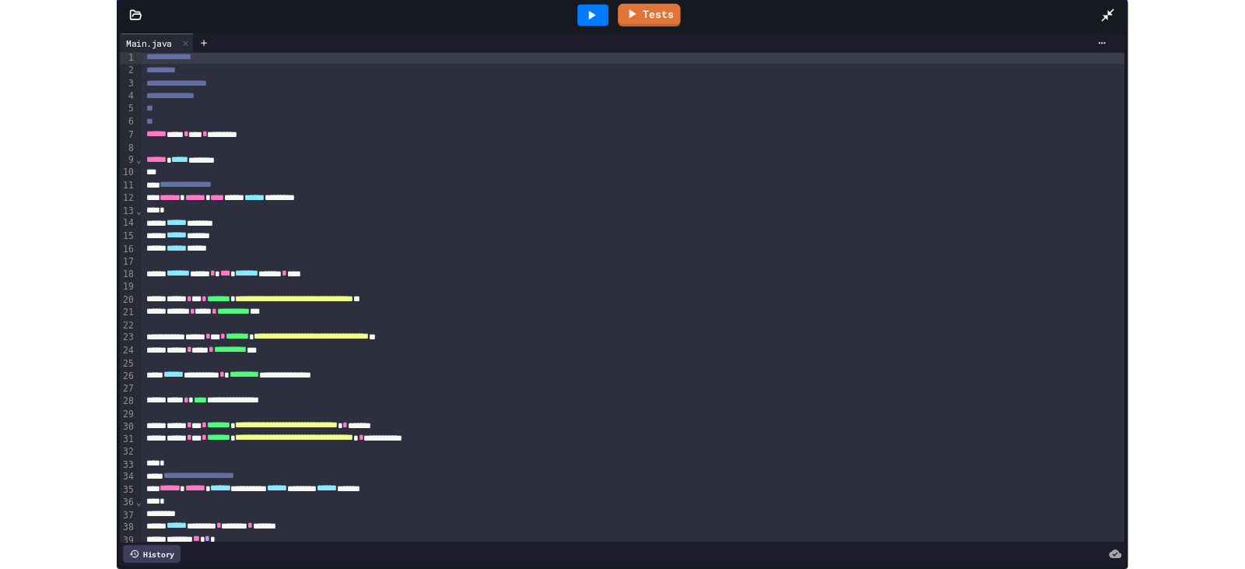
scroll to position [239, 0]
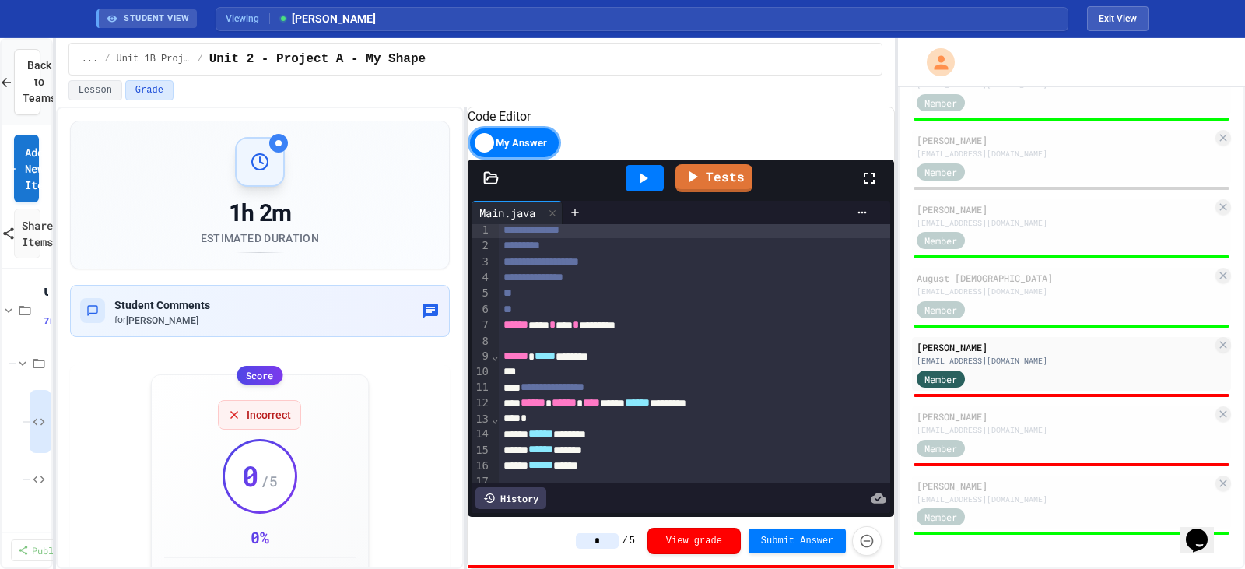
click at [616, 535] on input "*" at bounding box center [597, 541] width 43 height 16
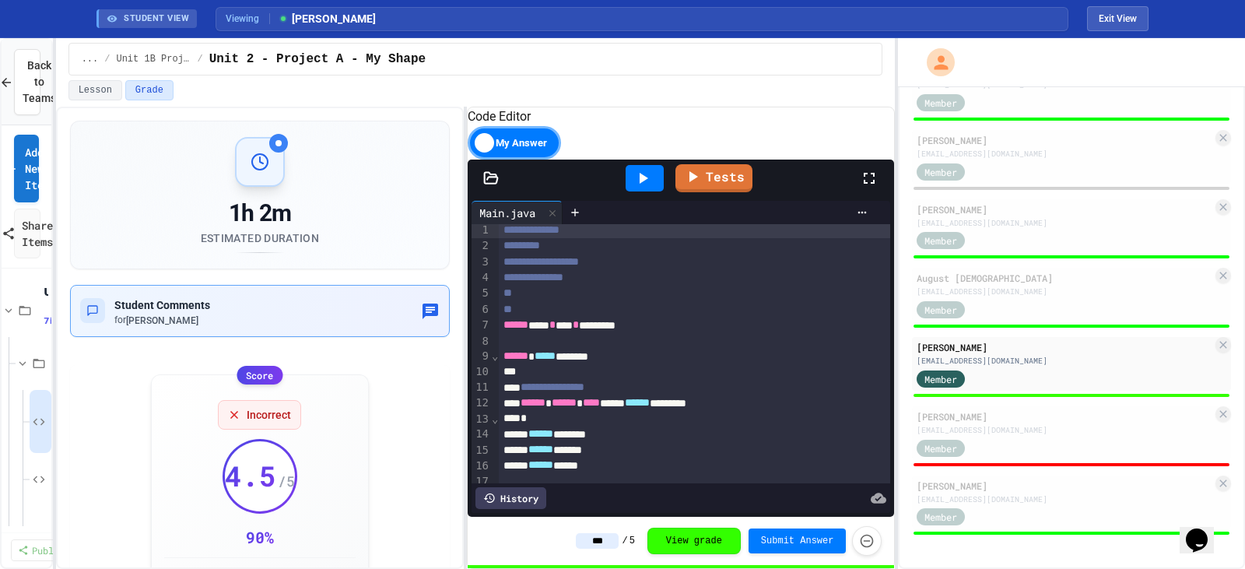
type input "***"
click at [237, 322] on div "Student Comments for Matthew Macaulay" at bounding box center [260, 311] width 360 height 32
type textarea "**********"
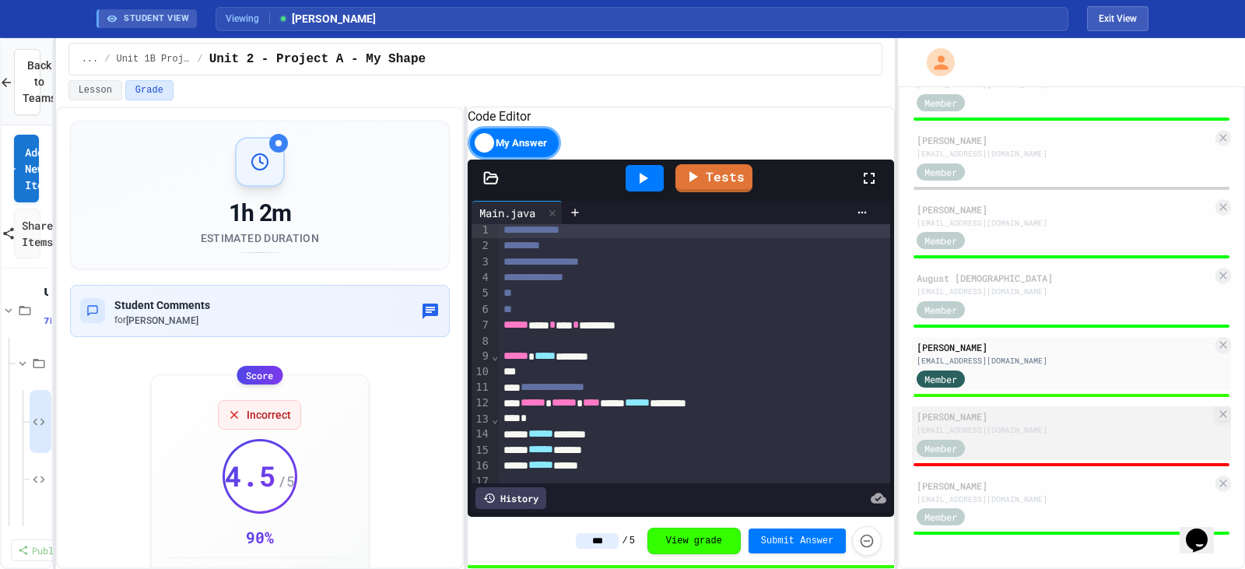
click at [1029, 448] on div "Member" at bounding box center [1065, 446] width 296 height 19
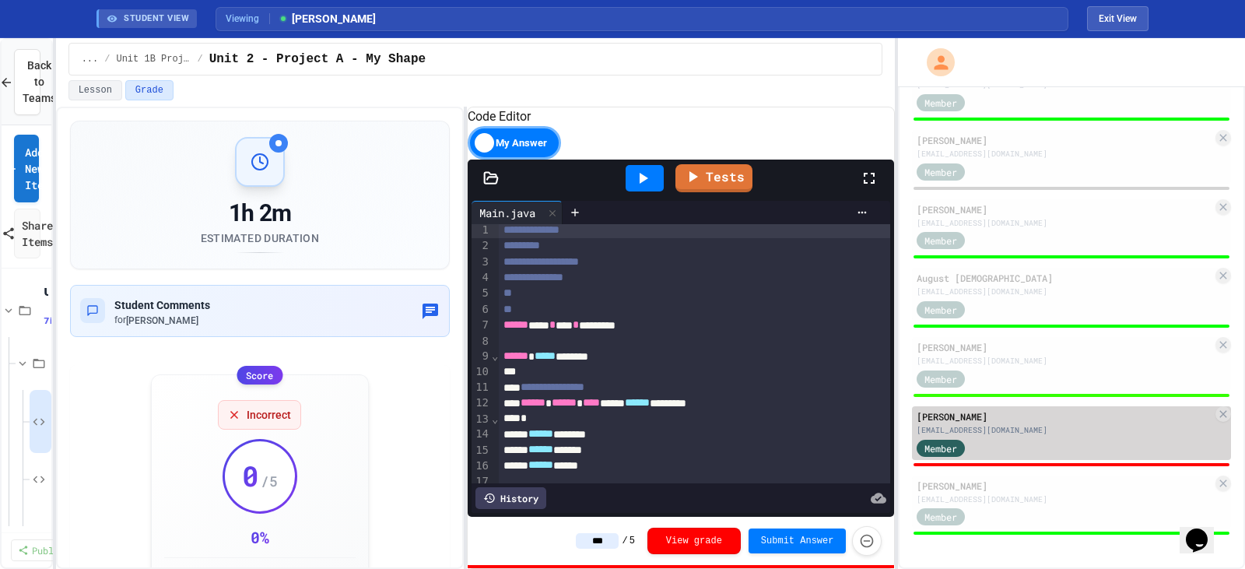
type input "*"
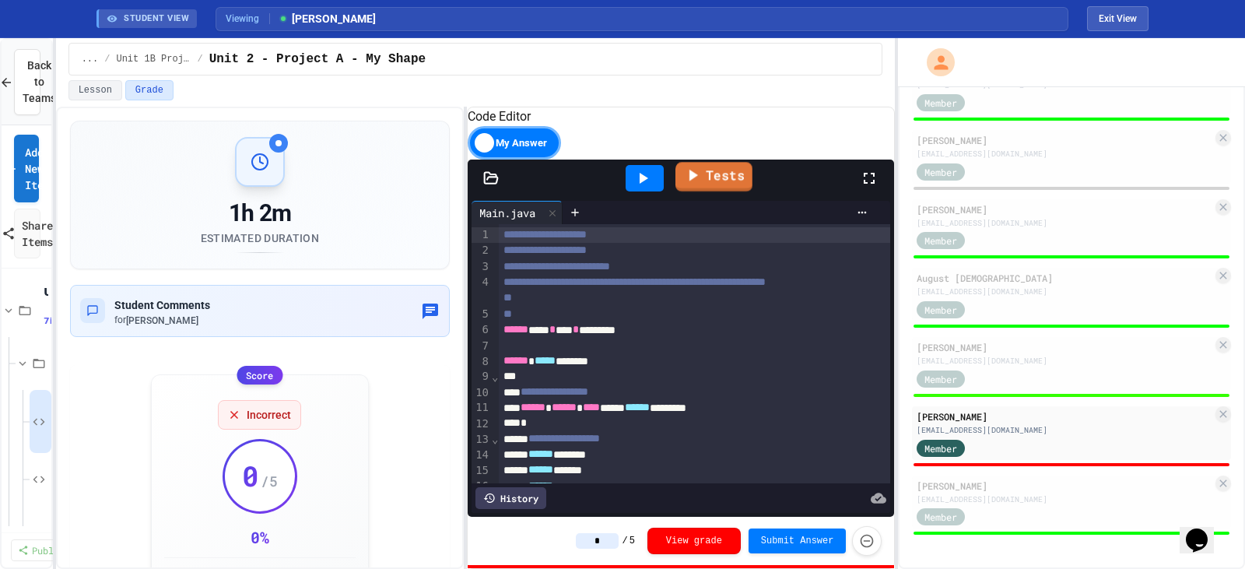
click at [711, 191] on link "Tests" at bounding box center [714, 177] width 77 height 30
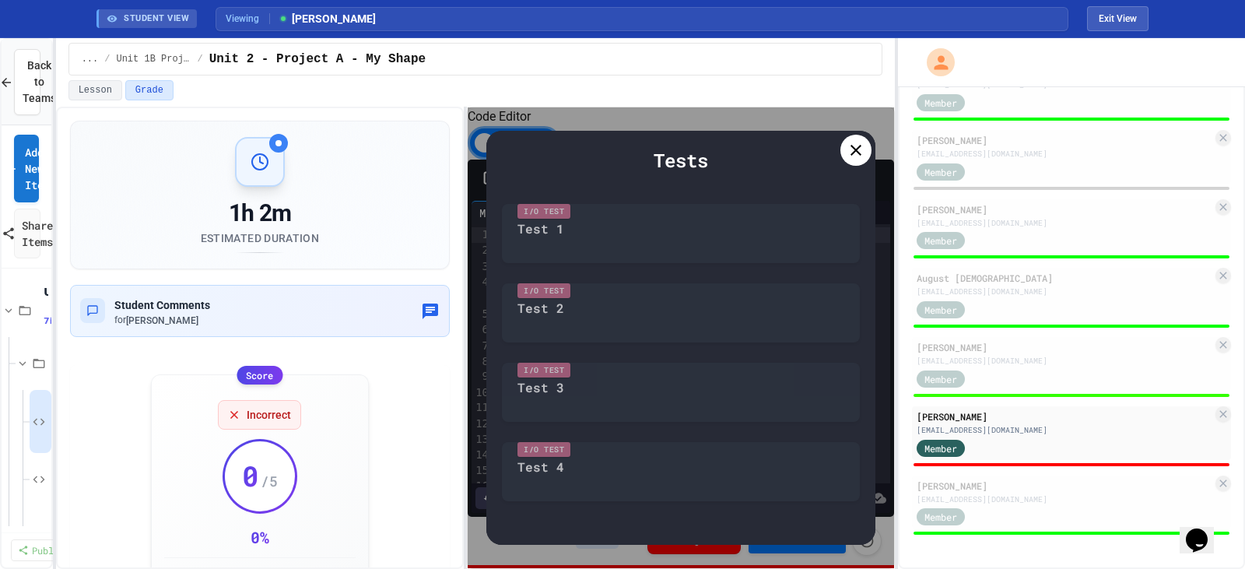
click at [617, 240] on div "I/O Test Test 1" at bounding box center [681, 229] width 358 height 67
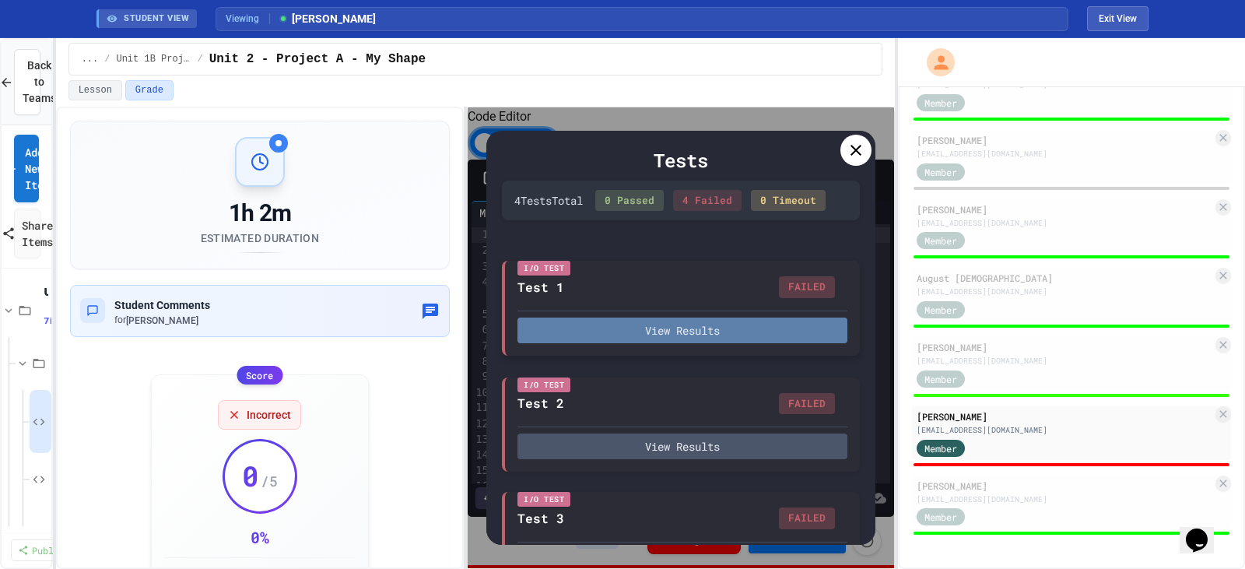
click at [711, 343] on button "View Results" at bounding box center [683, 331] width 330 height 26
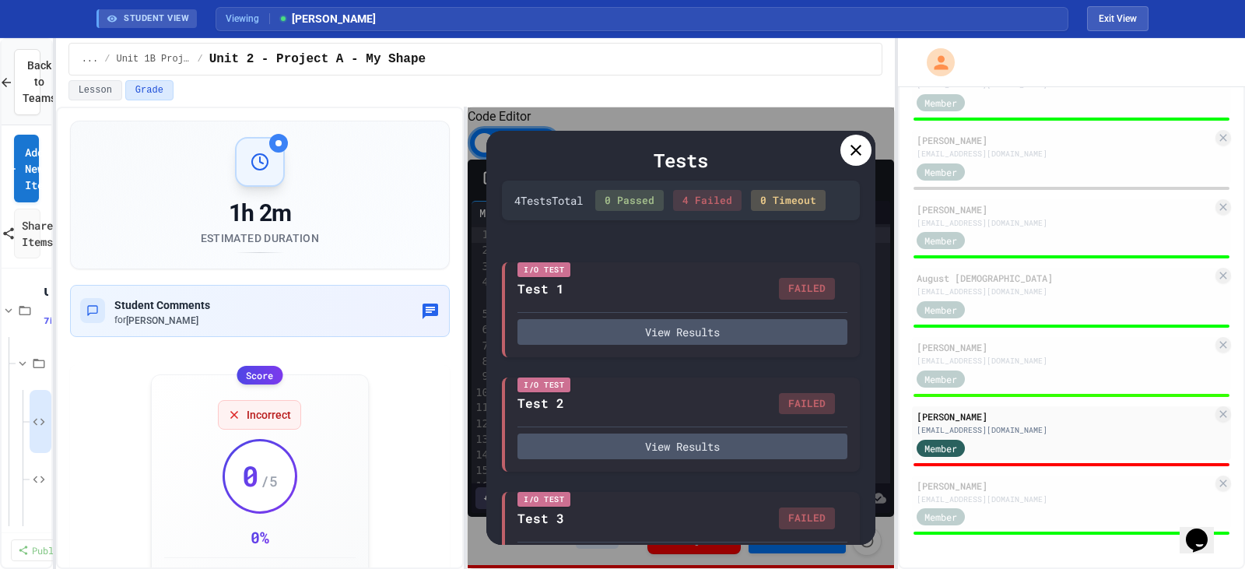
click at [851, 149] on icon at bounding box center [856, 150] width 19 height 19
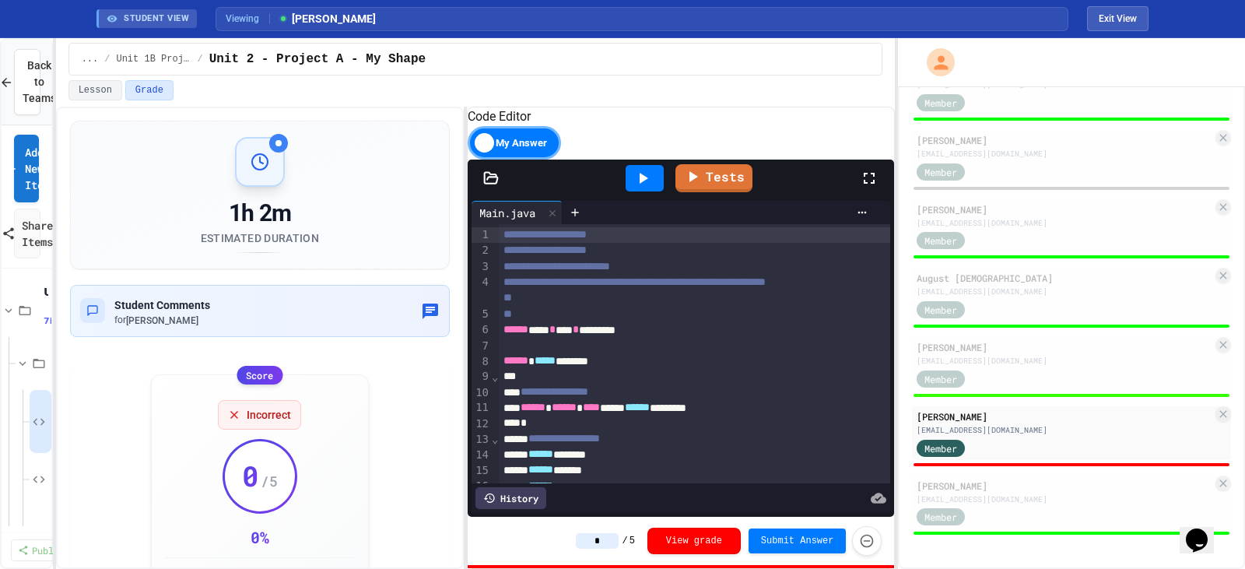
click at [615, 539] on input "*" at bounding box center [597, 541] width 43 height 16
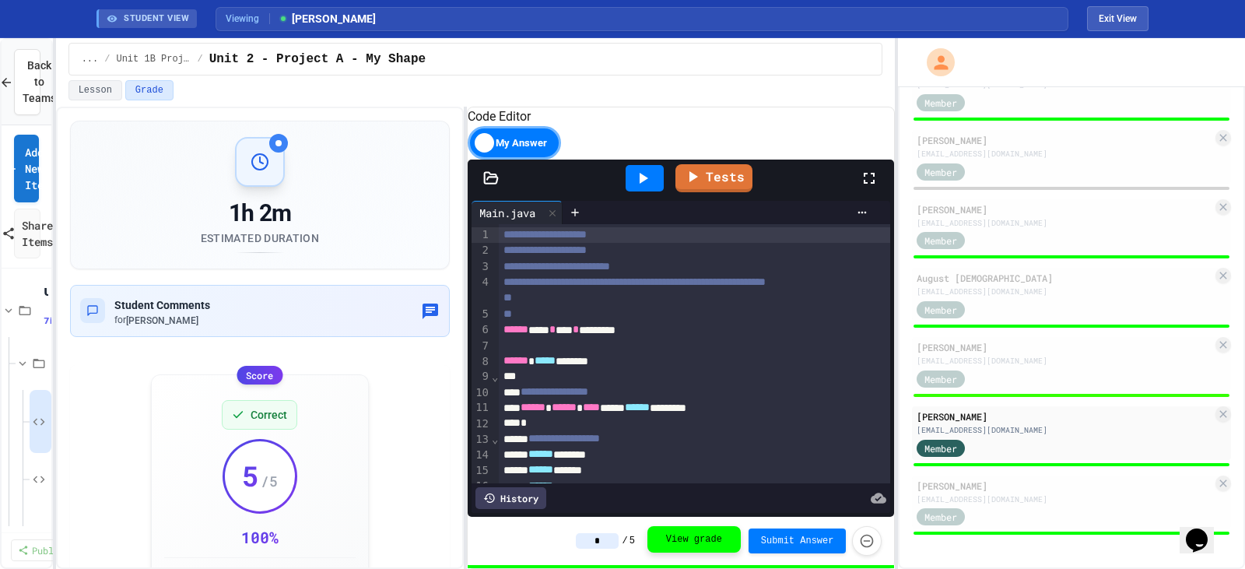
type input "*"
click at [711, 544] on button "View grade" at bounding box center [694, 539] width 93 height 26
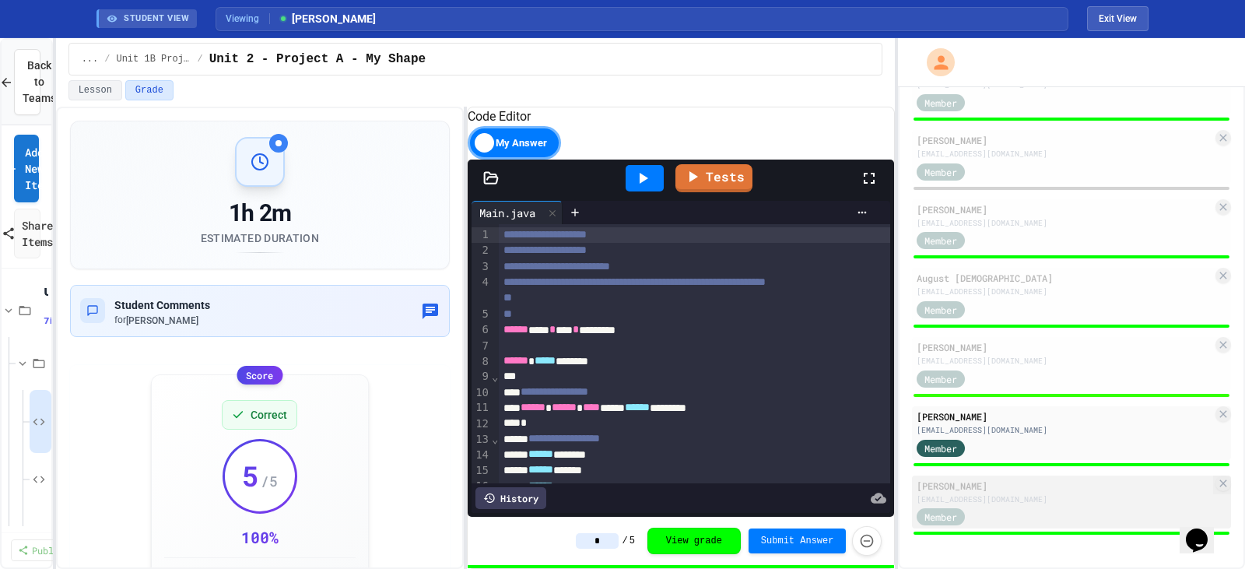
click at [1075, 490] on div "[PERSON_NAME]" at bounding box center [1065, 486] width 296 height 14
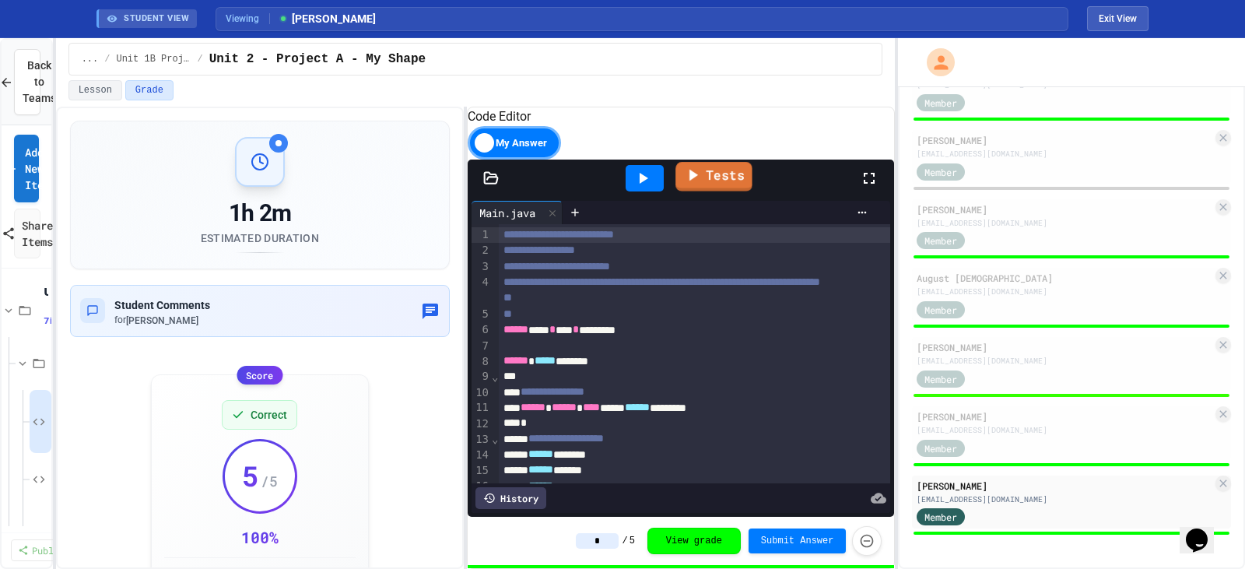
click at [705, 184] on link "Tests" at bounding box center [714, 177] width 77 height 30
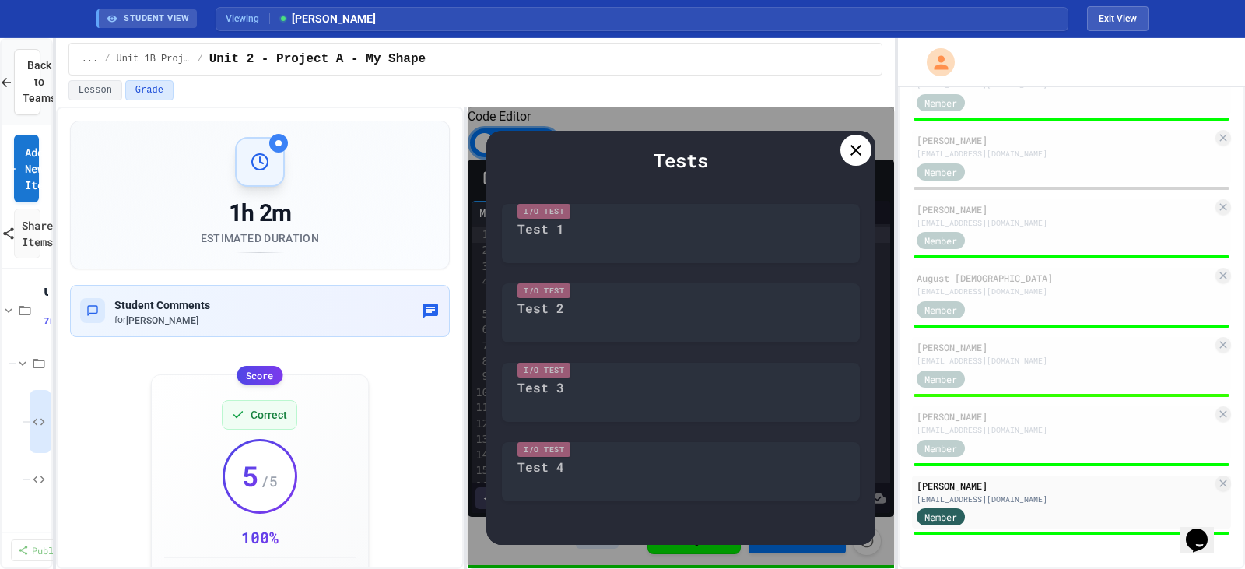
click at [858, 144] on icon at bounding box center [856, 150] width 19 height 19
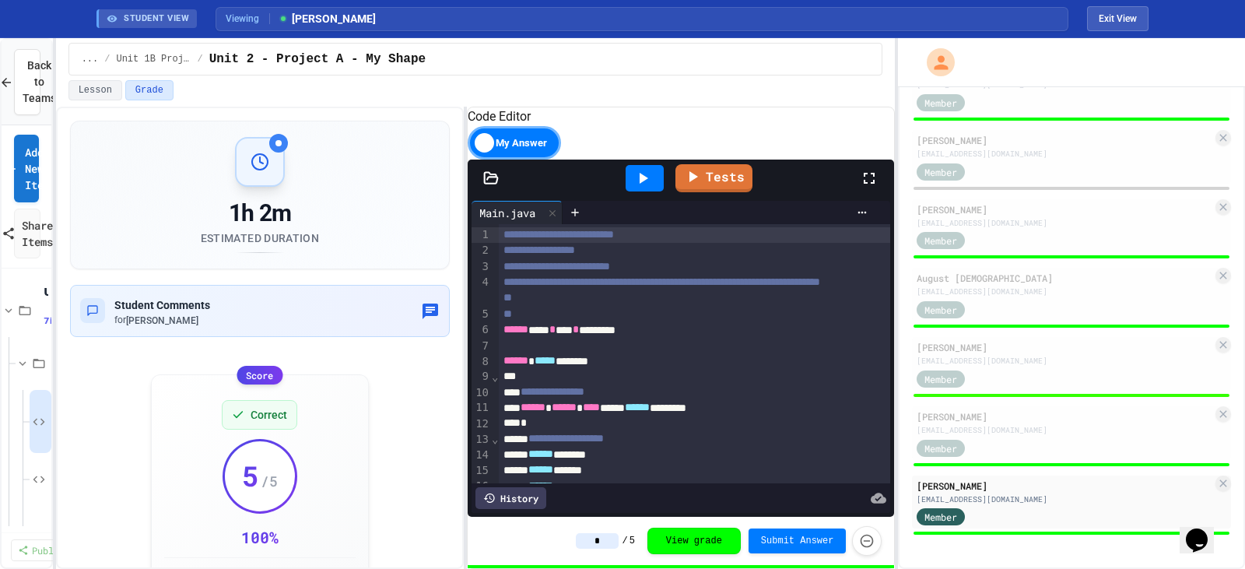
click at [157, 56] on span "Unit 1B Projects" at bounding box center [153, 59] width 75 height 12
click at [1121, 27] on button "Exit View" at bounding box center [1117, 18] width 61 height 25
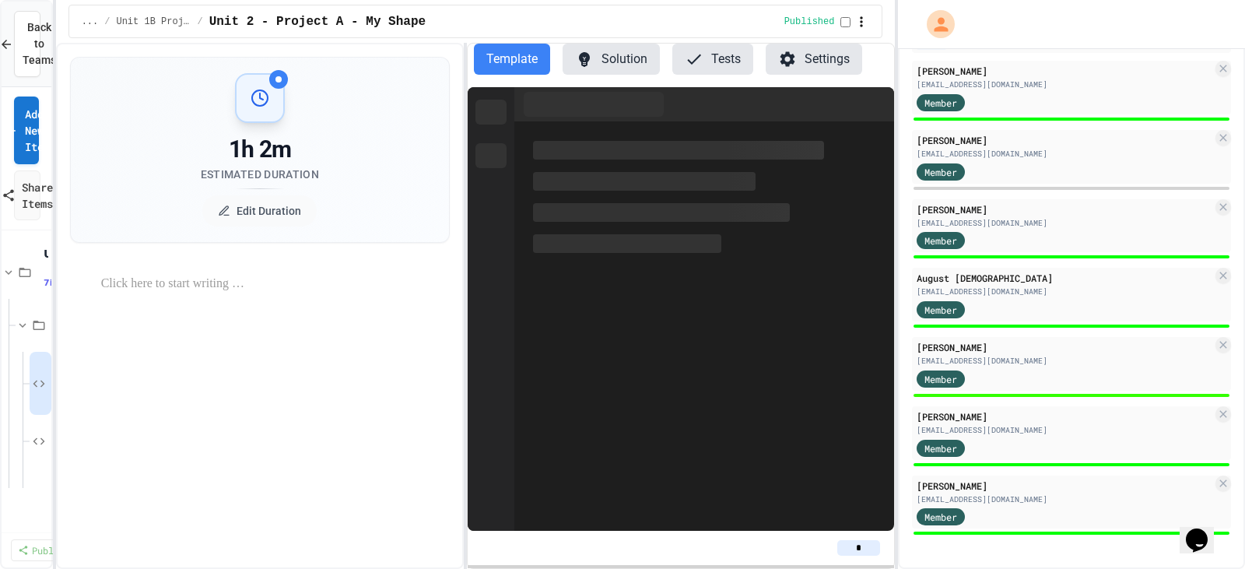
scroll to position [201, 0]
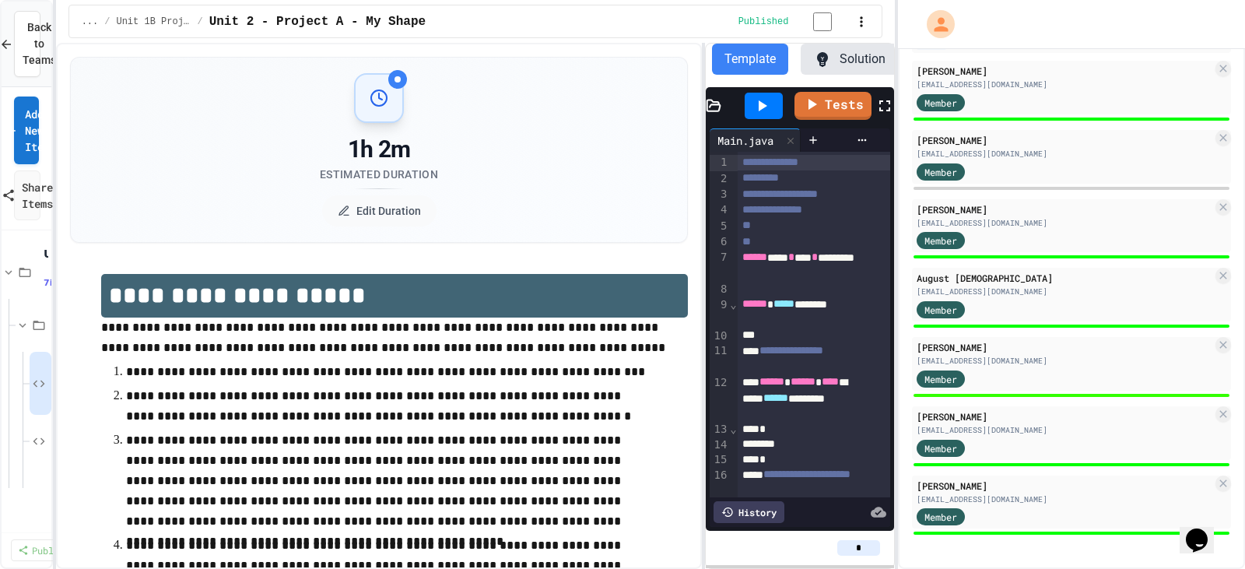
click at [710, 181] on div "**********" at bounding box center [476, 306] width 840 height 526
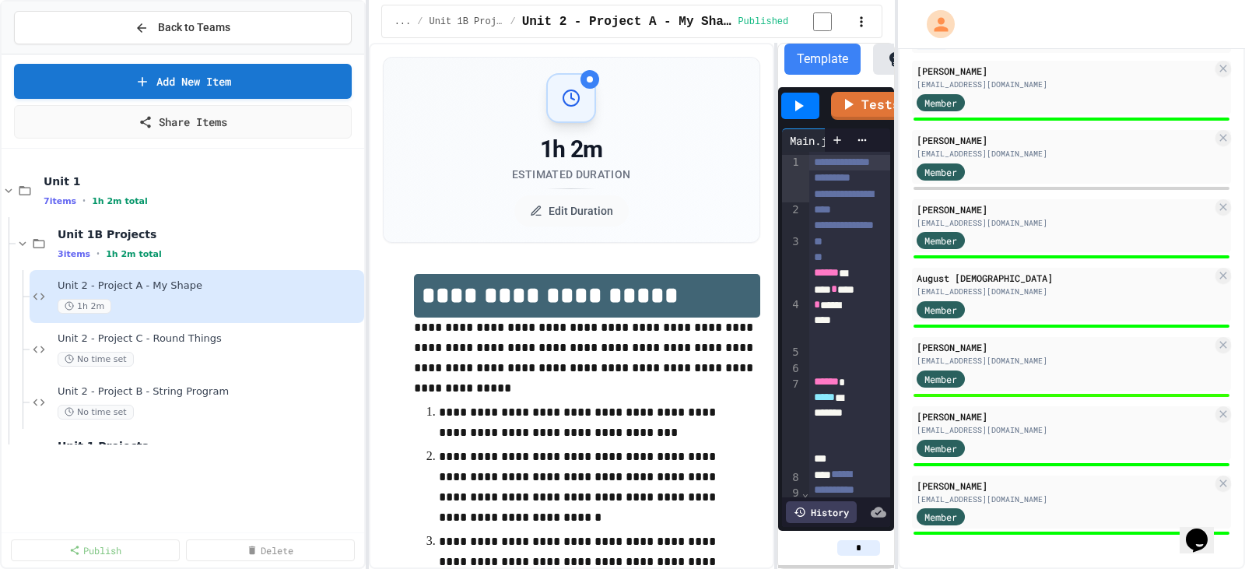
click at [370, 220] on div "**********" at bounding box center [622, 284] width 1245 height 569
click at [170, 397] on span "Unit 2 - Project B - String Program" at bounding box center [202, 391] width 288 height 13
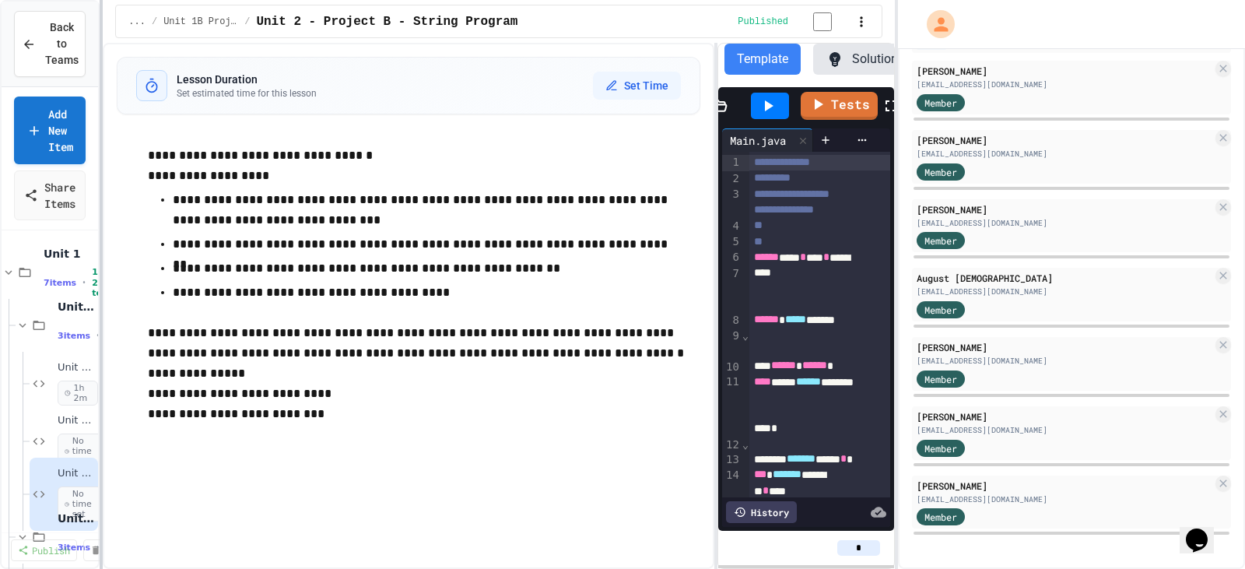
click at [100, 240] on div at bounding box center [101, 284] width 3 height 569
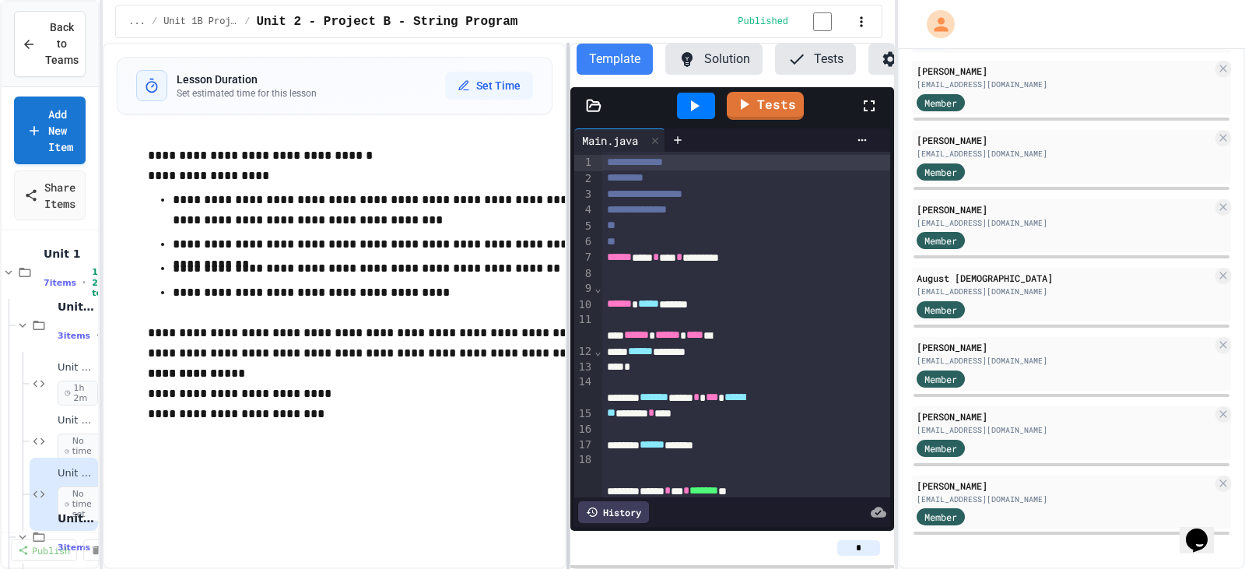
click at [567, 167] on div at bounding box center [568, 306] width 3 height 526
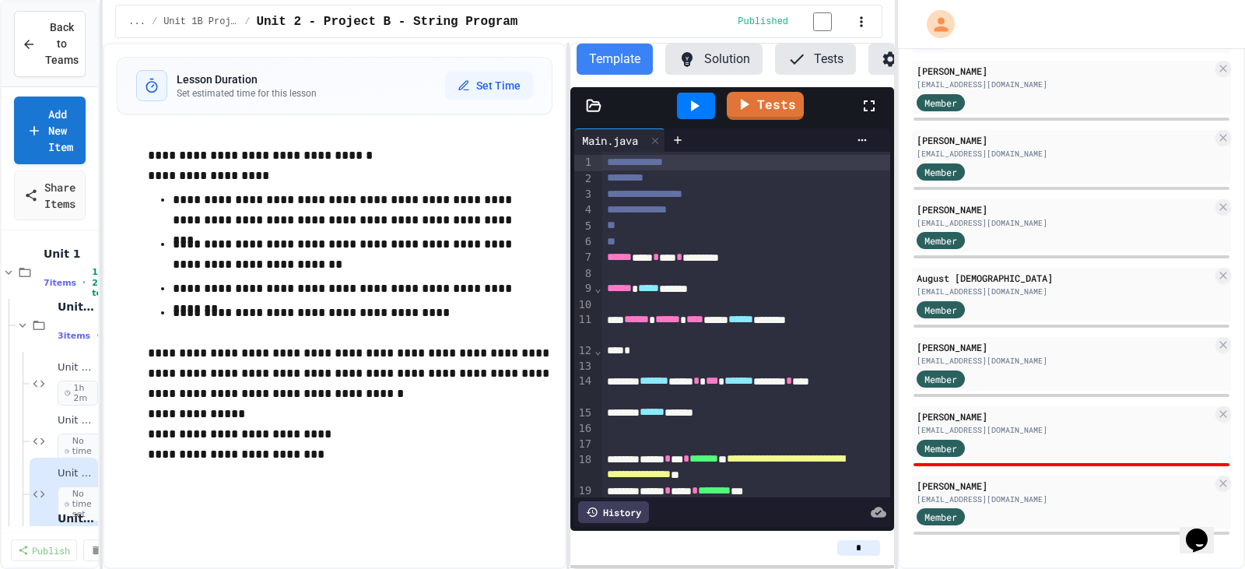
type input "*"
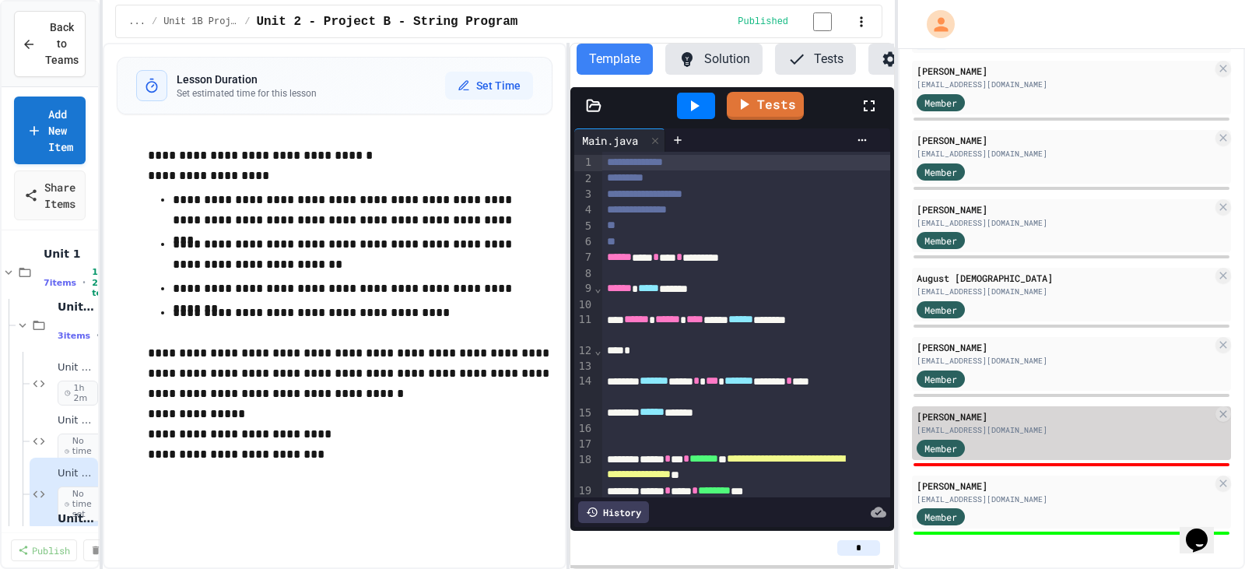
click at [1016, 435] on div "[EMAIL_ADDRESS][DOMAIN_NAME]" at bounding box center [1065, 430] width 296 height 12
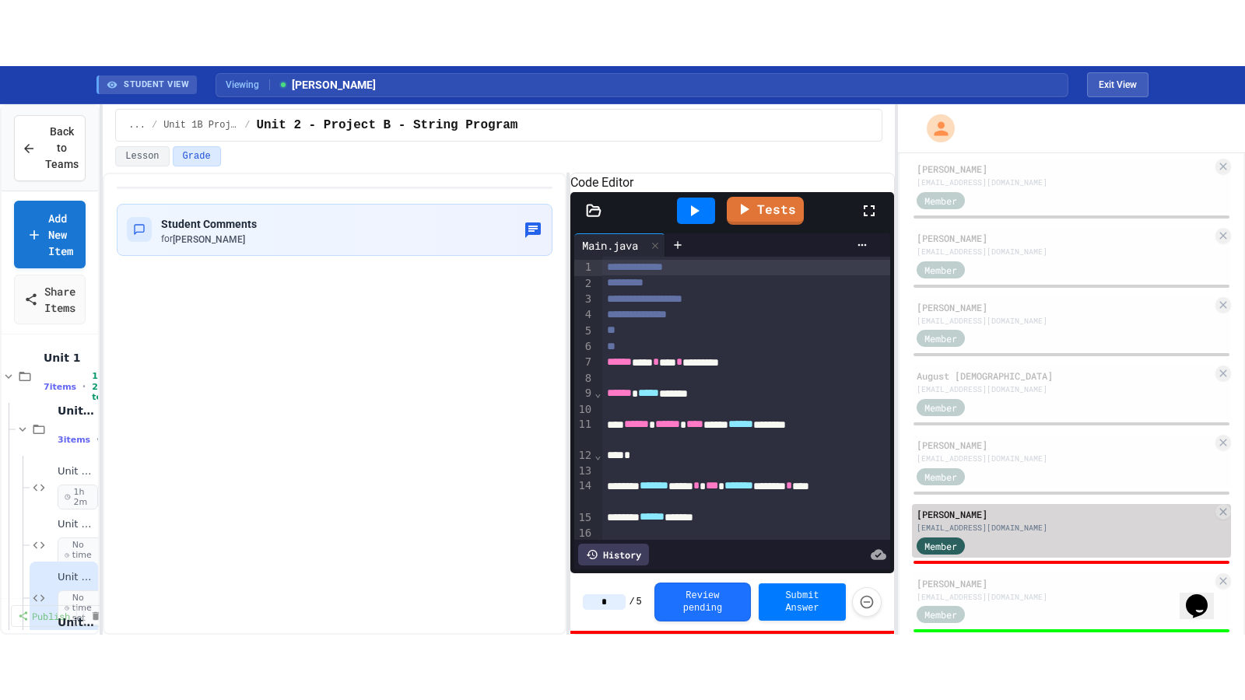
scroll to position [239, 0]
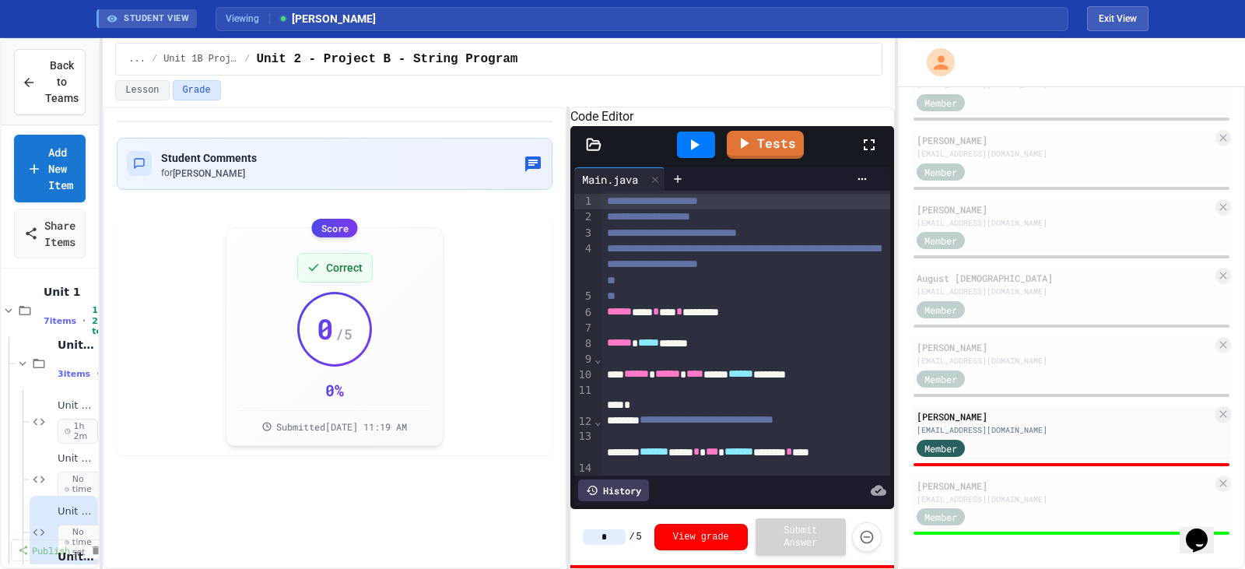
click at [869, 154] on icon at bounding box center [869, 144] width 19 height 19
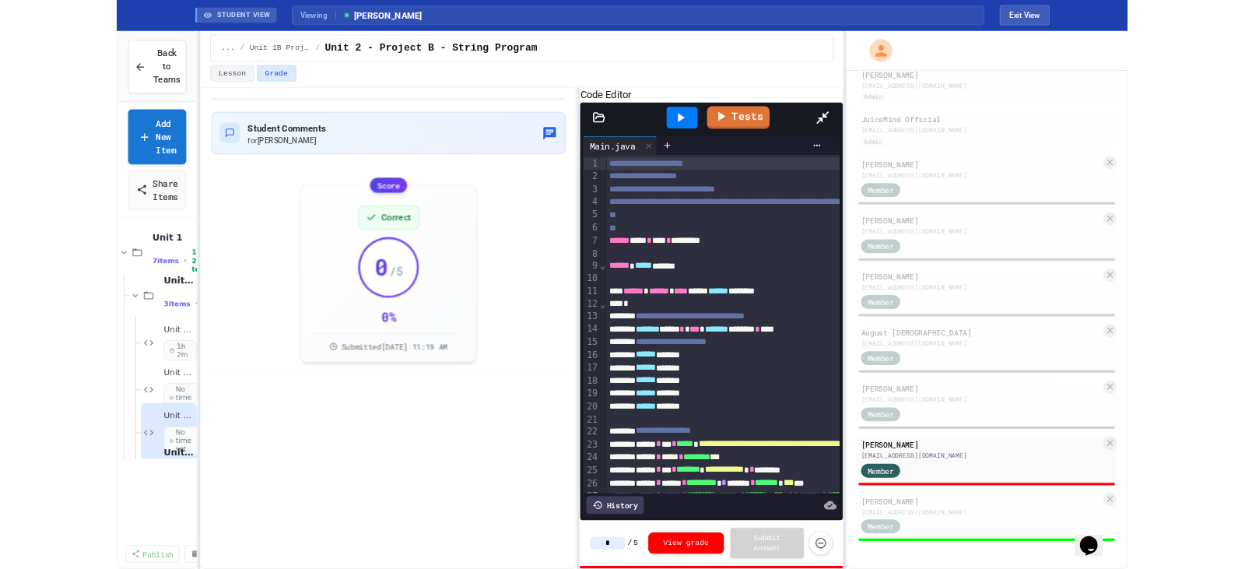
scroll to position [107, 0]
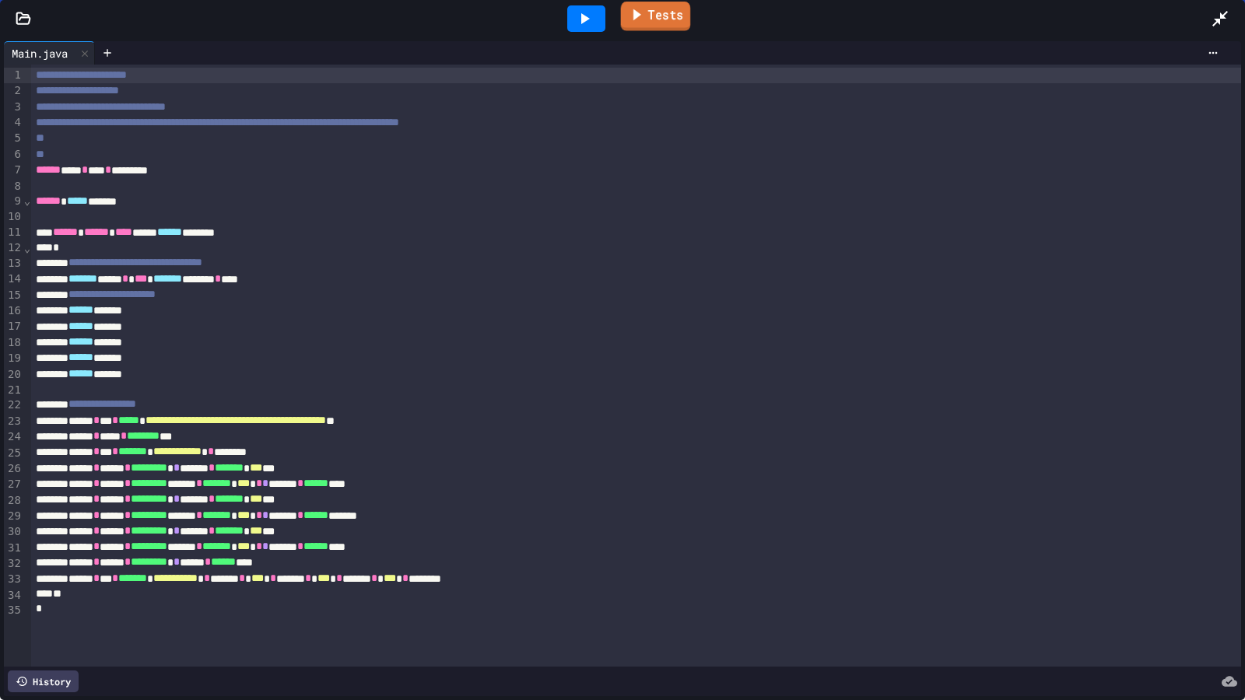
click at [648, 9] on link "Tests" at bounding box center [656, 17] width 70 height 30
click at [652, 16] on link "Tests" at bounding box center [655, 18] width 79 height 30
click at [1216, 21] on icon at bounding box center [1221, 19] width 16 height 16
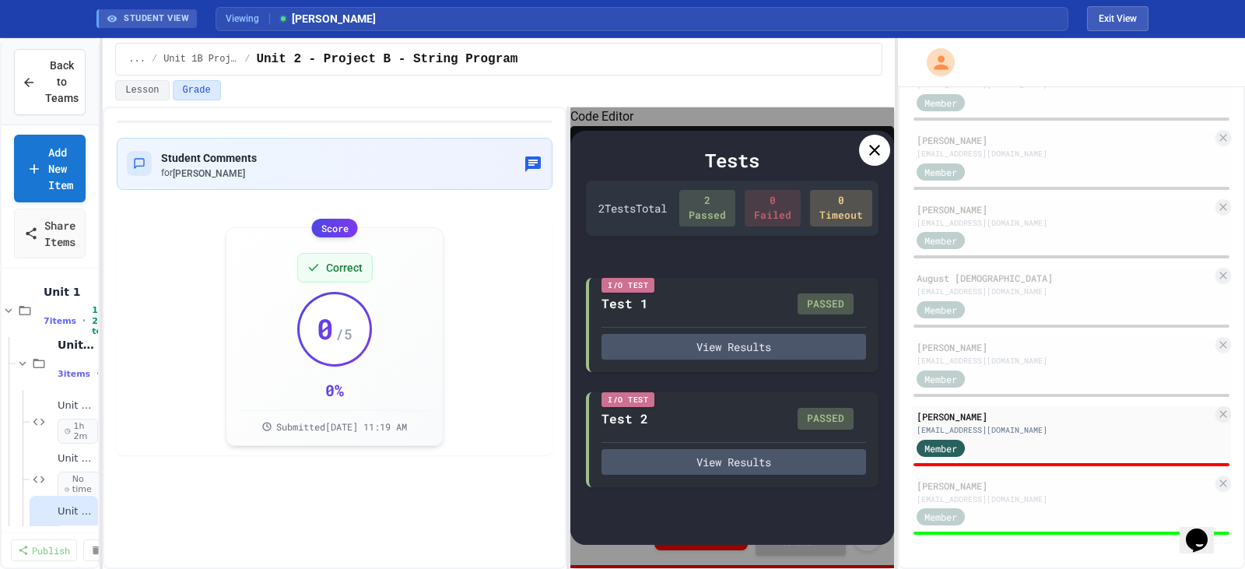
click at [879, 144] on icon at bounding box center [874, 150] width 19 height 19
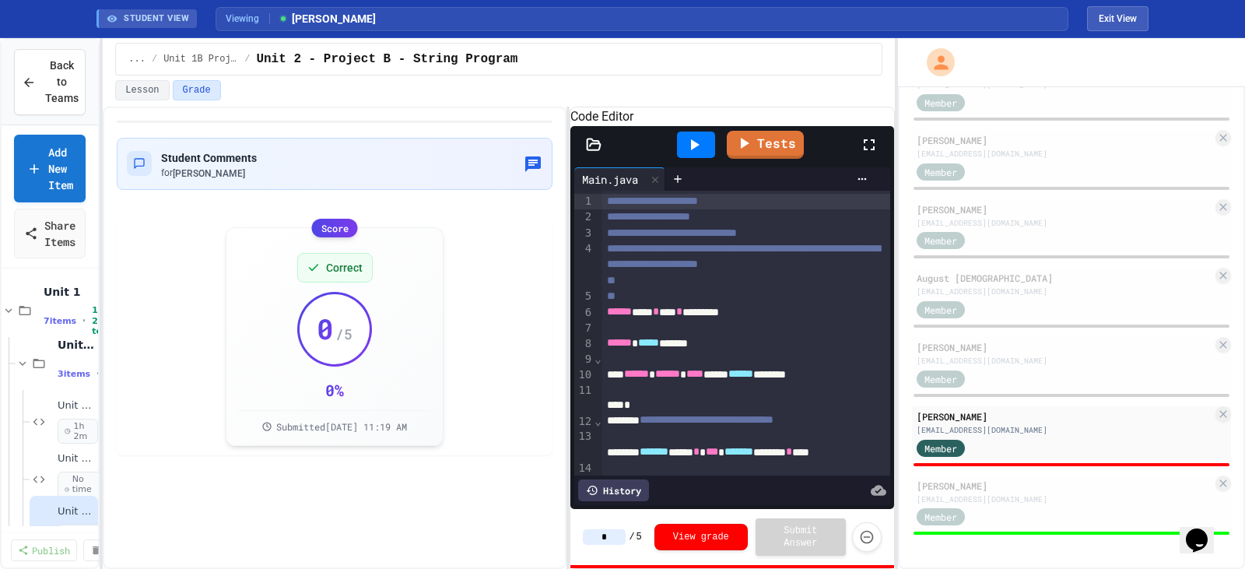
click at [620, 537] on input "*" at bounding box center [604, 537] width 43 height 16
click at [767, 367] on div at bounding box center [746, 359] width 288 height 16
click at [864, 154] on icon at bounding box center [869, 144] width 19 height 19
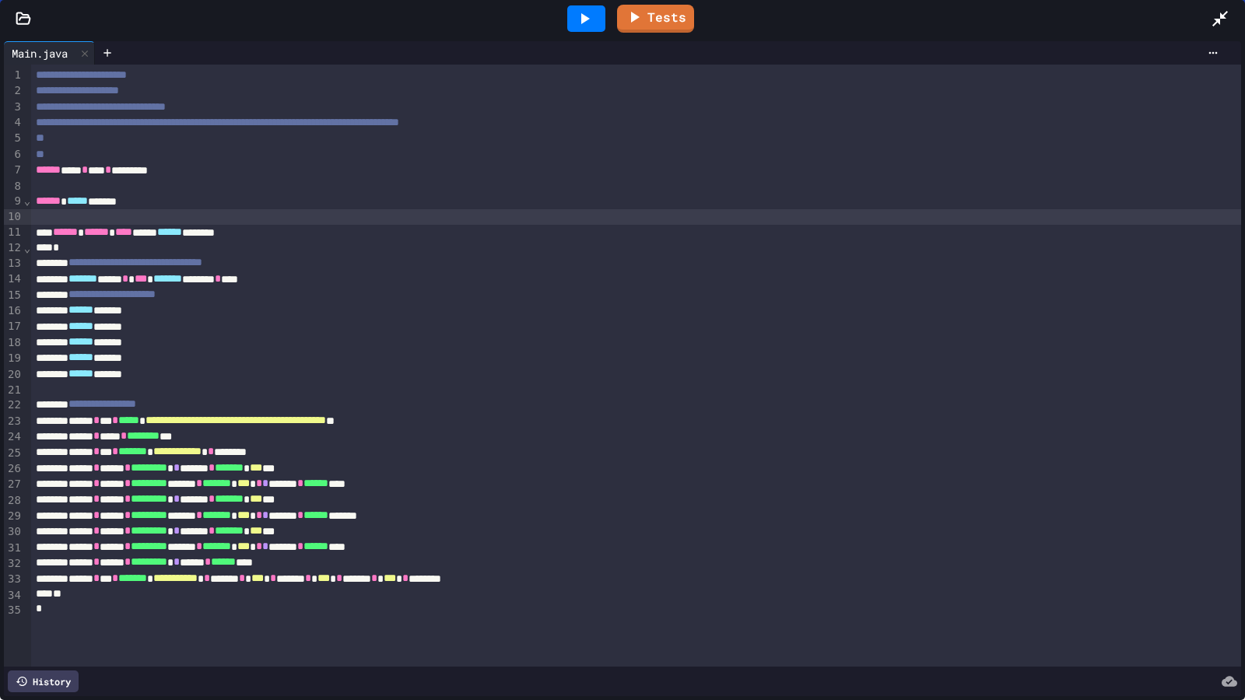
click at [1210, 18] on div "Tests" at bounding box center [629, 19] width 1164 height 42
click at [1220, 23] on icon at bounding box center [1221, 19] width 16 height 16
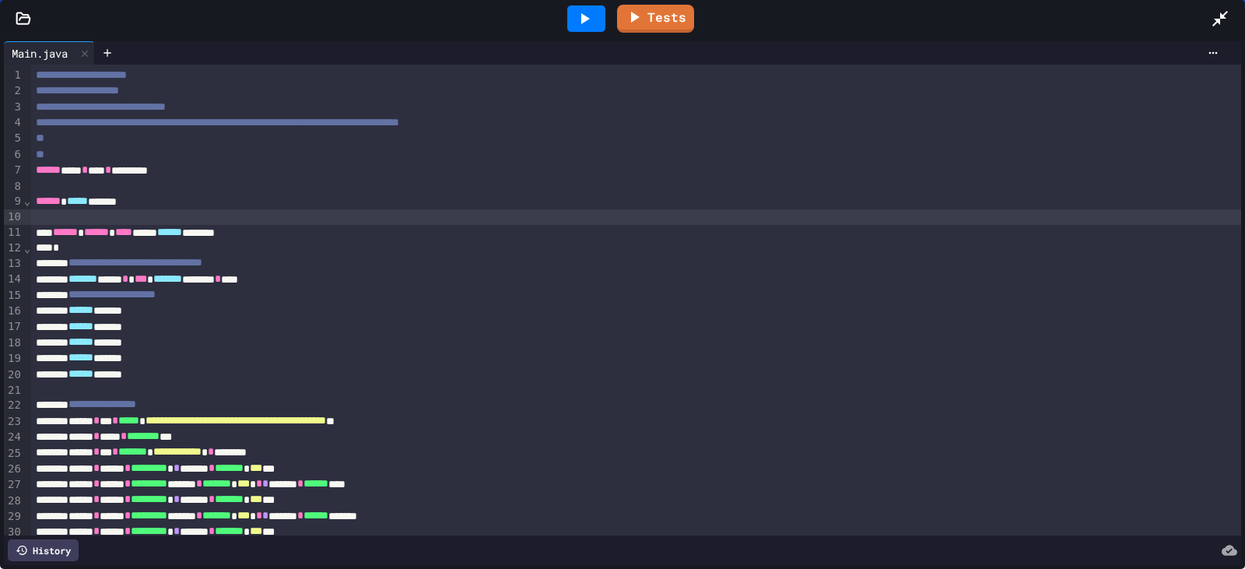
scroll to position [239, 0]
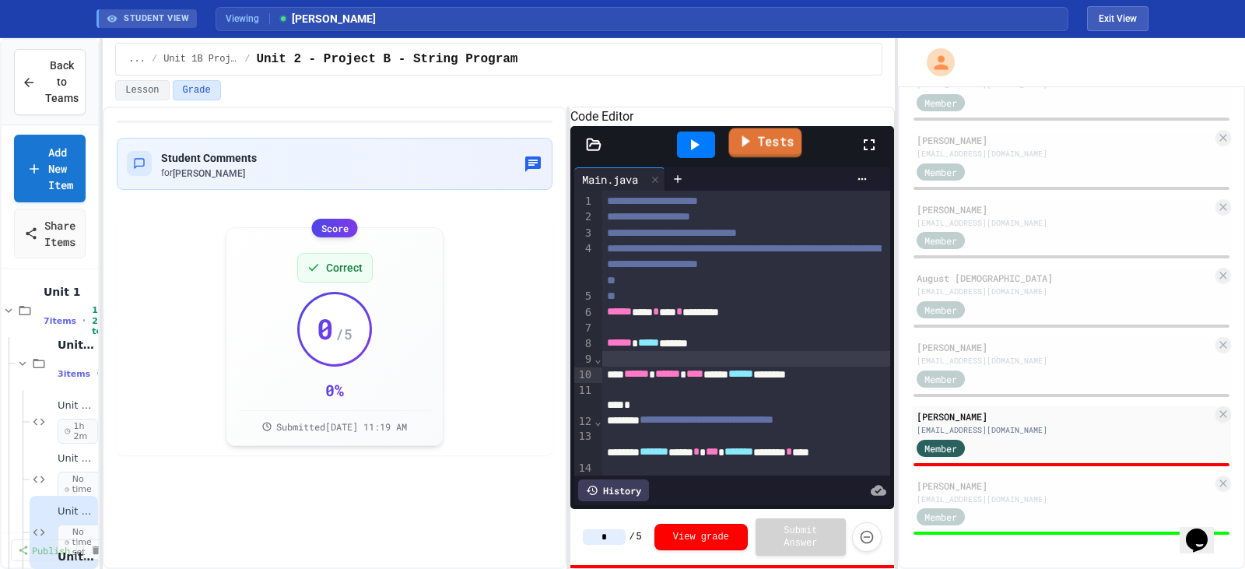
click at [765, 158] on link "Tests" at bounding box center [765, 143] width 73 height 30
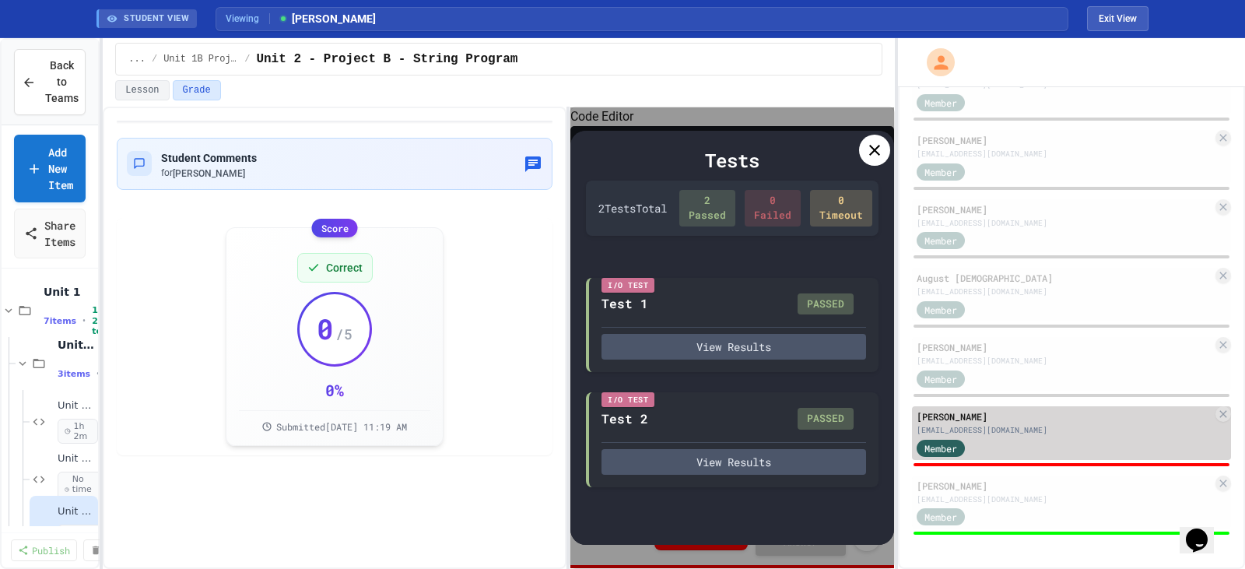
click at [993, 415] on div "[PERSON_NAME]" at bounding box center [1065, 416] width 296 height 14
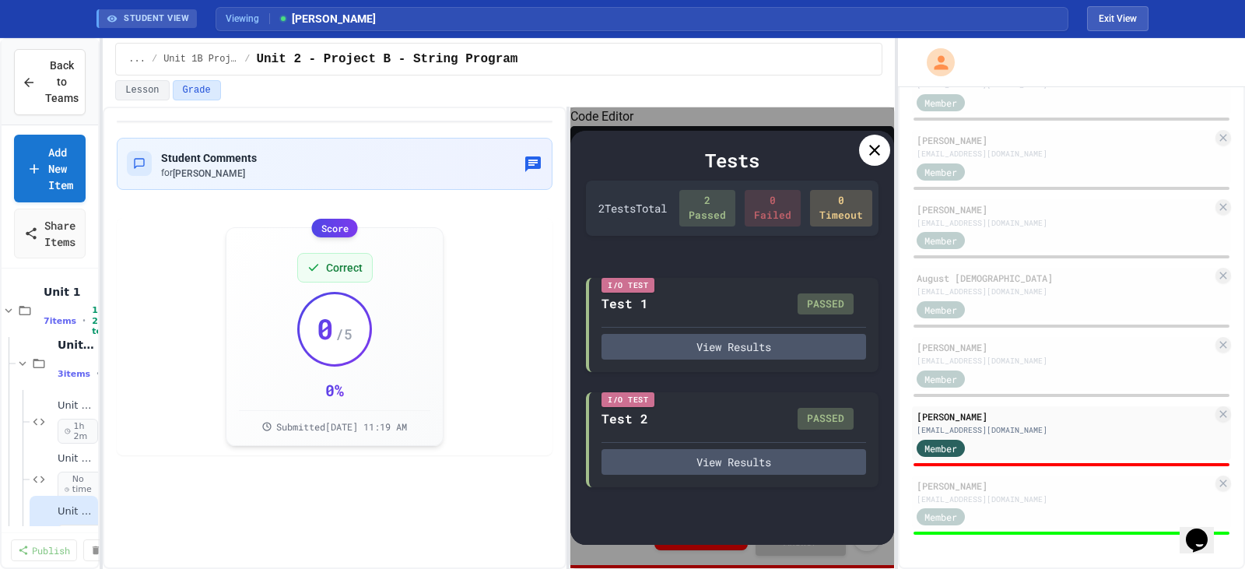
click at [891, 159] on div "Tests 2 Test s Total 2 Passed 0 Failed 0 Timeout I/O Test Test 1 PASSED View Re…" at bounding box center [732, 338] width 324 height 415
click at [862, 144] on div at bounding box center [874, 150] width 31 height 31
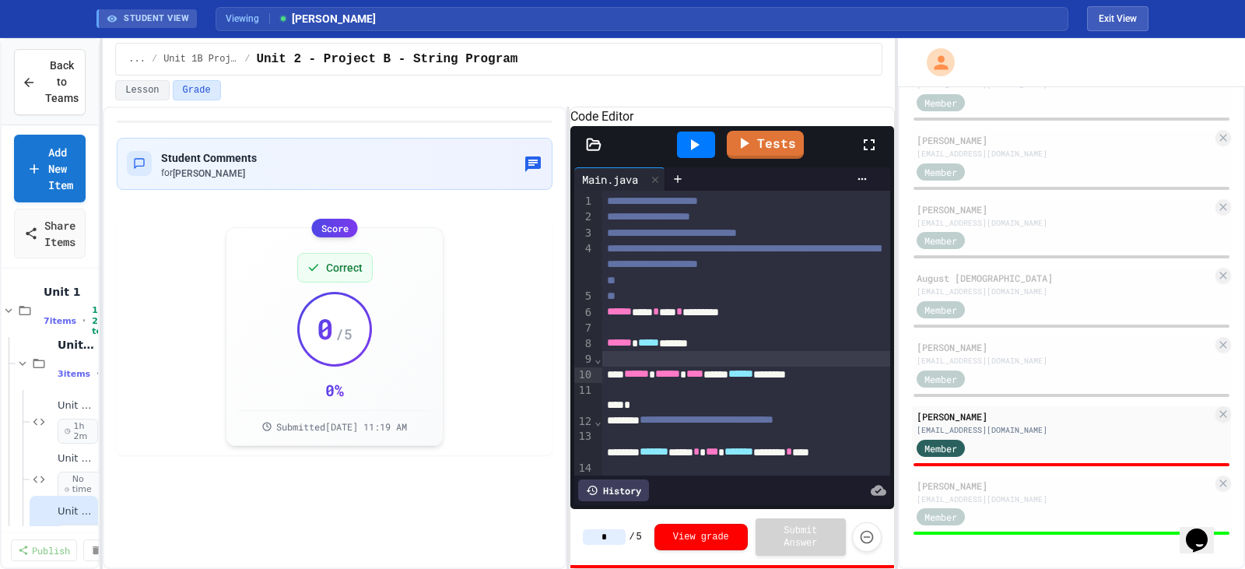
click at [616, 532] on input "*" at bounding box center [604, 537] width 43 height 16
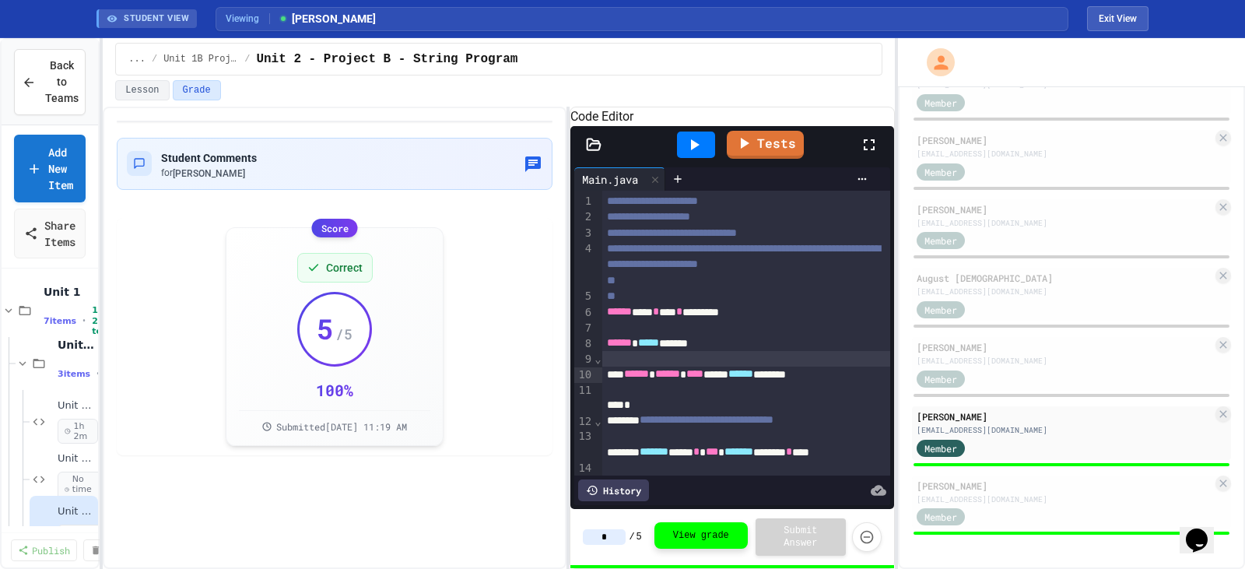
type input "*"
click at [684, 534] on button "View grade" at bounding box center [701, 537] width 93 height 26
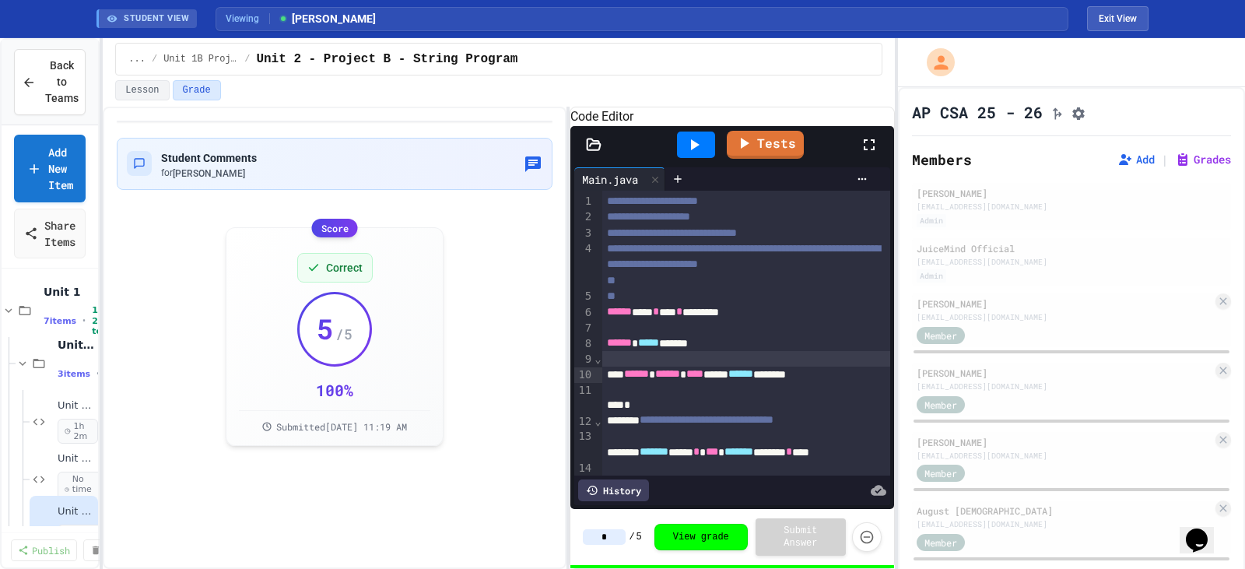
click at [869, 154] on icon at bounding box center [869, 144] width 19 height 19
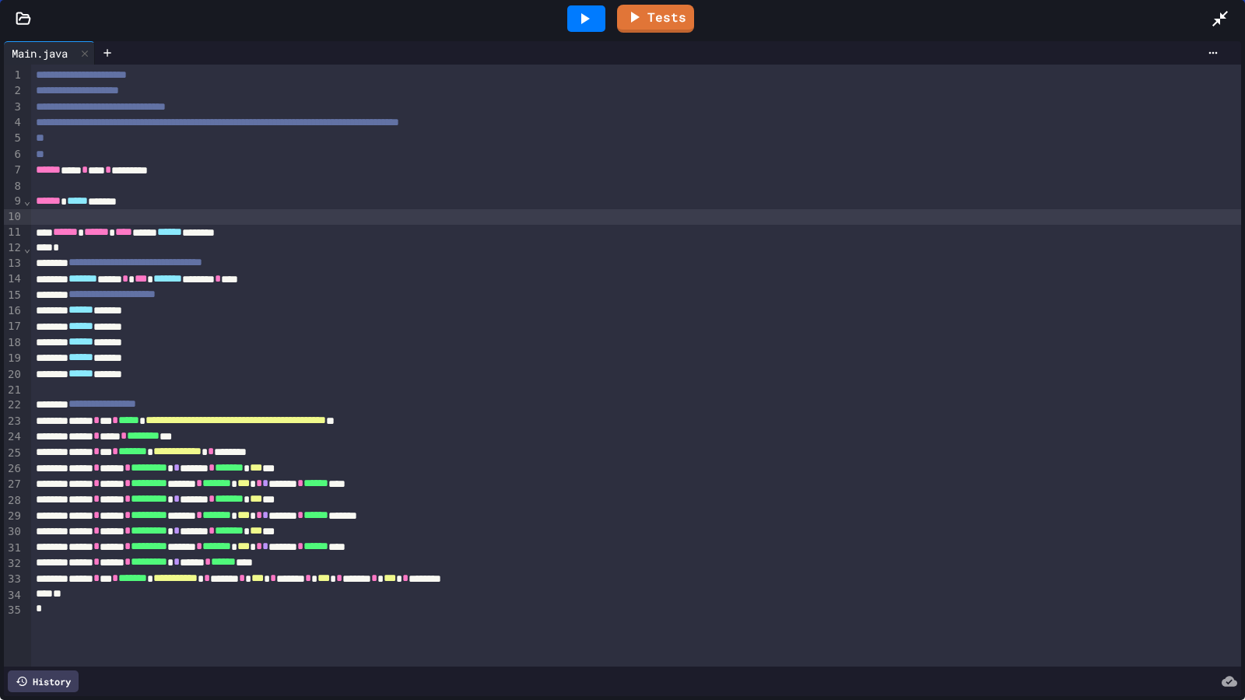
click at [1214, 19] on icon at bounding box center [1220, 18] width 19 height 19
